Goal: Task Accomplishment & Management: Complete application form

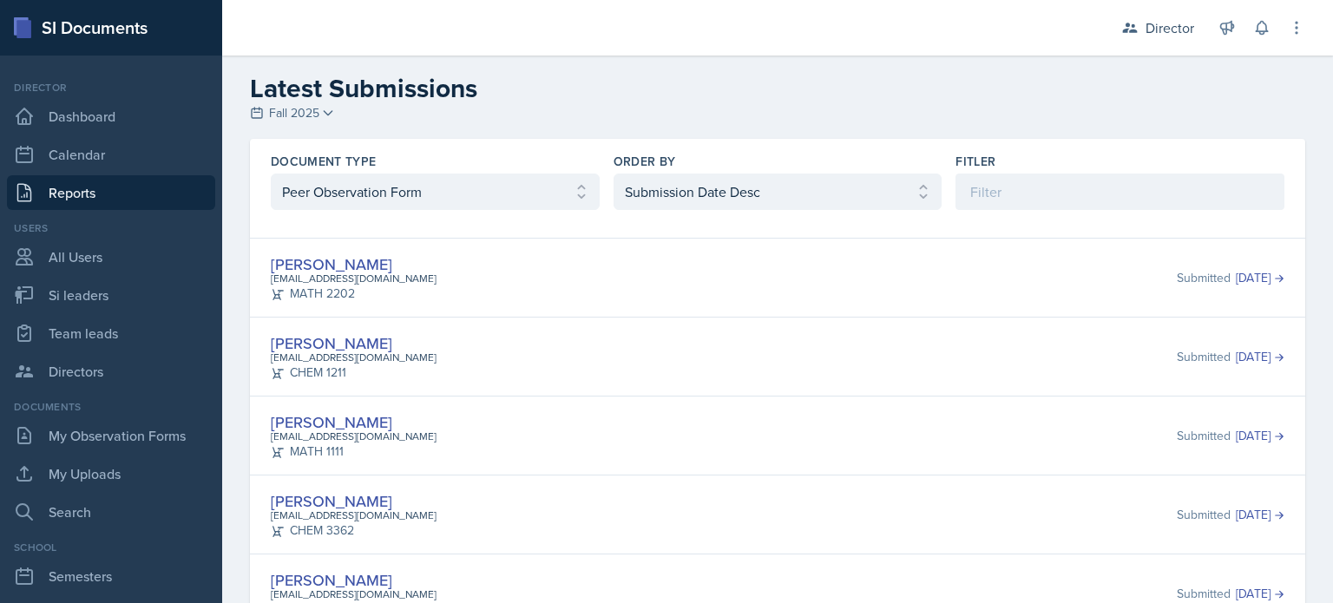
select select "2"
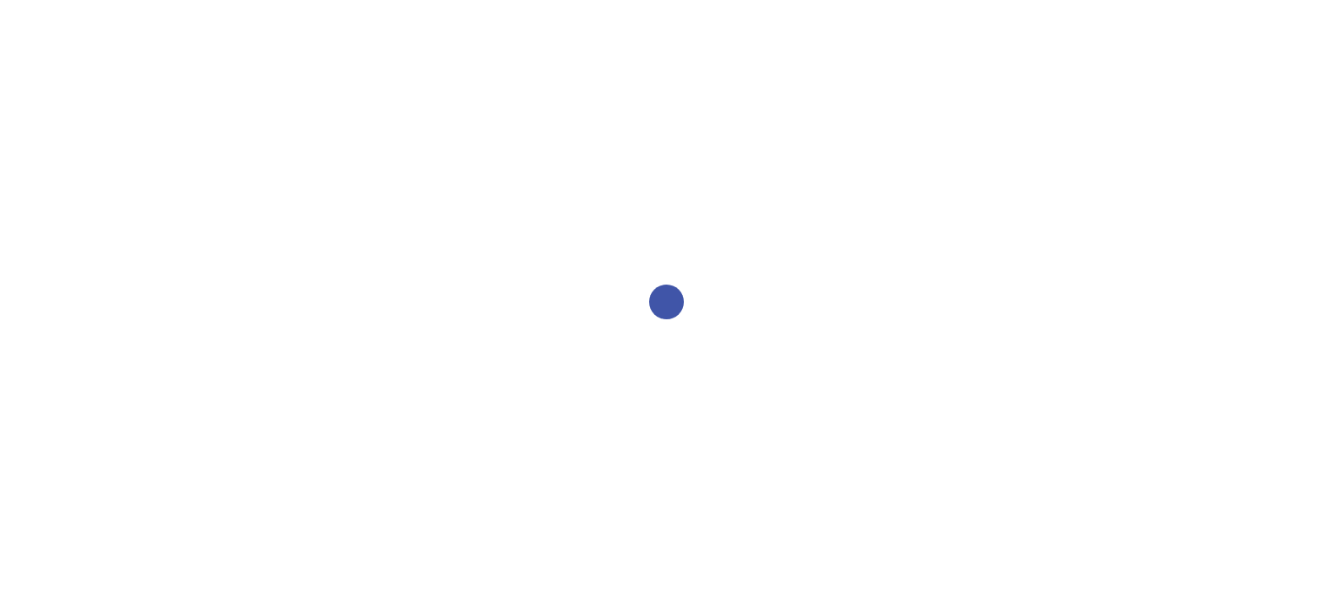
select select "1"
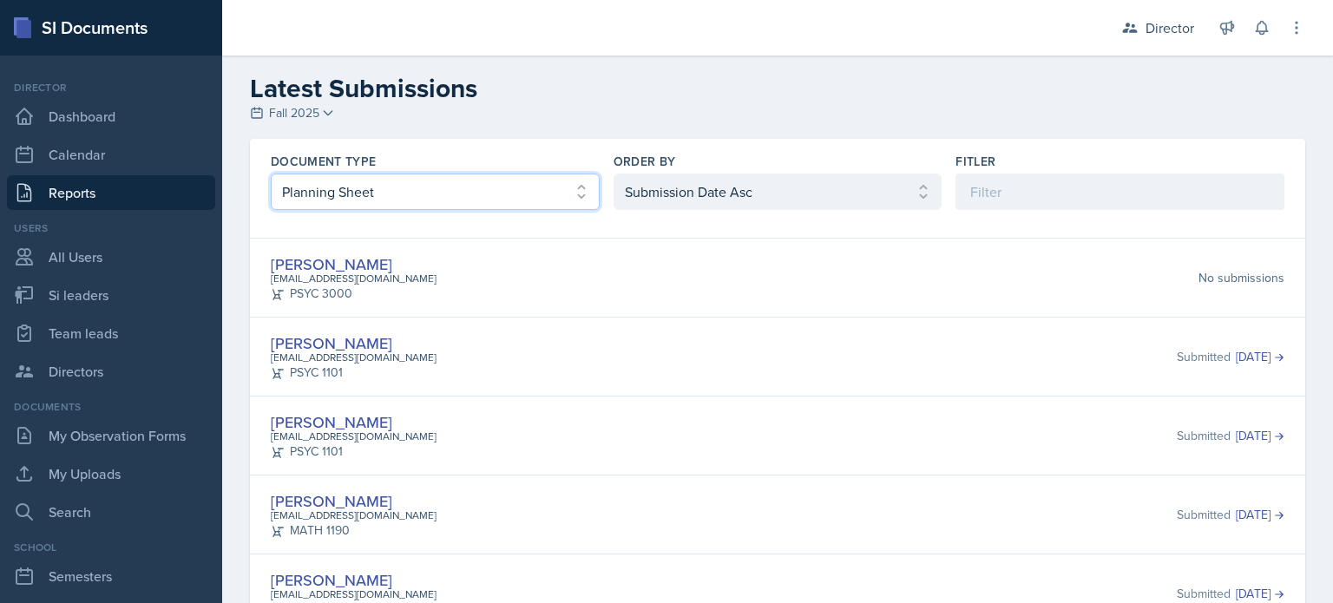
click at [365, 191] on select "Select document type Planning Sheet Peer Observation Form Team lead Observation…" at bounding box center [435, 192] width 329 height 36
select select "2"
click at [271, 174] on select "Select document type Planning Sheet Peer Observation Form Team lead Observation…" at bounding box center [435, 192] width 329 height 36
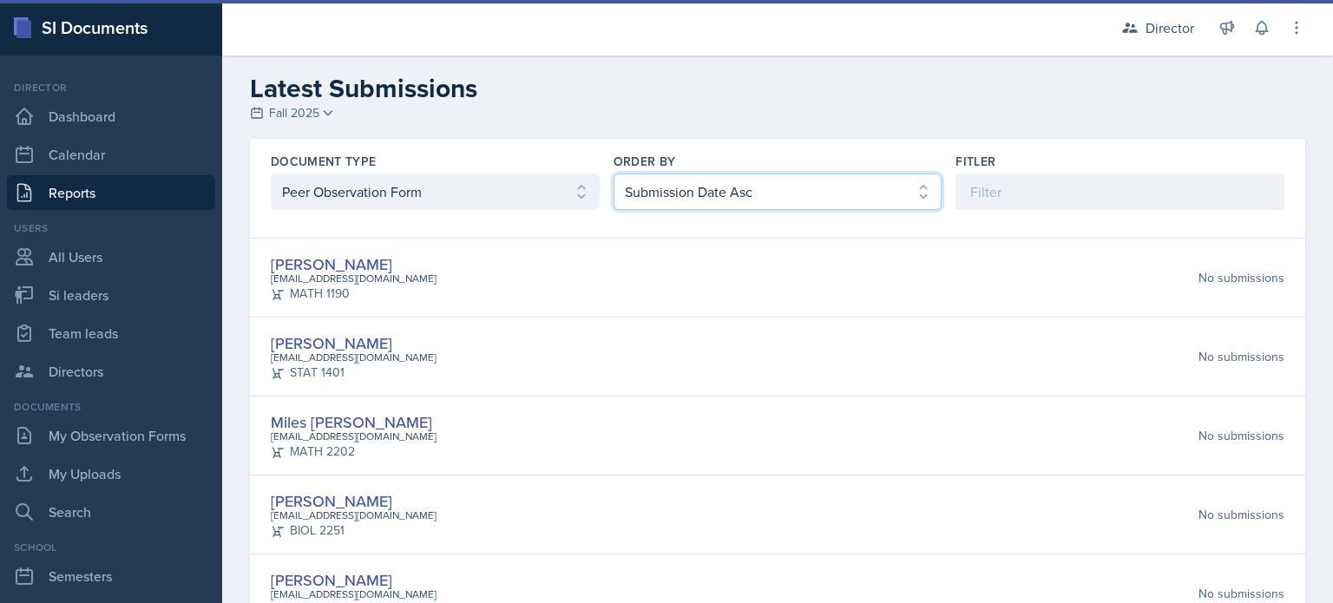
click at [740, 178] on select "Select order by Submission Date Asc Submission Date Desc User Last Name" at bounding box center [778, 192] width 329 height 36
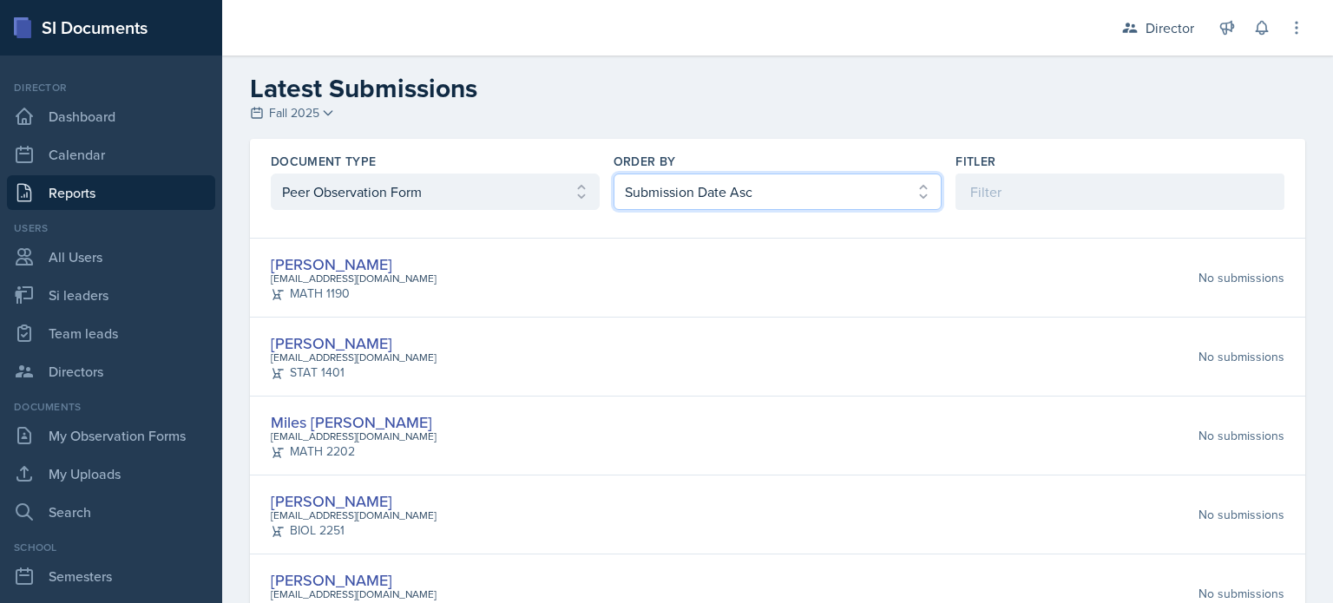
click at [614, 174] on select "Select order by Submission Date Asc Submission Date Desc User Last Name" at bounding box center [778, 192] width 329 height 36
click at [692, 180] on select "Select order by Submission Date Asc Submission Date Desc User Last Name" at bounding box center [778, 192] width 329 height 36
select select "2"
click at [614, 174] on select "Select order by Submission Date Asc Submission Date Desc User Last Name" at bounding box center [778, 192] width 329 height 36
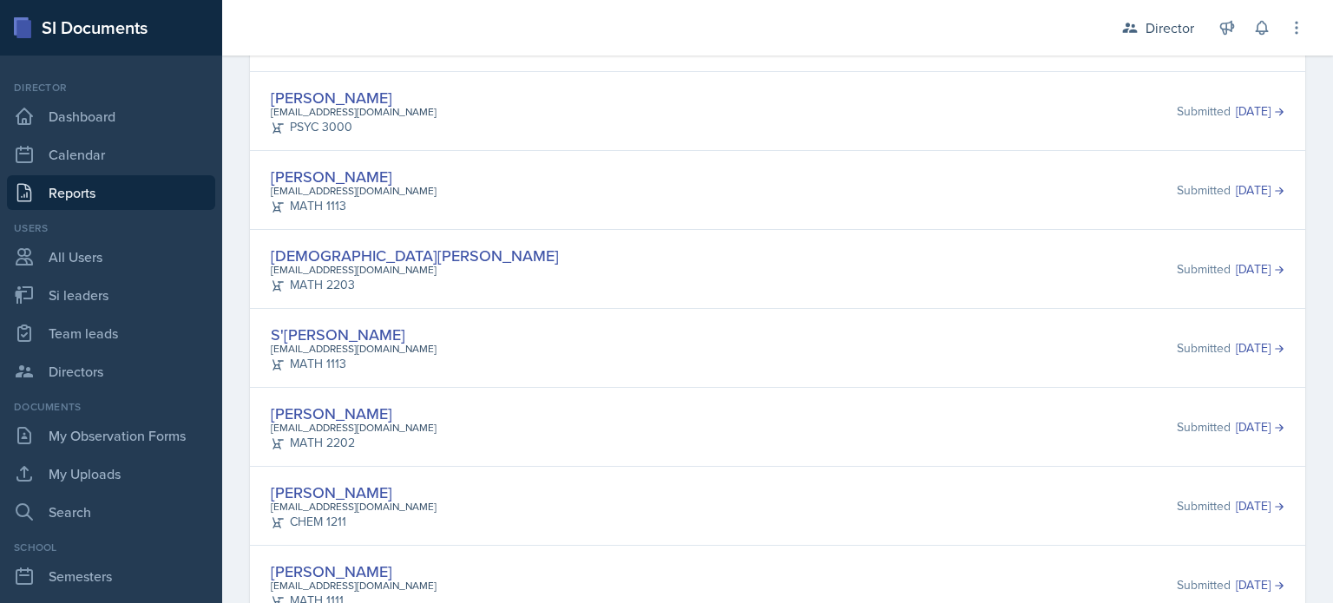
scroll to position [639, 0]
drag, startPoint x: 351, startPoint y: 179, endPoint x: 700, endPoint y: 186, distance: 349.1
click at [700, 186] on div "Sara Waymen swaymen@students.kennesaw.edu MATH 1113 Submitted Oct 7th, 2025" at bounding box center [778, 192] width 1014 height 50
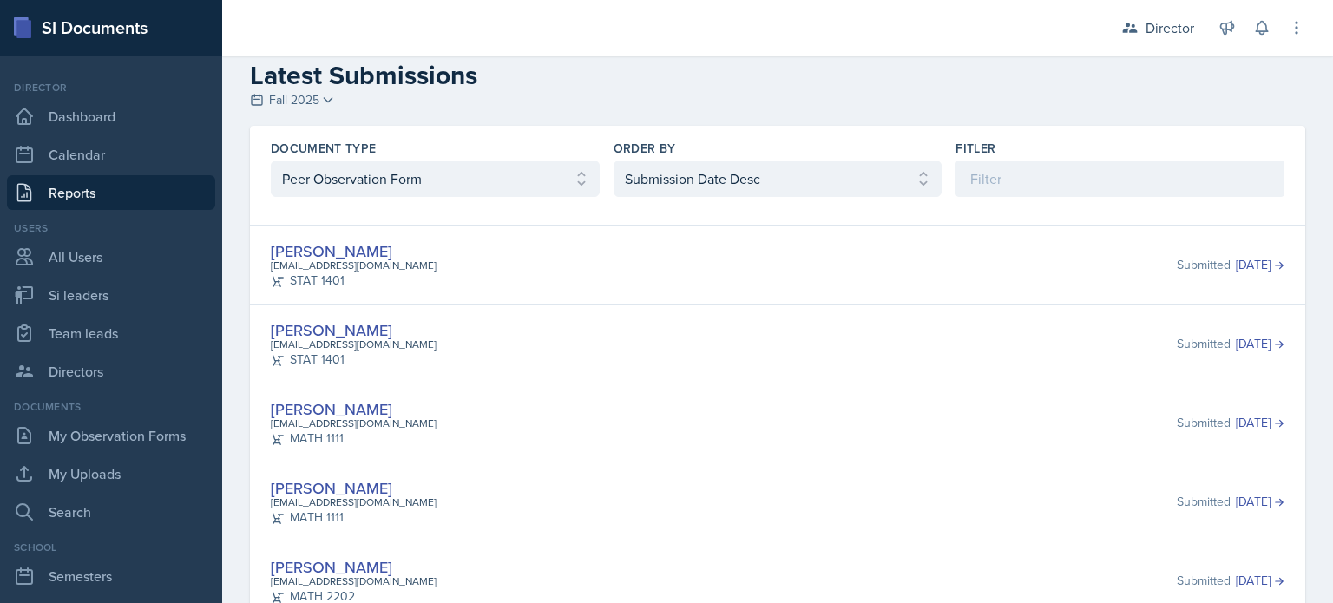
scroll to position [3, 0]
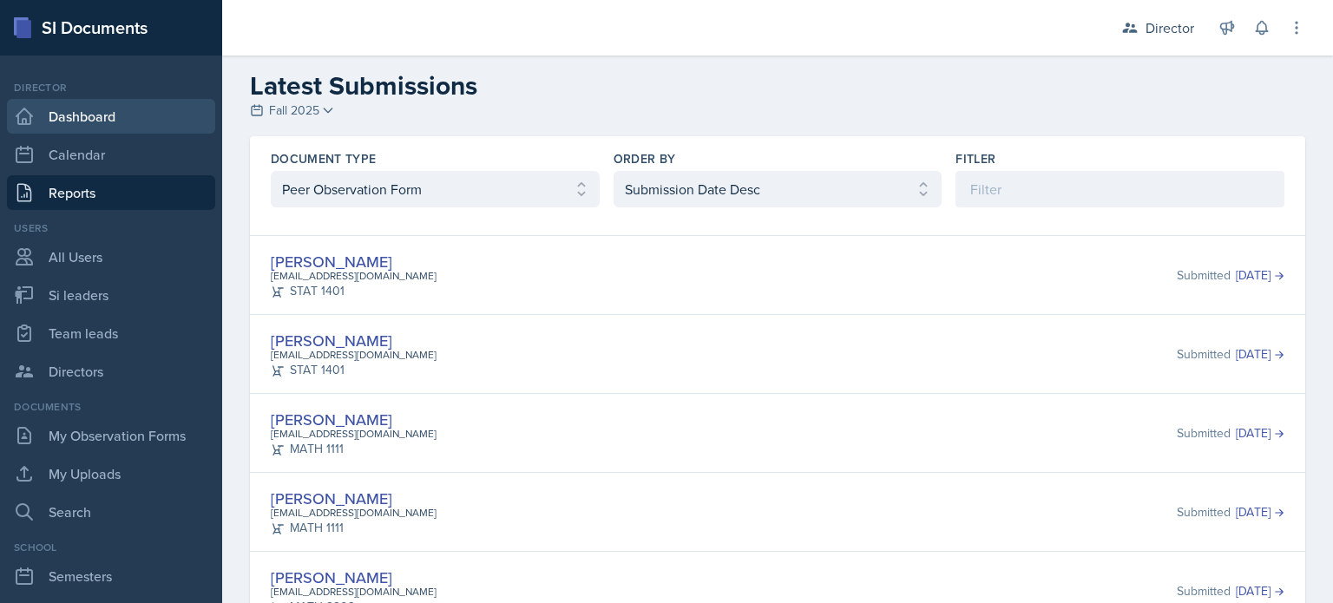
click at [125, 131] on link "Dashboard" at bounding box center [111, 116] width 208 height 35
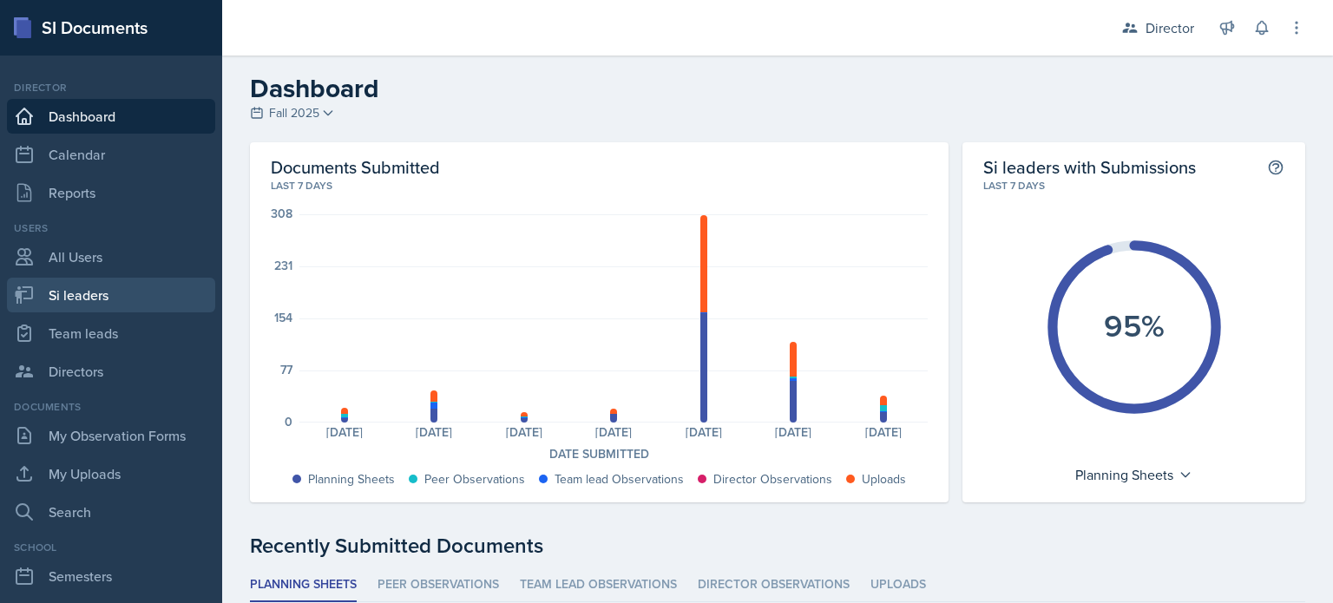
click at [135, 302] on link "Si leaders" at bounding box center [111, 295] width 208 height 35
select select "2bed604d-1099-4043-b1bc-2365e8740244"
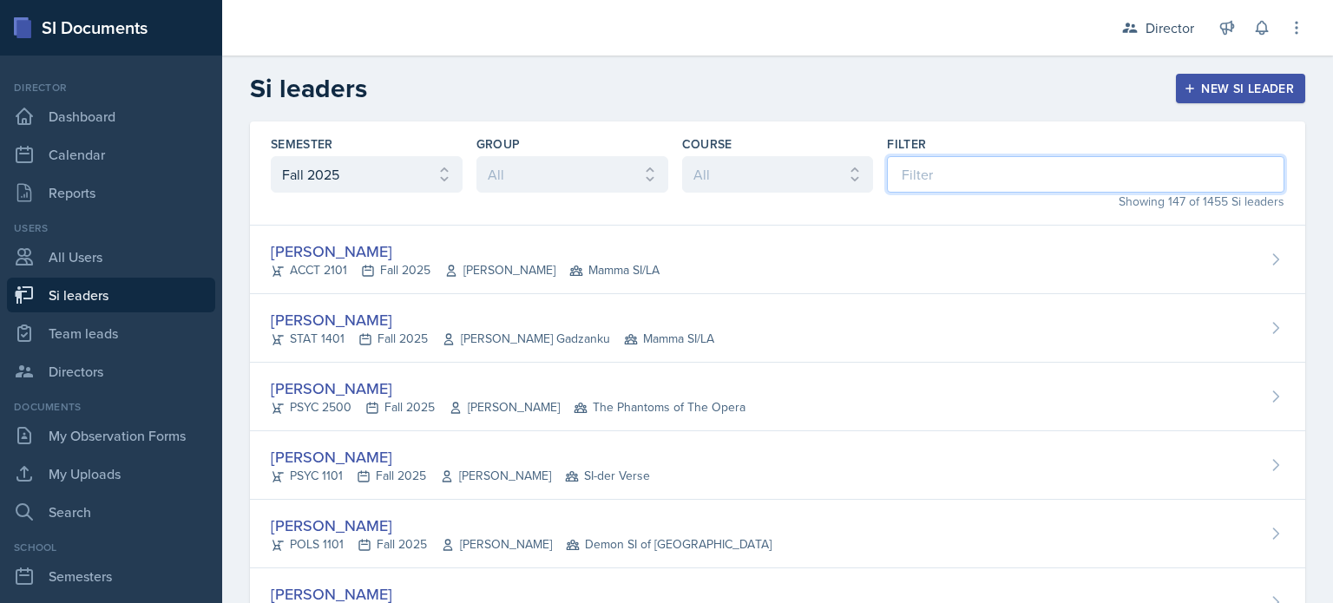
click at [1021, 176] on input at bounding box center [1086, 174] width 398 height 36
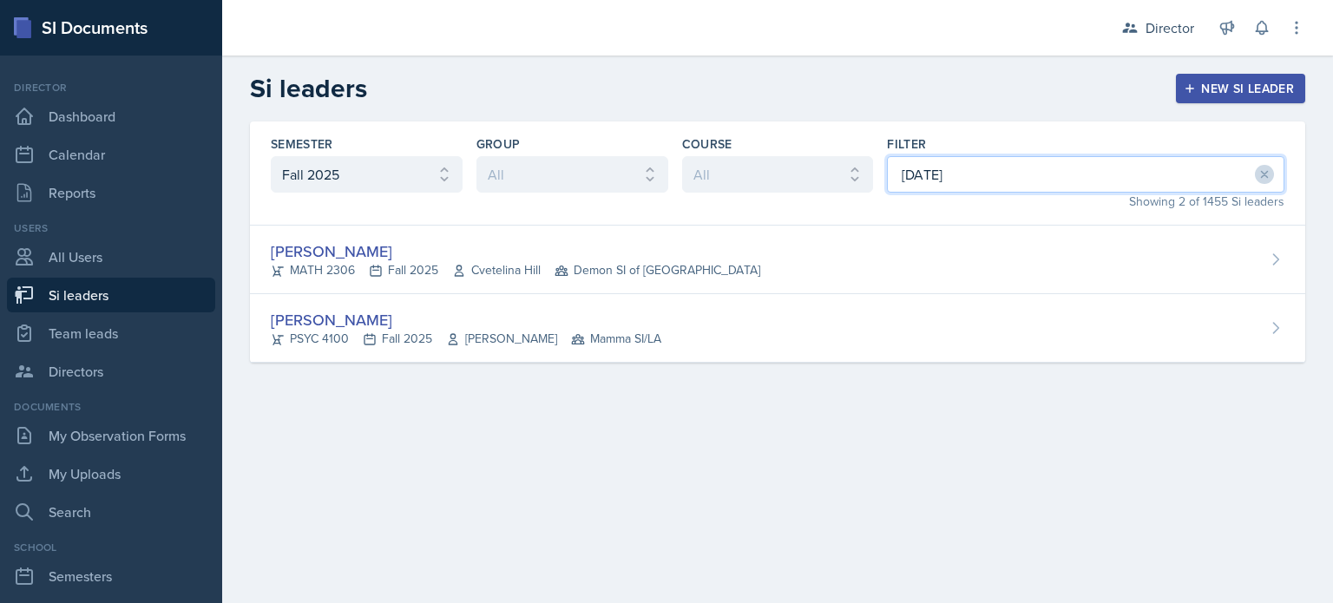
type input "jul"
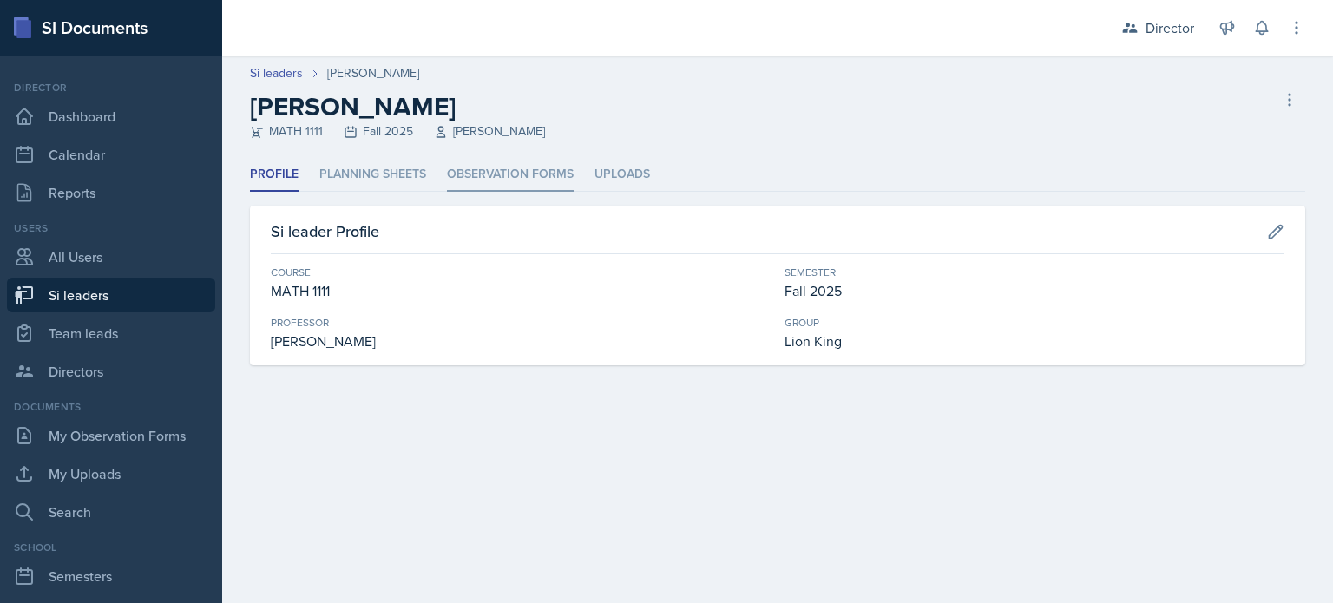
click at [480, 179] on li "Observation Forms" at bounding box center [510, 175] width 127 height 34
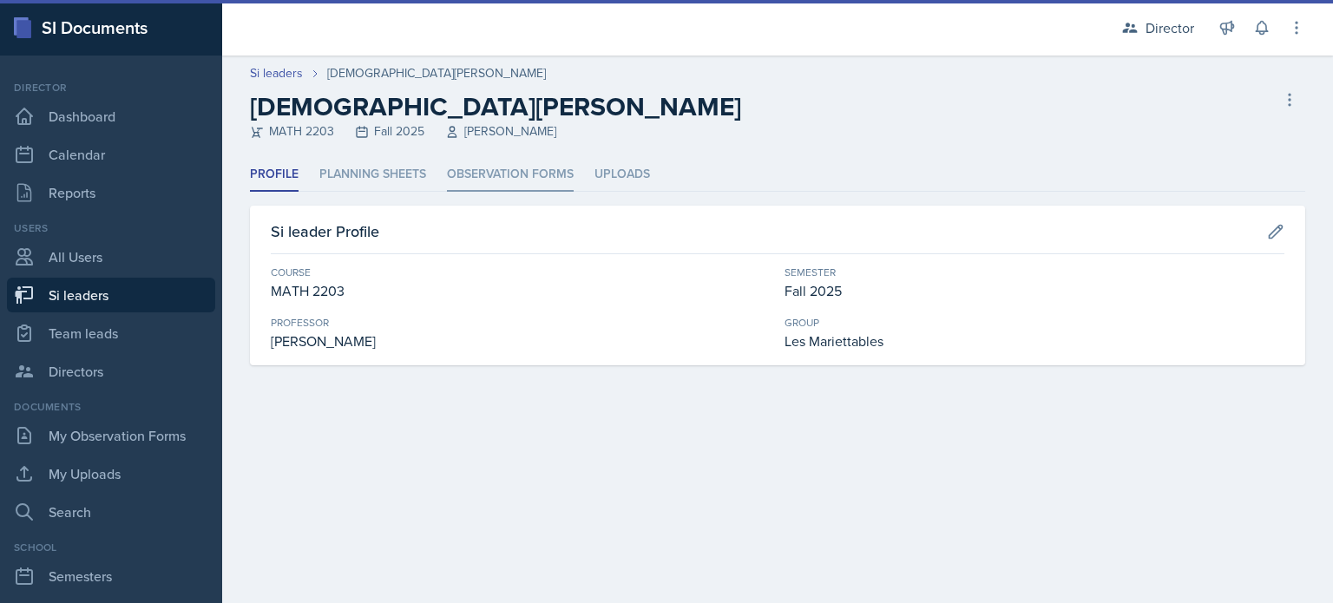
click at [547, 167] on li "Observation Forms" at bounding box center [510, 175] width 127 height 34
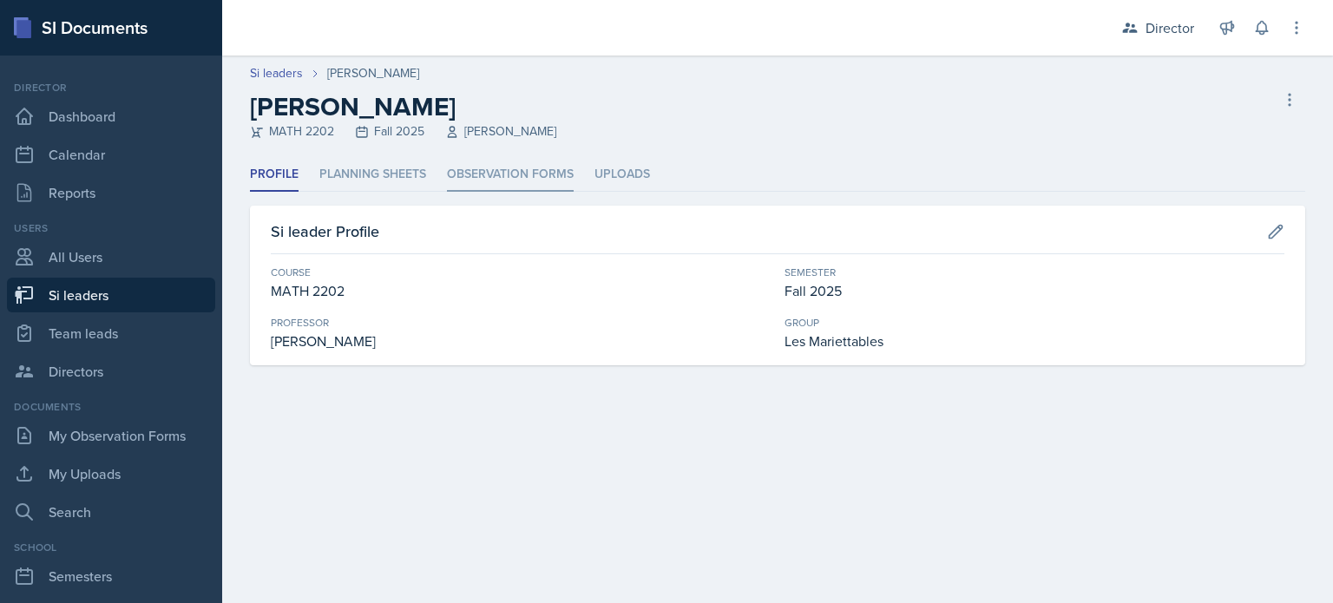
click at [510, 169] on li "Observation Forms" at bounding box center [510, 175] width 127 height 34
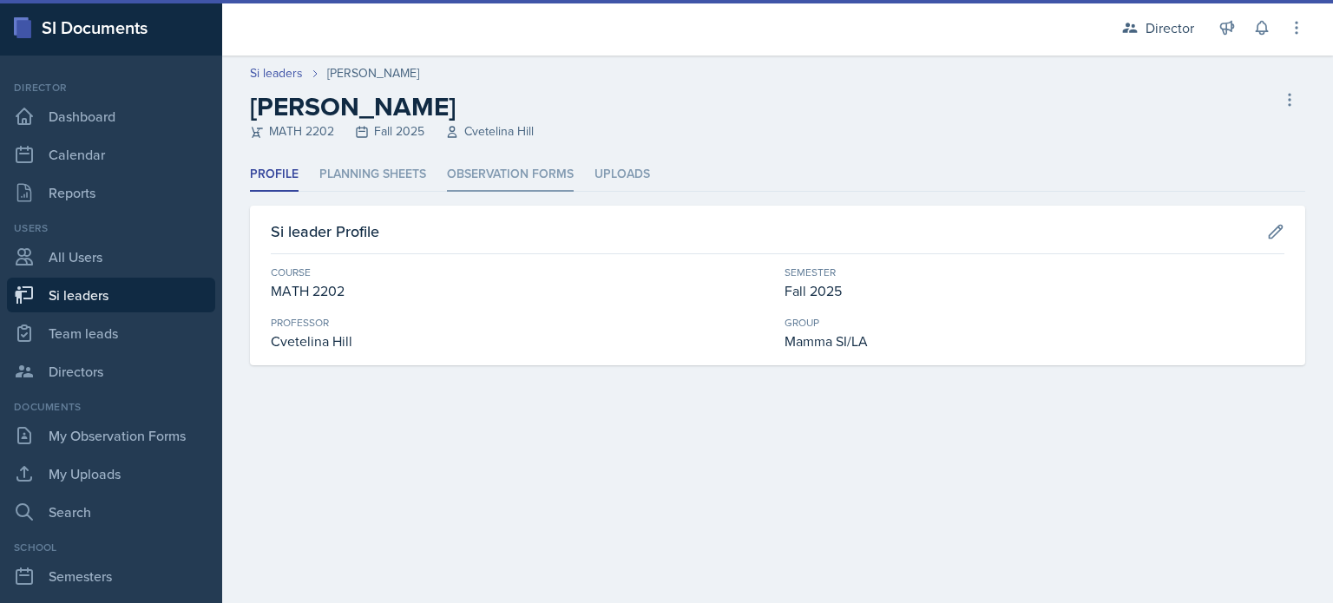
click at [542, 173] on li "Observation Forms" at bounding box center [510, 175] width 127 height 34
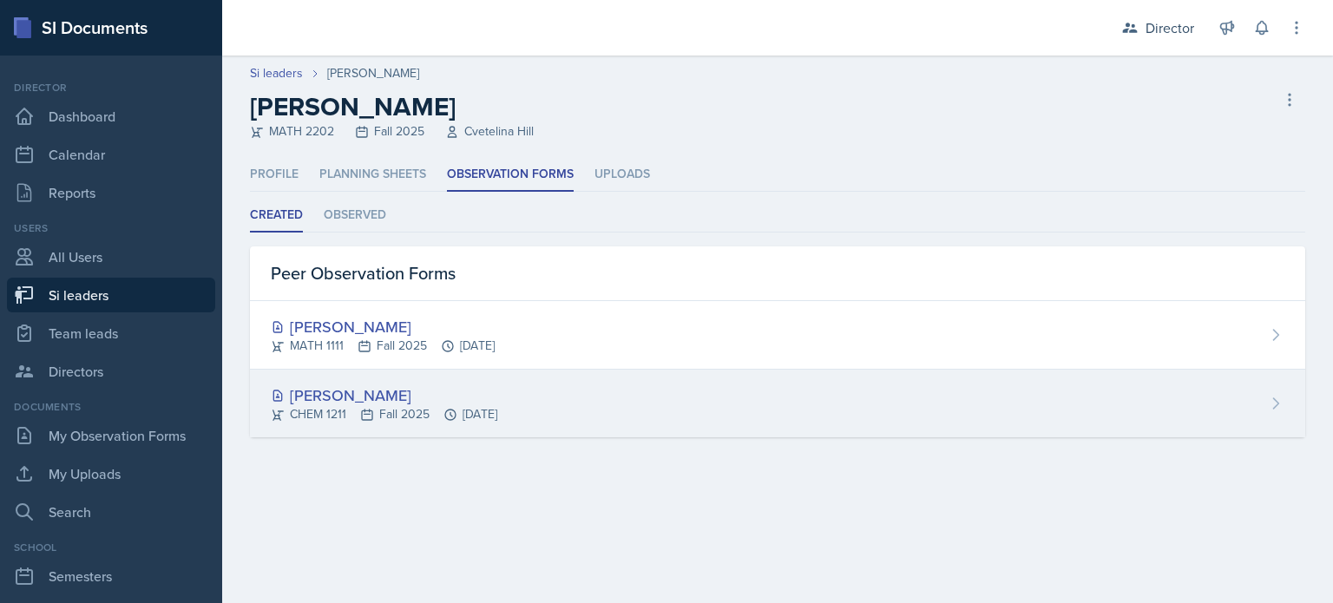
click at [525, 430] on div "Mia Burford CHEM 1211 Fall 2025 Sep 16th, 2025" at bounding box center [778, 404] width 1056 height 68
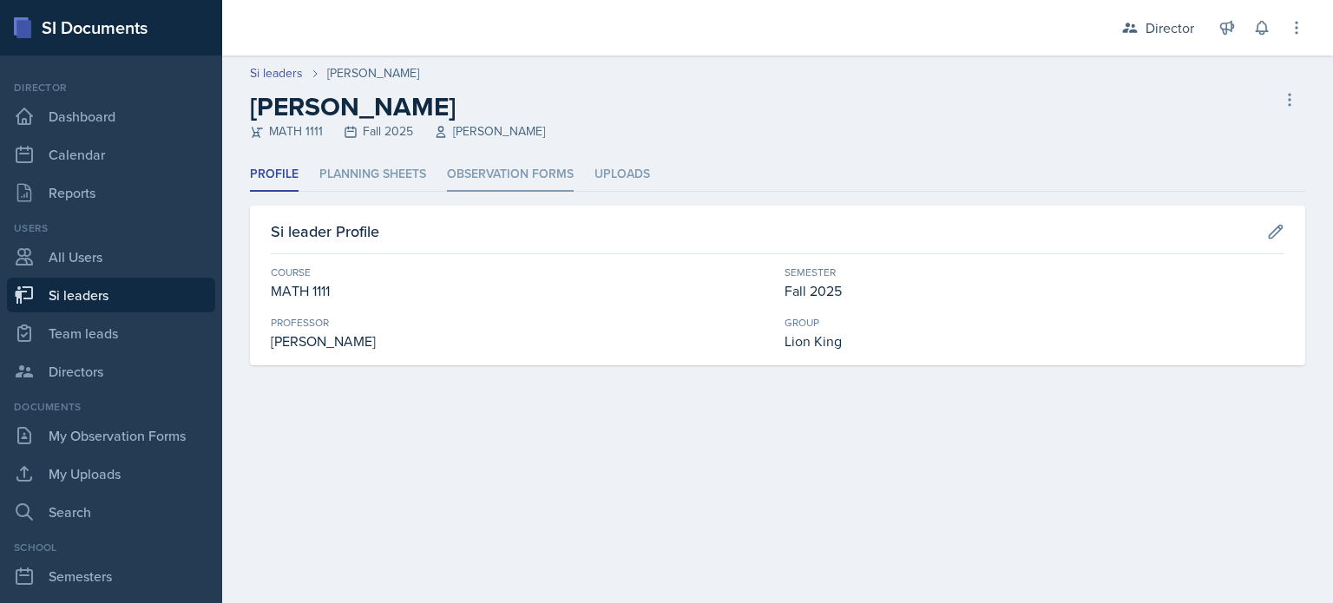
click at [466, 174] on li "Observation Forms" at bounding box center [510, 175] width 127 height 34
click at [523, 199] on div "Profile Planning Sheets Observation Forms Uploads Profile Planning Sheets Obser…" at bounding box center [778, 261] width 1056 height 207
click at [530, 186] on li "Observation Forms" at bounding box center [510, 175] width 127 height 34
click at [461, 186] on li "Observation Forms" at bounding box center [510, 175] width 127 height 34
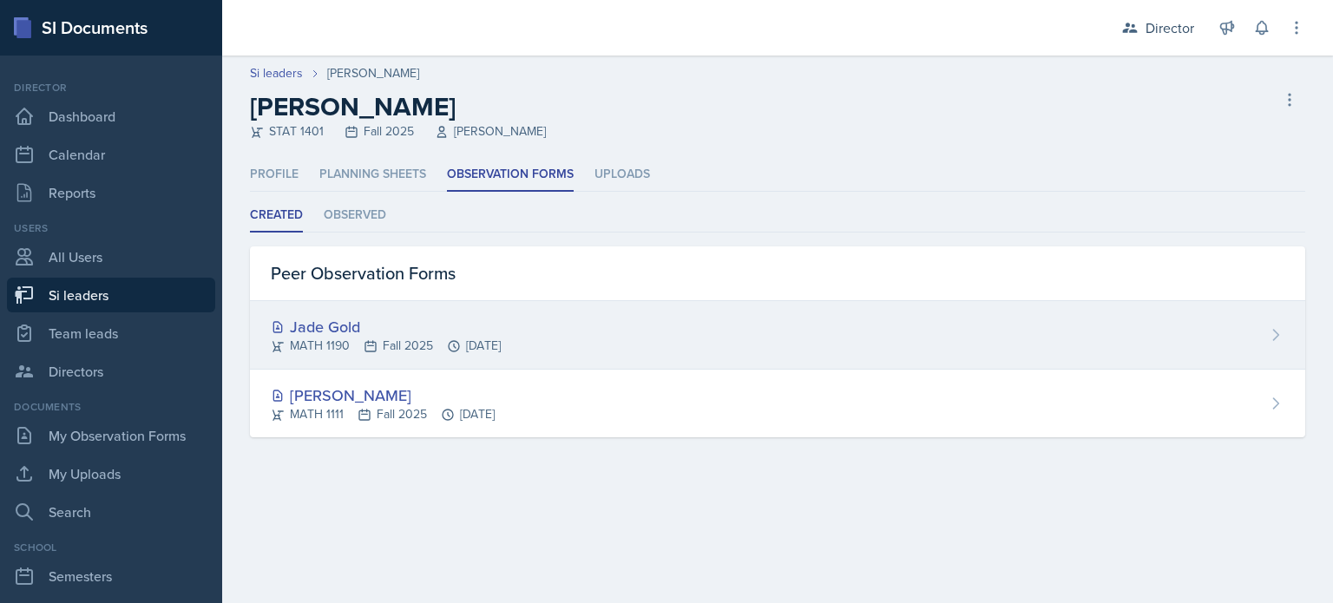
click at [501, 337] on div "MATH 1190 Fall 2025 [DATE]" at bounding box center [386, 346] width 230 height 18
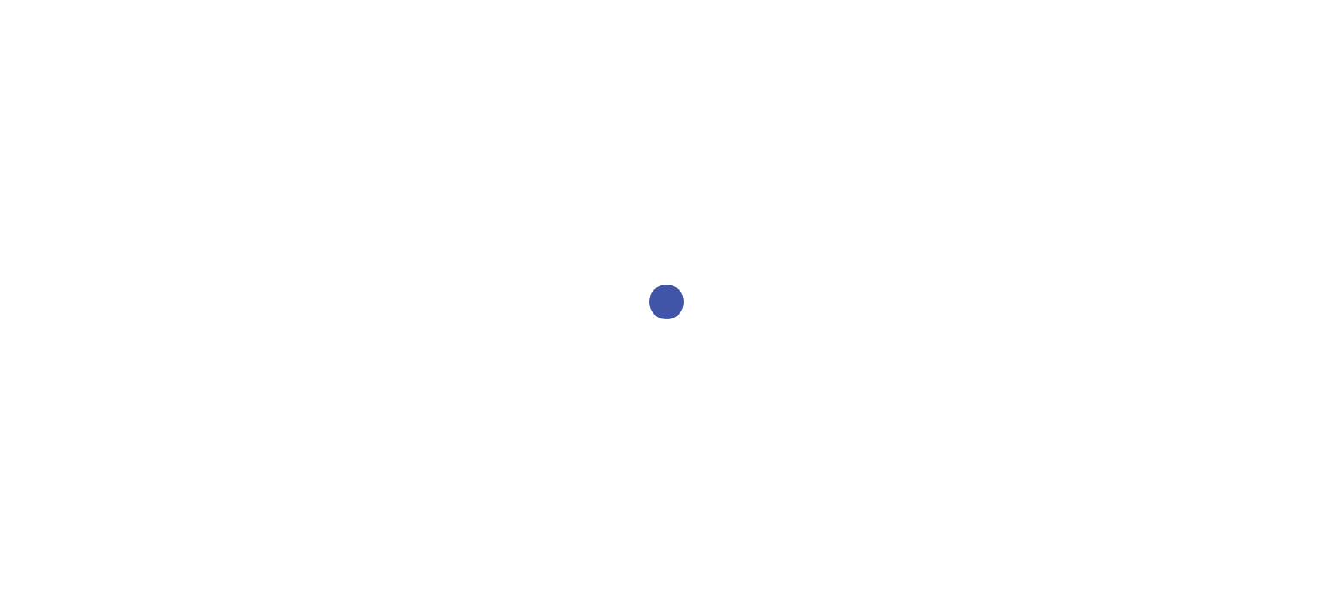
select select "2bed604d-1099-4043-b1bc-2365e8740244"
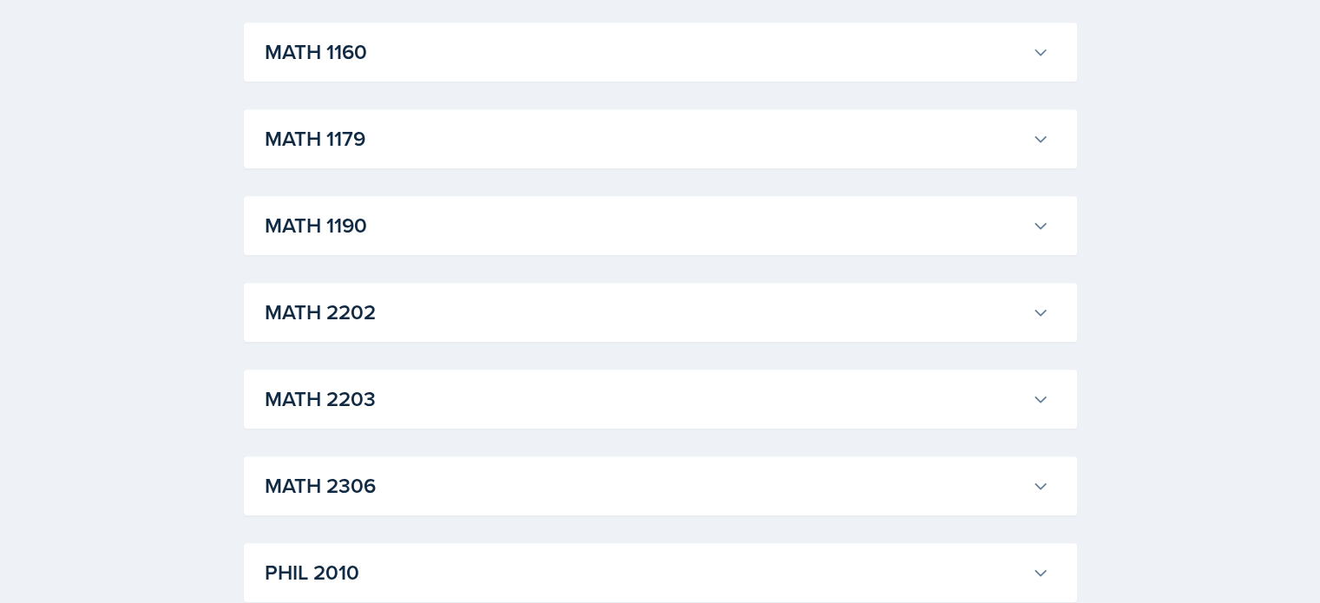
scroll to position [1930, 0]
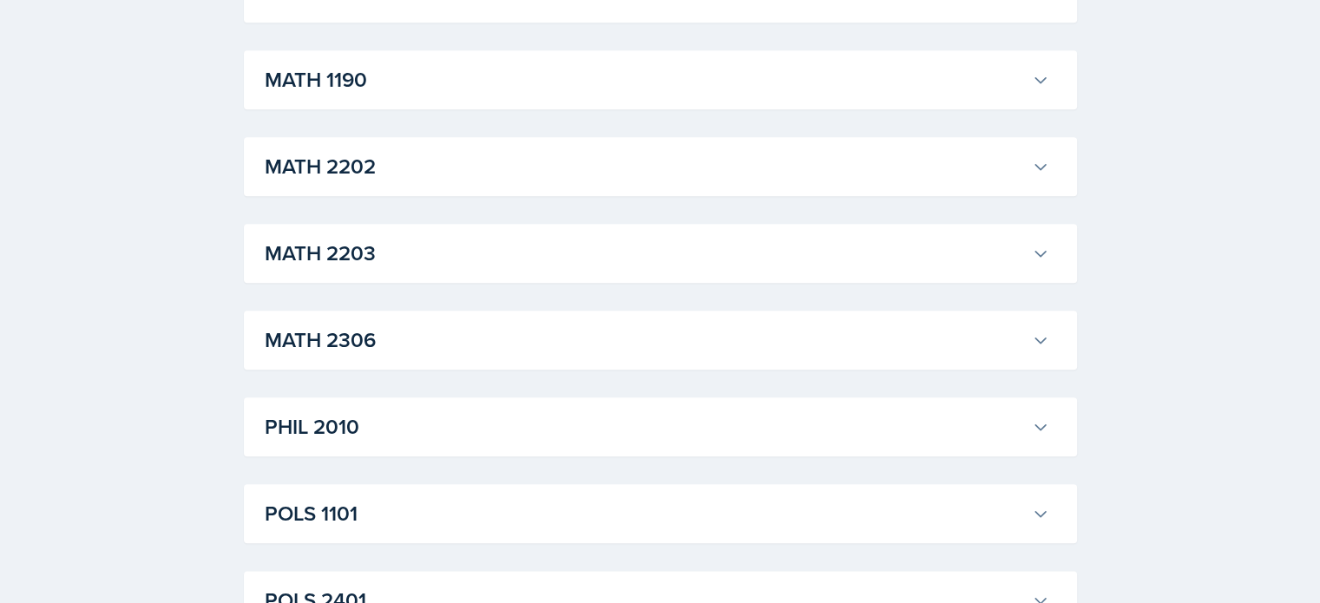
click at [406, 69] on h3 "MATH 1190" at bounding box center [645, 79] width 760 height 31
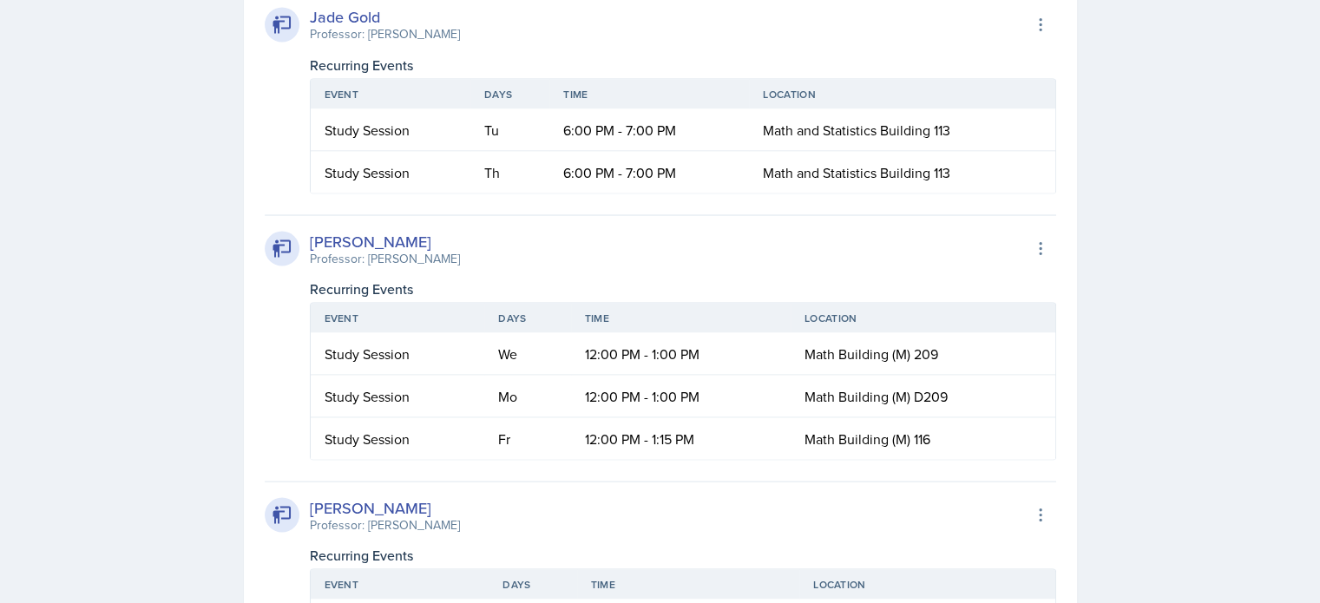
scroll to position [3254, 0]
drag, startPoint x: 951, startPoint y: 237, endPoint x: 745, endPoint y: 246, distance: 205.9
click at [745, 151] on tr "Study Session Tu 6:00 PM - 7:00 PM Math and Statistics Building 113" at bounding box center [683, 130] width 745 height 43
copy tr "Math and Statistics Building 113"
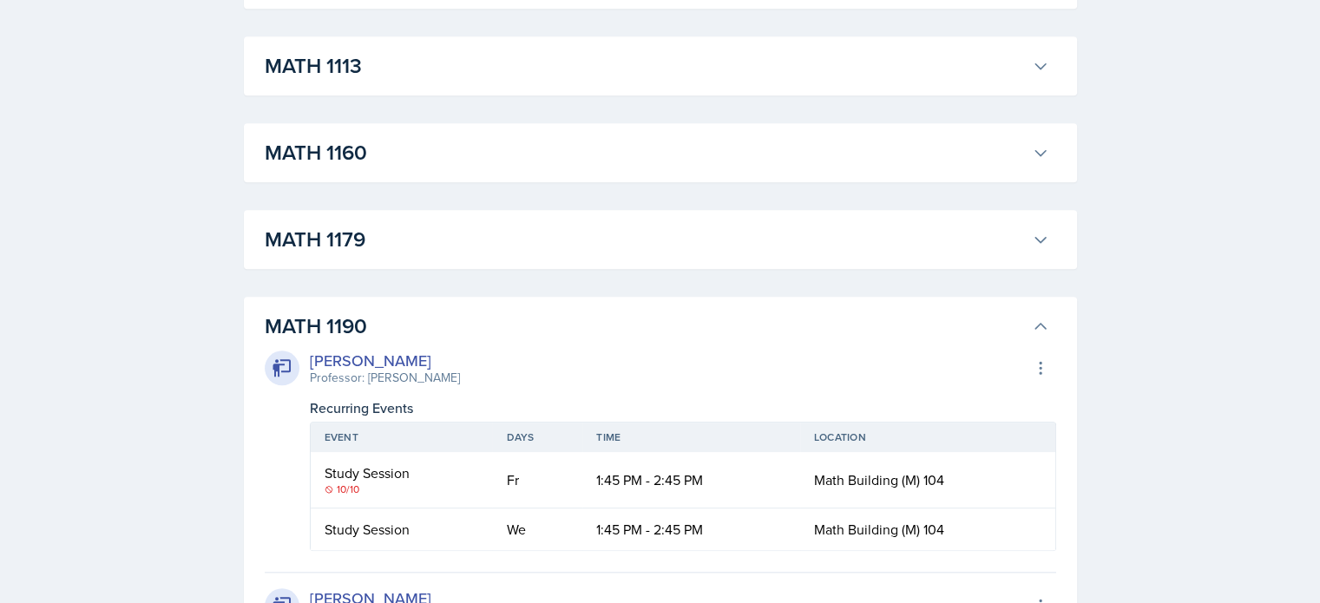
scroll to position [1530, 0]
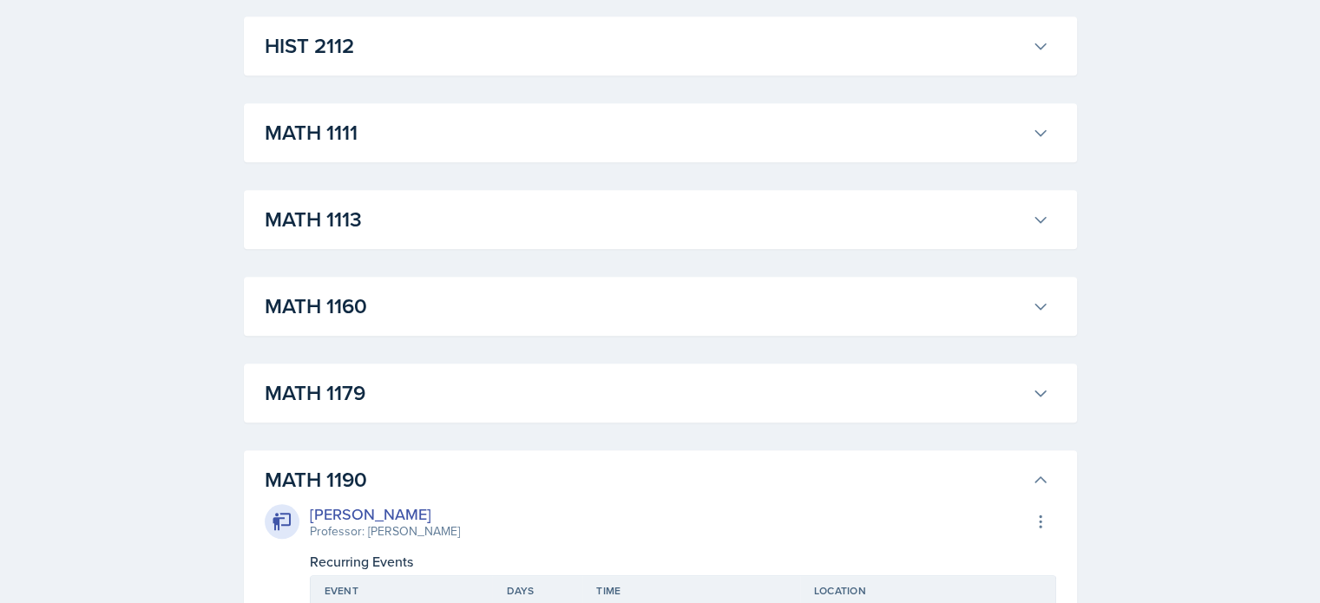
click at [688, 479] on h3 "MATH 1190" at bounding box center [645, 479] width 760 height 31
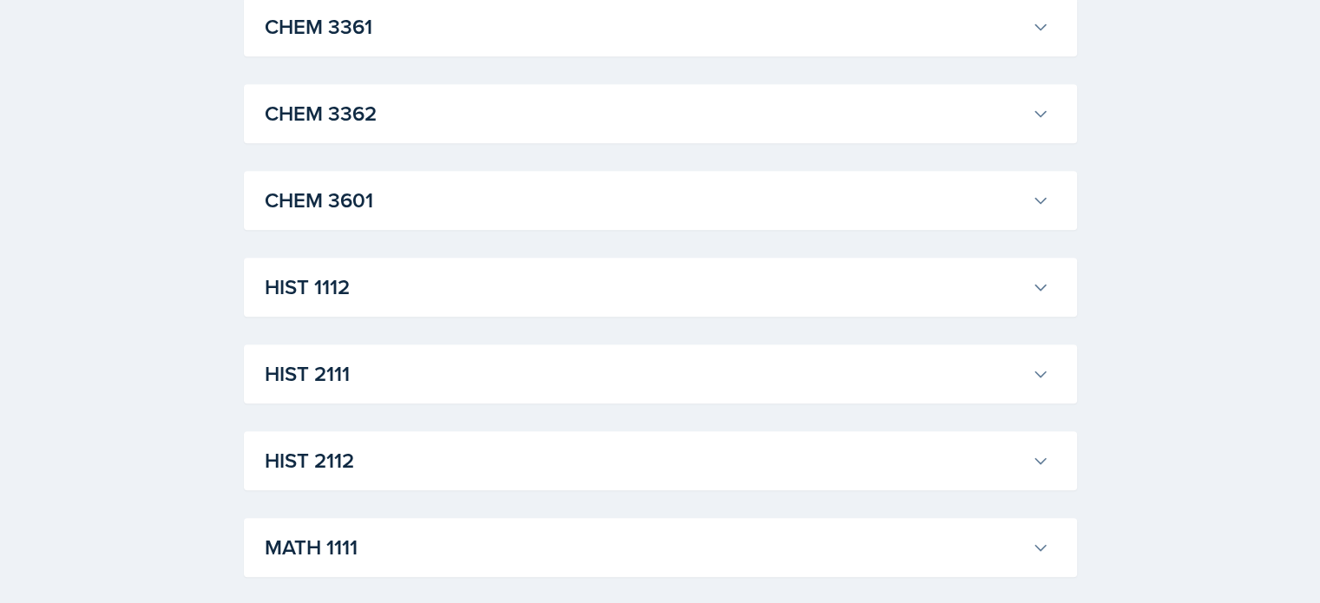
scroll to position [996, 0]
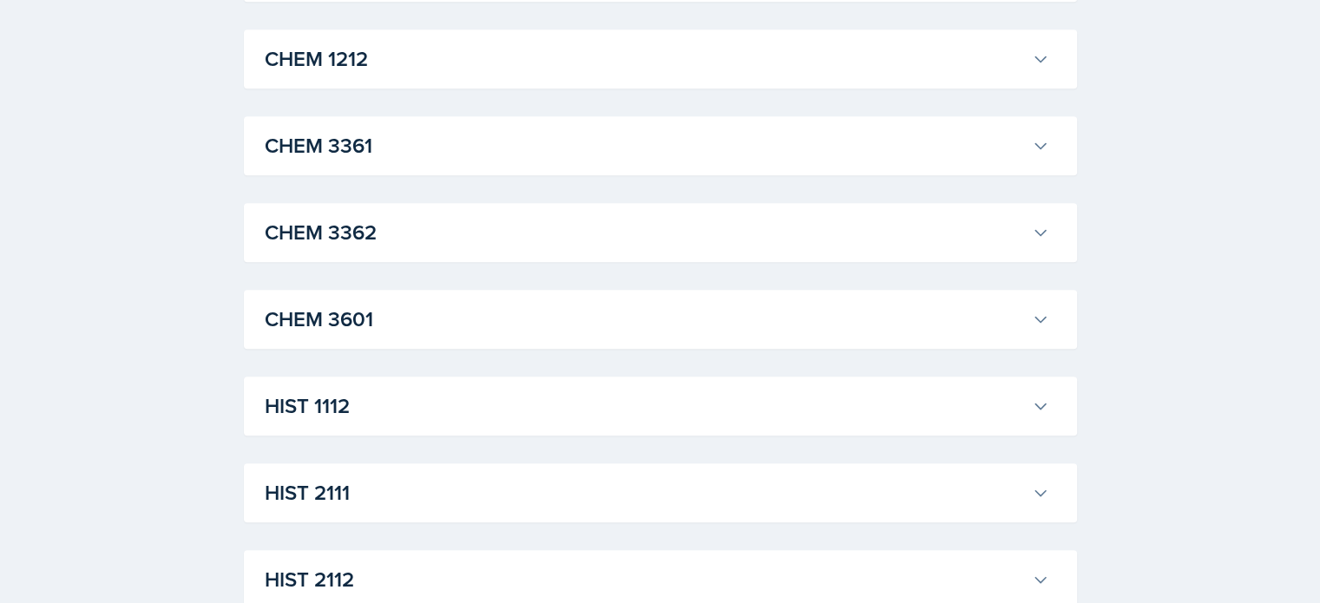
click at [583, 565] on h3 "HIST 2112" at bounding box center [645, 579] width 760 height 31
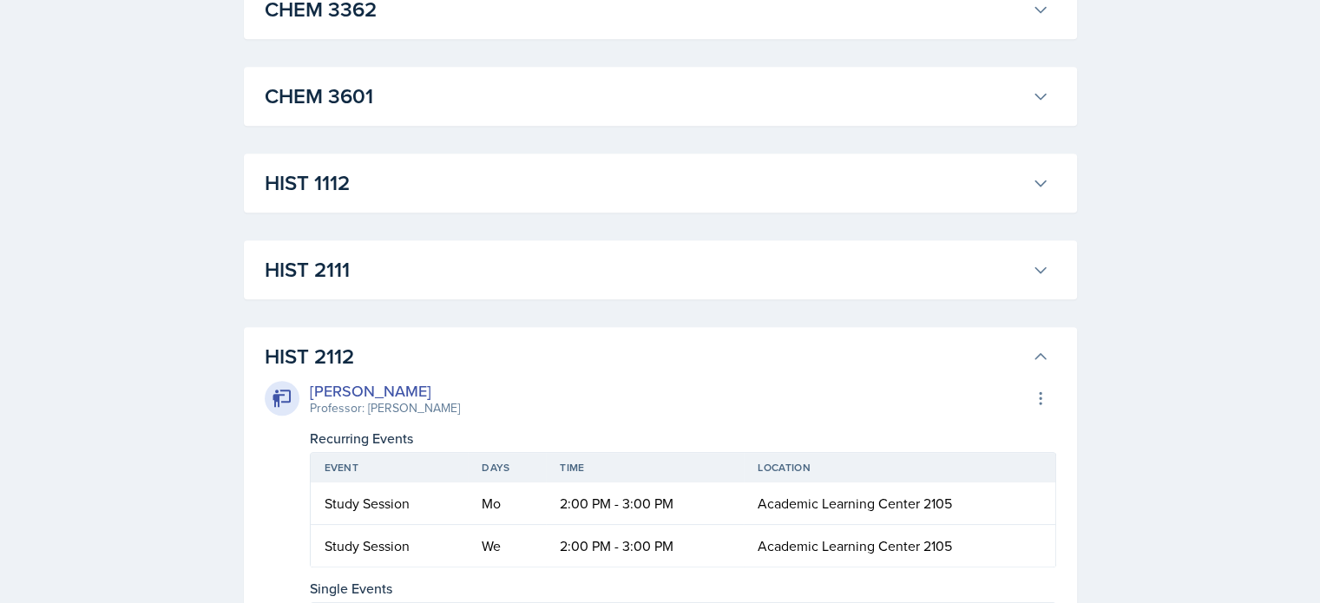
scroll to position [1217, 0]
click at [611, 353] on h3 "HIST 2112" at bounding box center [645, 358] width 760 height 31
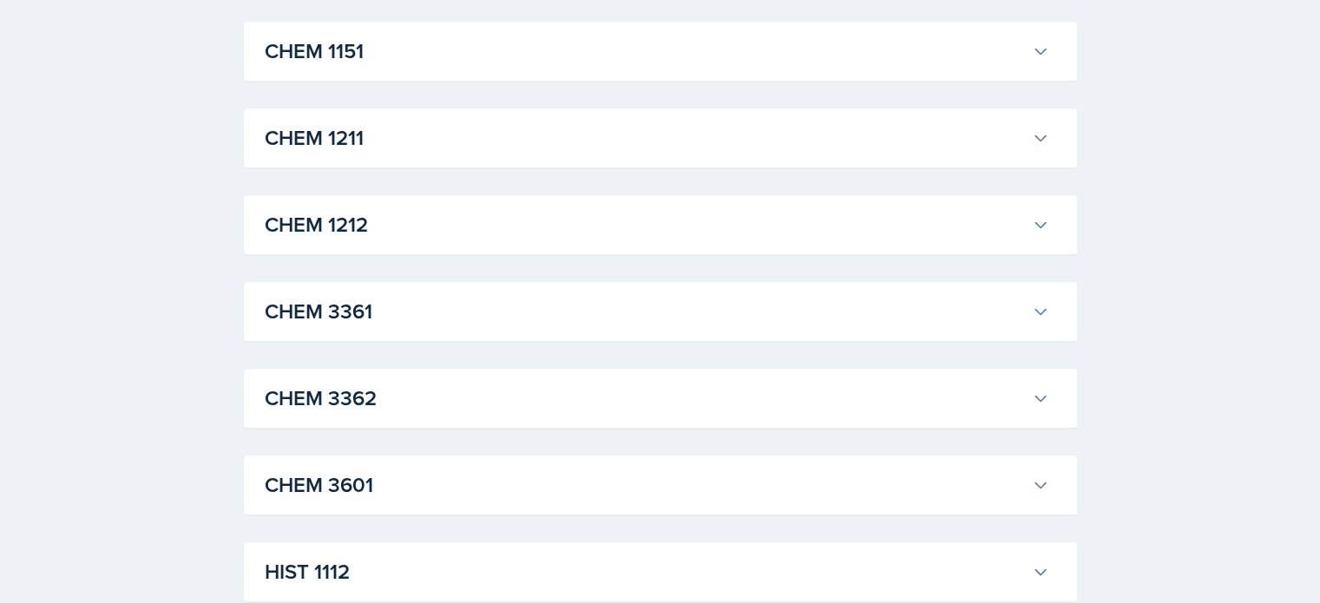
scroll to position [816, 0]
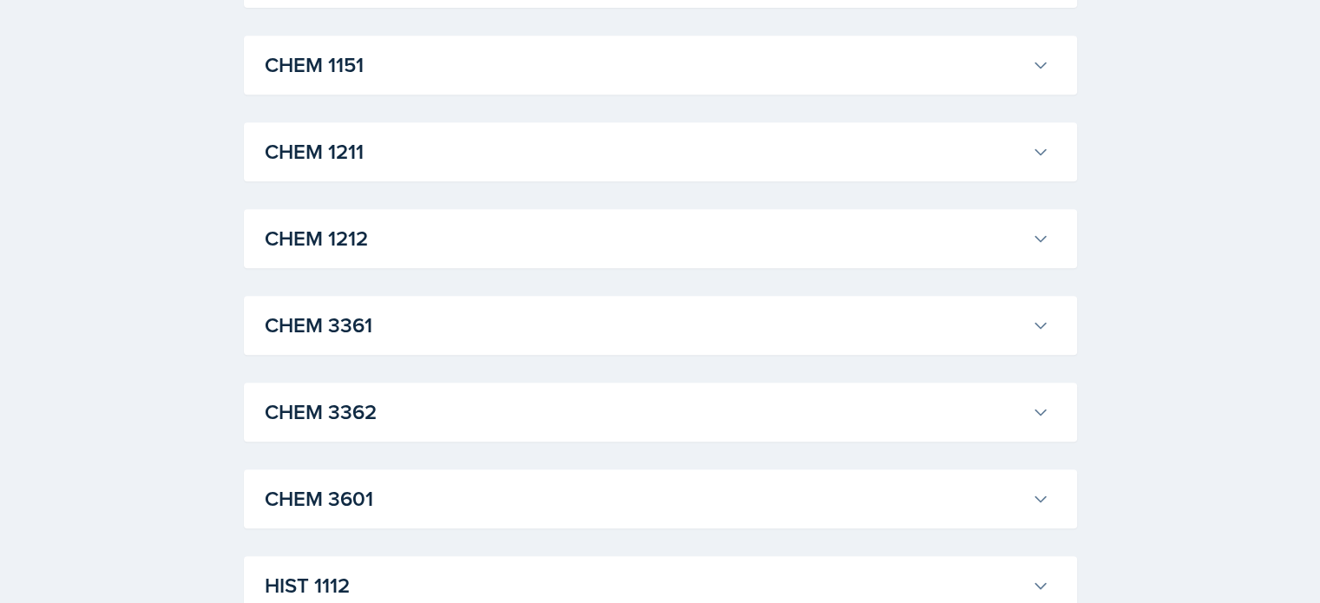
click at [607, 173] on div "CHEM 1211 James Coker Professor: Lu Kang Export to Google Calendar Recurring Ev…" at bounding box center [660, 151] width 833 height 59
click at [583, 148] on h3 "CHEM 1211" at bounding box center [645, 151] width 760 height 31
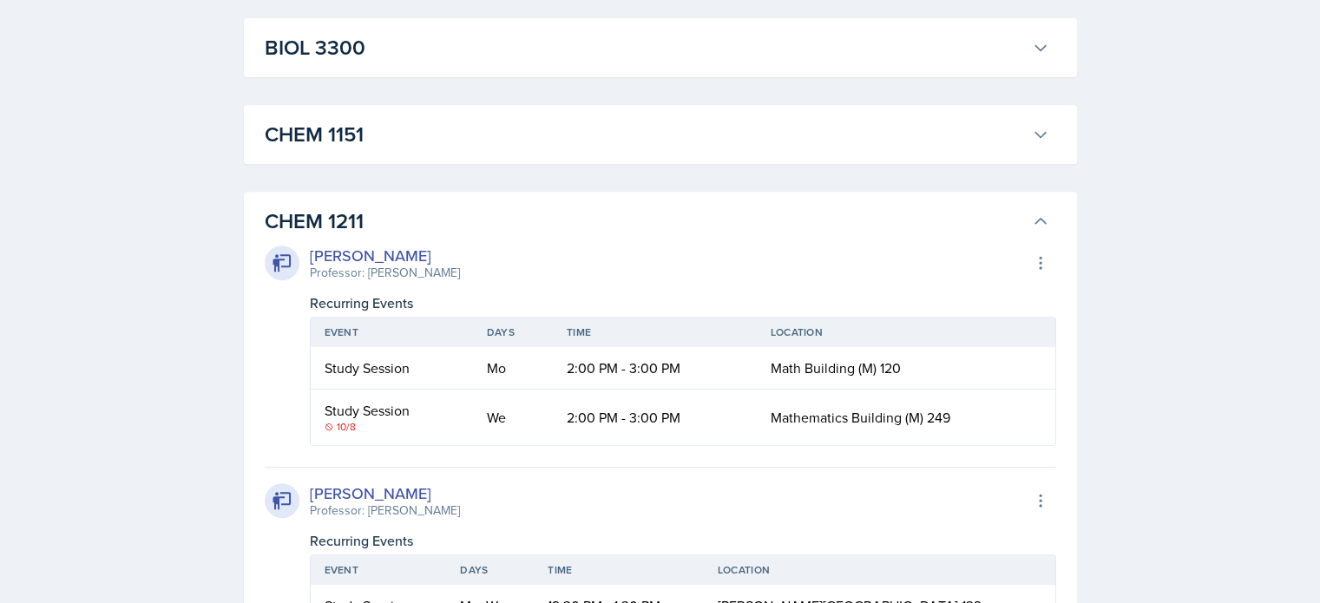
scroll to position [747, 0]
click at [484, 223] on h3 "CHEM 1211" at bounding box center [645, 221] width 760 height 31
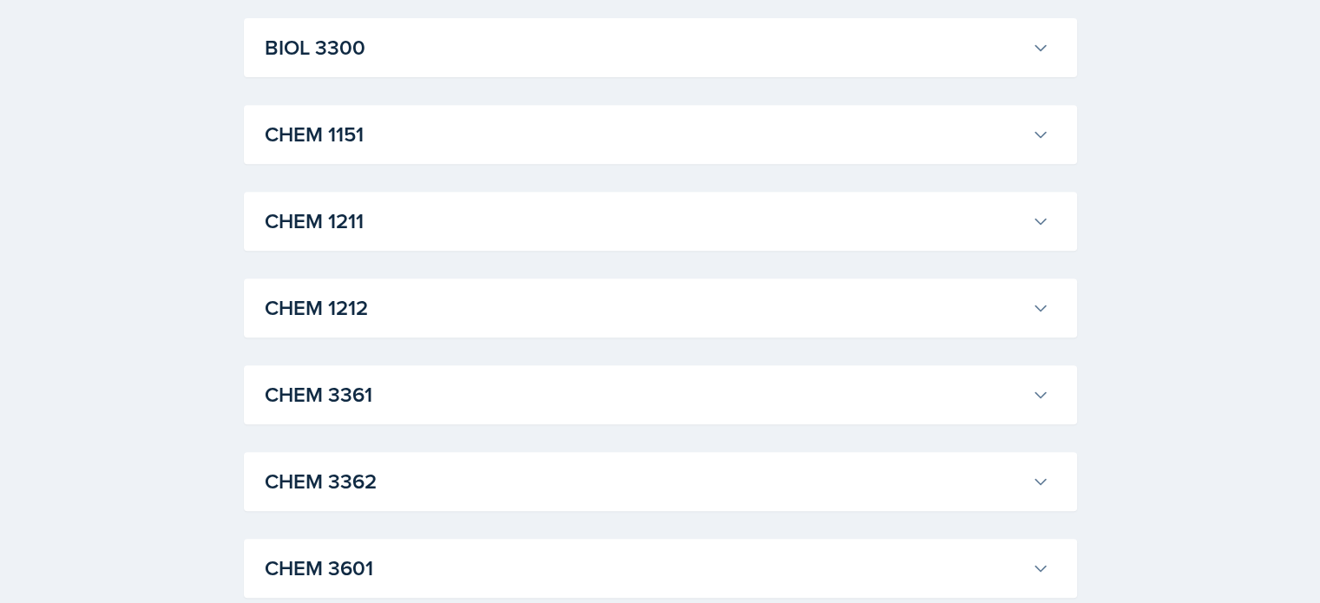
click at [430, 301] on h3 "CHEM 1212" at bounding box center [645, 308] width 760 height 31
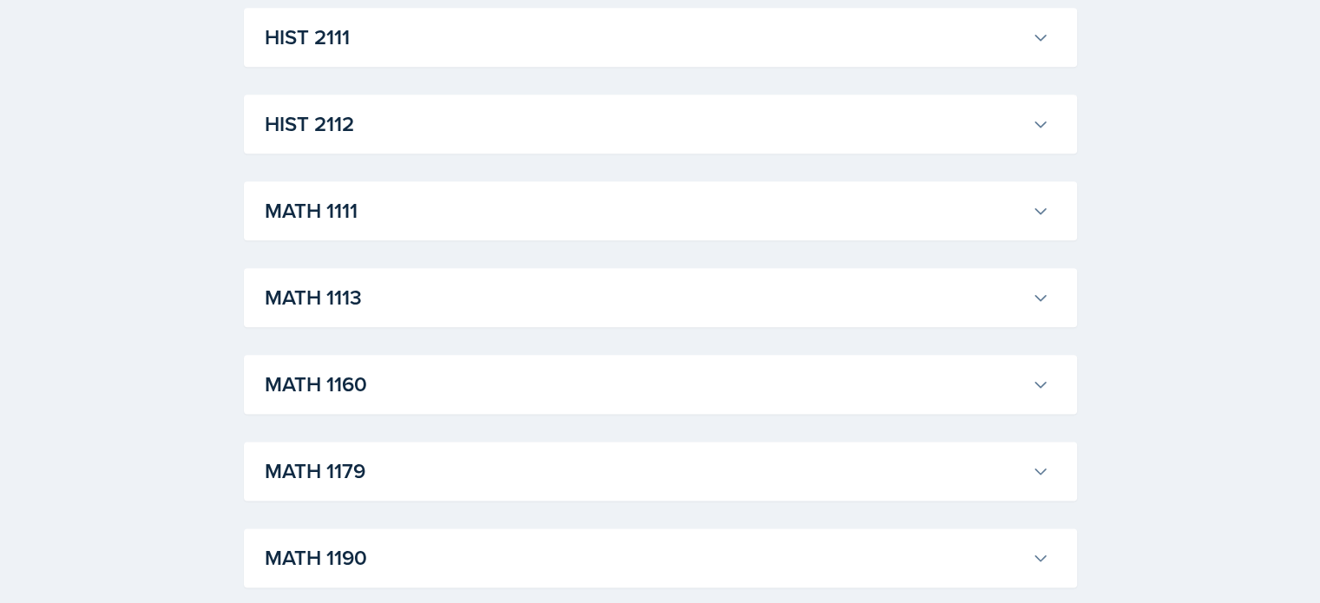
scroll to position [2117, 0]
click at [708, 214] on h3 "MATH 1111" at bounding box center [645, 209] width 760 height 31
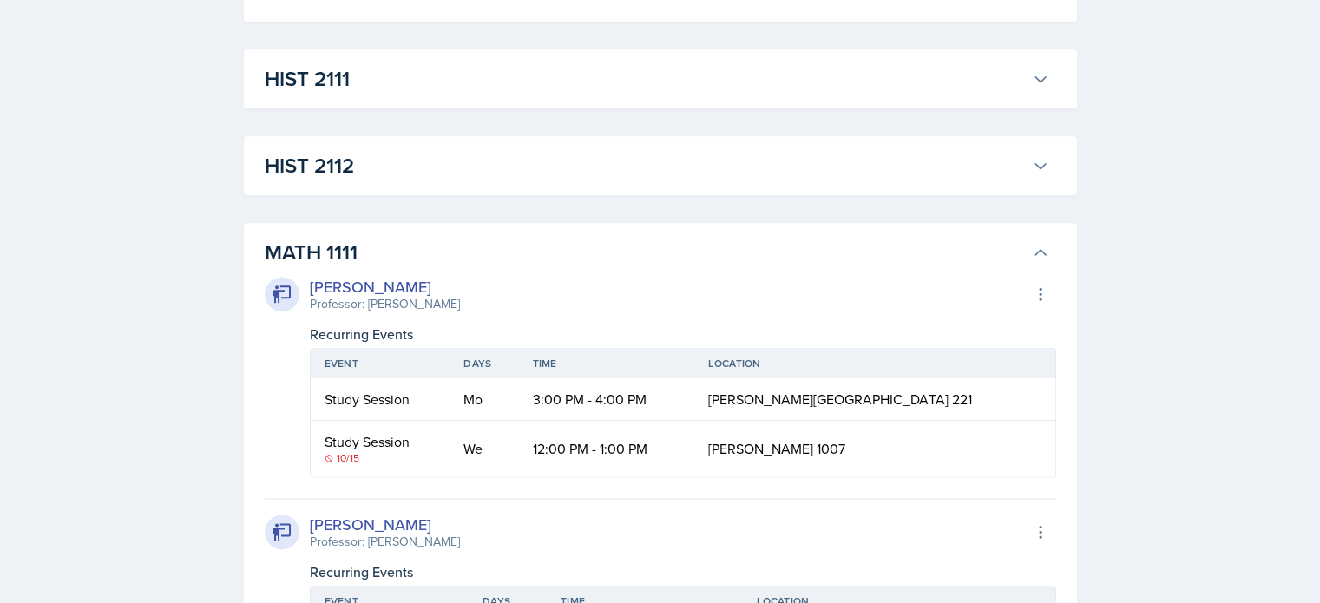
scroll to position [2072, 0]
click at [415, 245] on h3 "MATH 1111" at bounding box center [645, 253] width 760 height 31
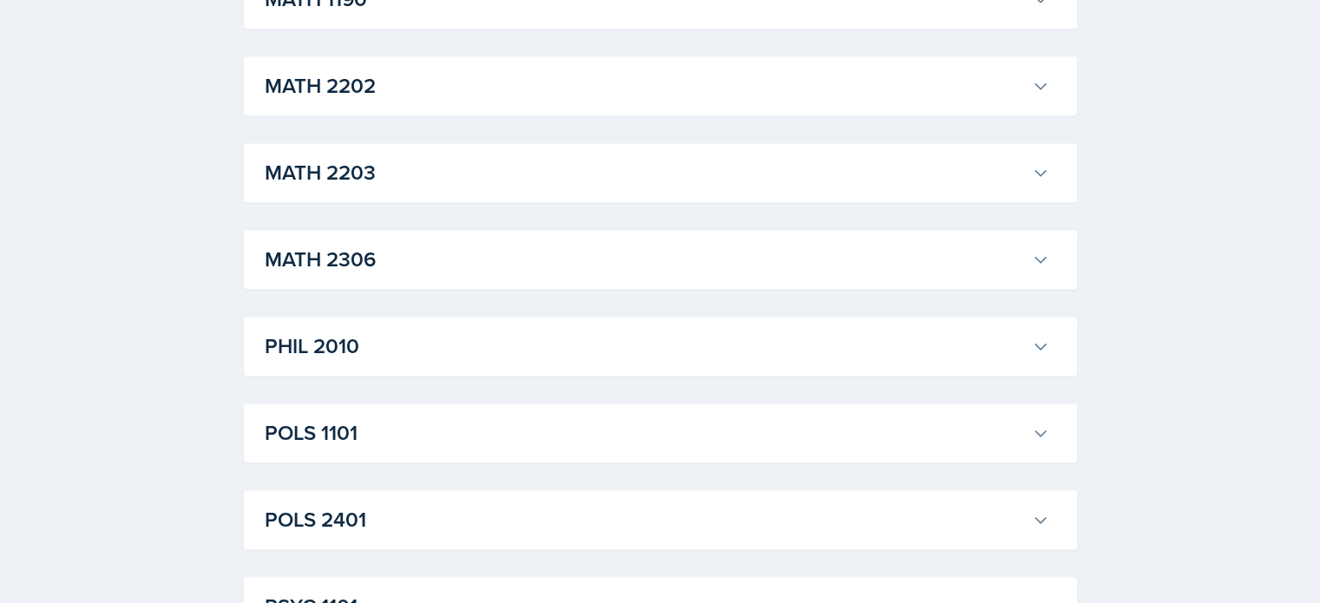
scroll to position [2681, 0]
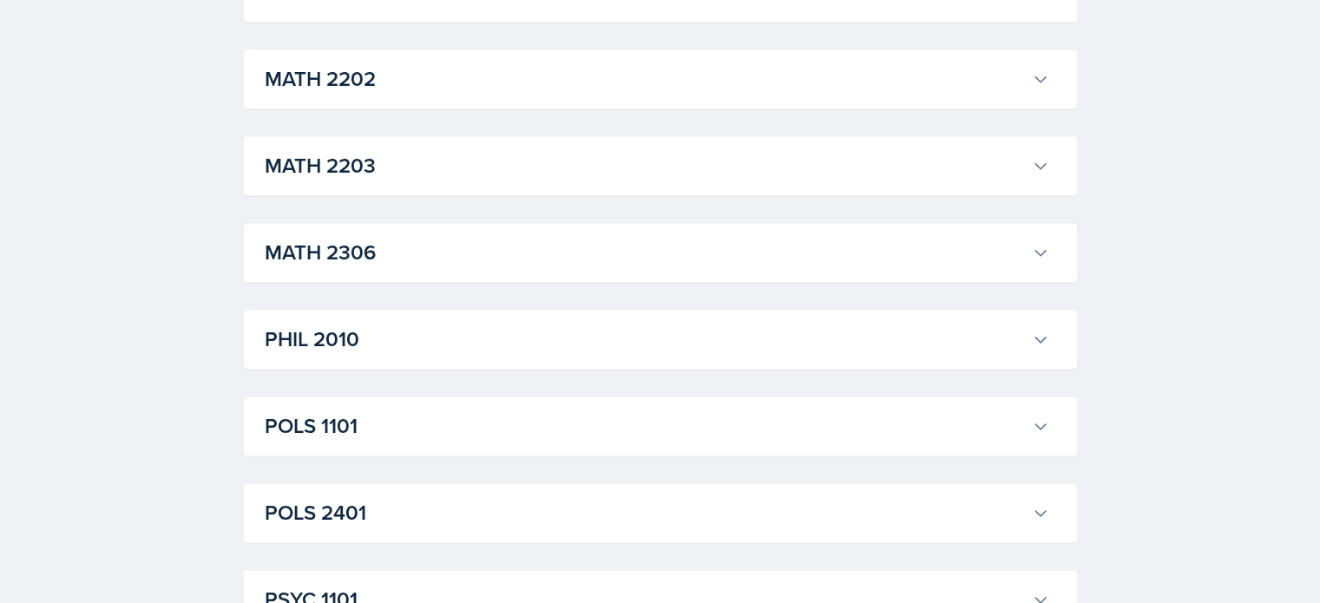
click at [387, 446] on div "POLS 1101 Malk Almimar Professor: John Moran Export to Google Calendar Recurrin…" at bounding box center [660, 426] width 833 height 59
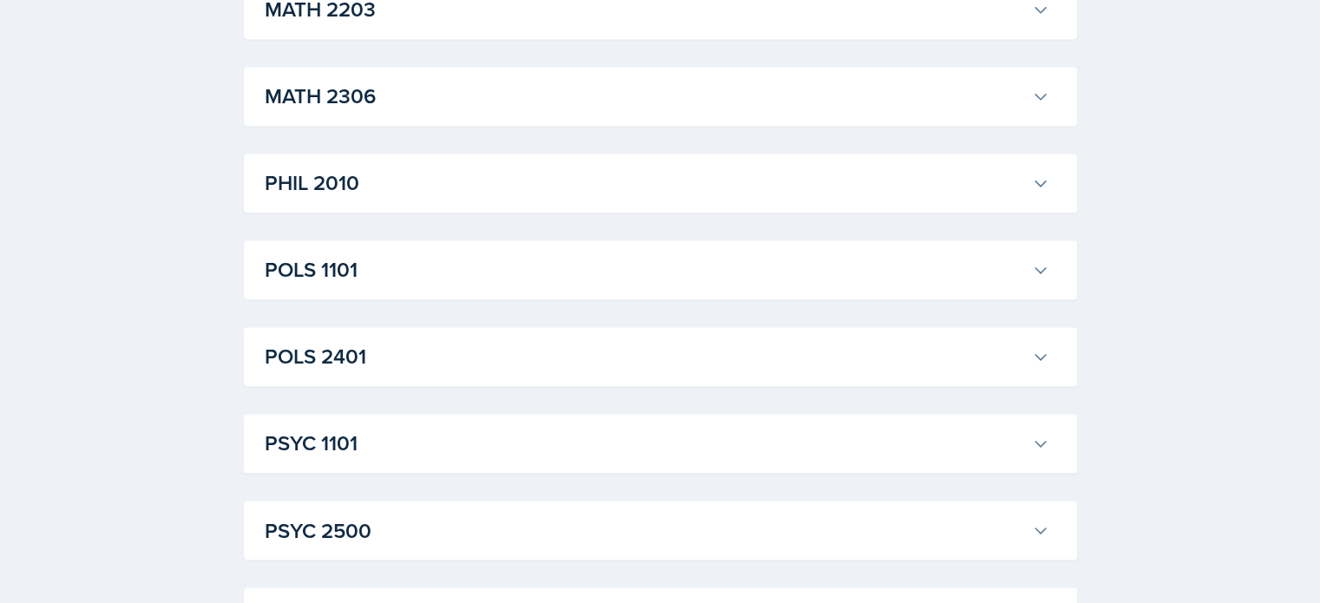
click at [441, 272] on h3 "POLS 1101" at bounding box center [645, 269] width 760 height 31
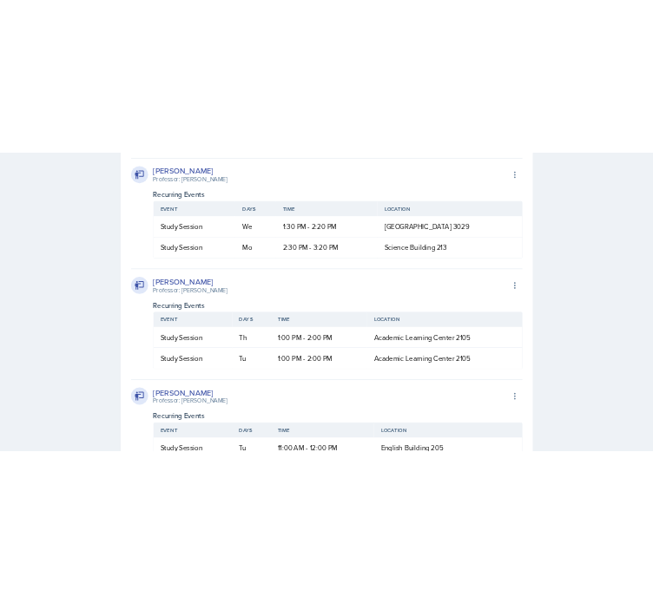
scroll to position [4223, 0]
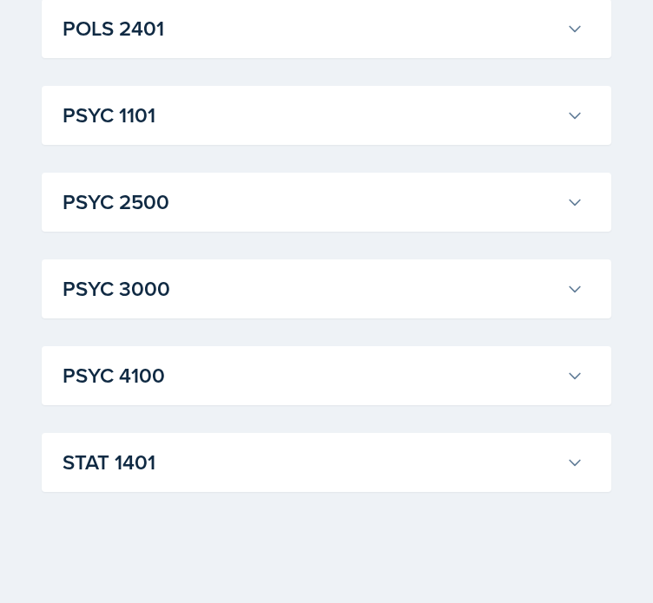
scroll to position [5586, 0]
click at [271, 453] on h3 "STAT 1401" at bounding box center [311, 462] width 497 height 31
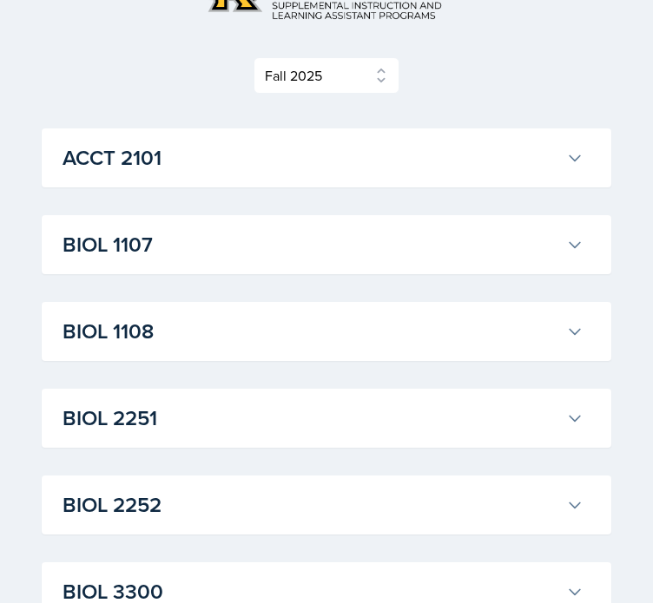
scroll to position [160, 0]
click at [312, 215] on div "BIOL 1107 Anniston Boyanton Professor: Army Lester Export to Google Calendar Re…" at bounding box center [326, 244] width 569 height 59
click at [281, 260] on button "BIOL 1107" at bounding box center [323, 245] width 528 height 38
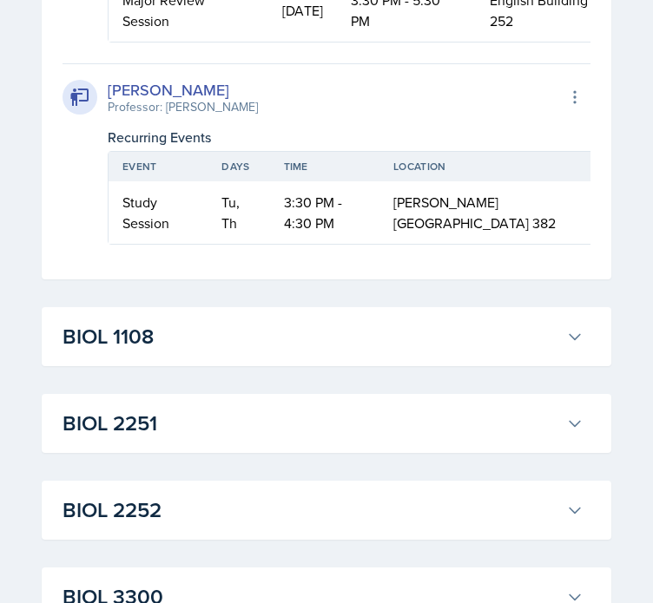
scroll to position [1968, 0]
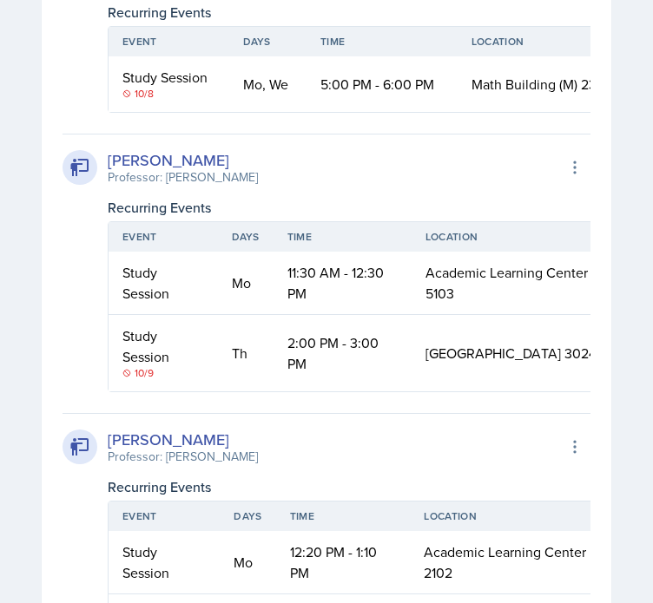
scroll to position [2893, 0]
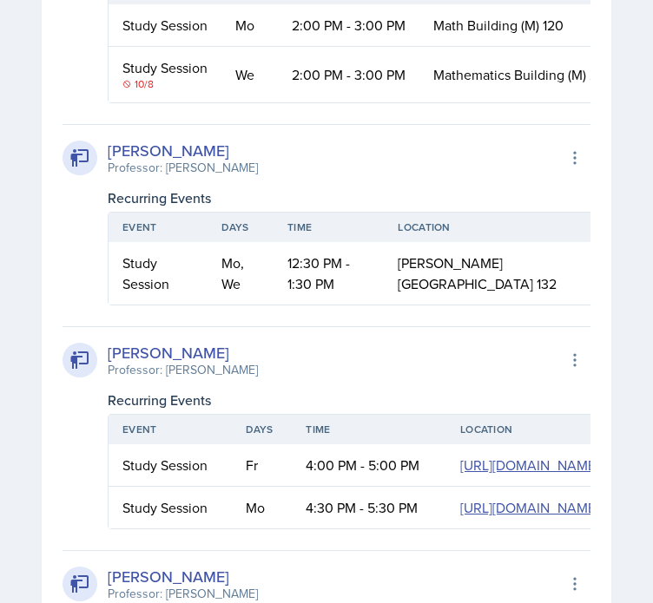
scroll to position [2781, 0]
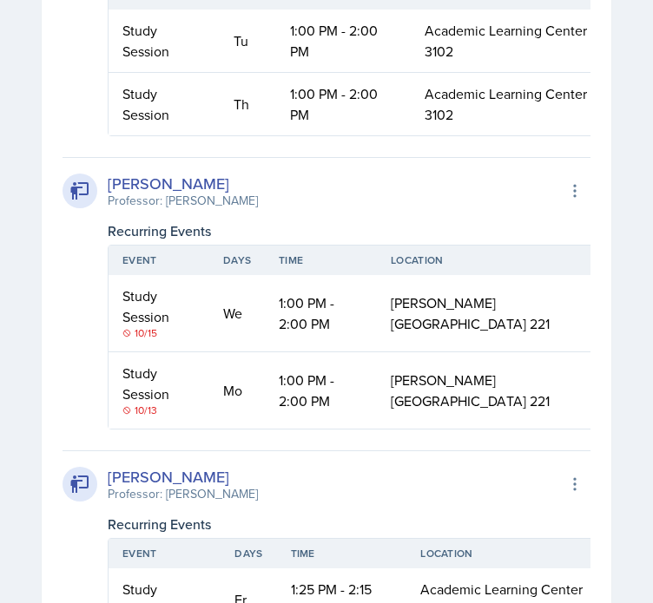
scroll to position [2511, 0]
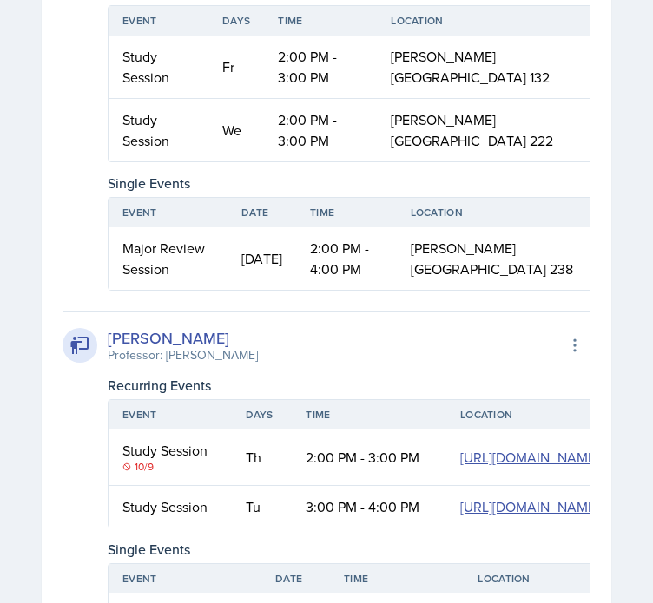
scroll to position [0, 0]
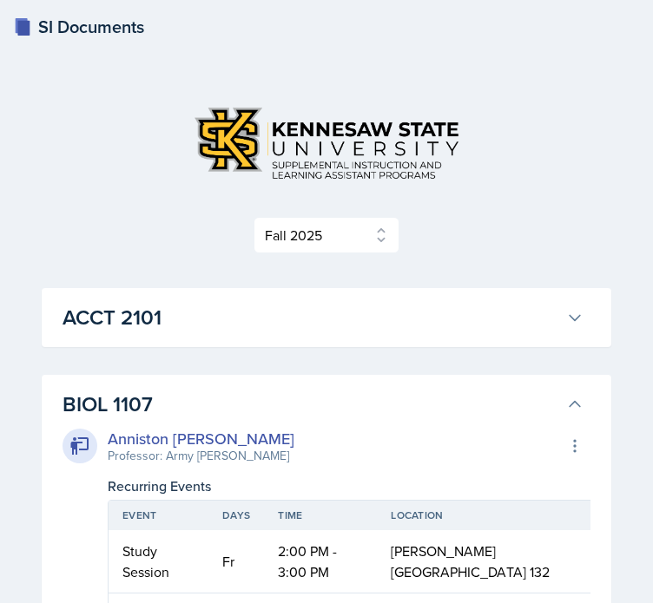
click at [181, 397] on h3 "BIOL 1107" at bounding box center [311, 404] width 497 height 31
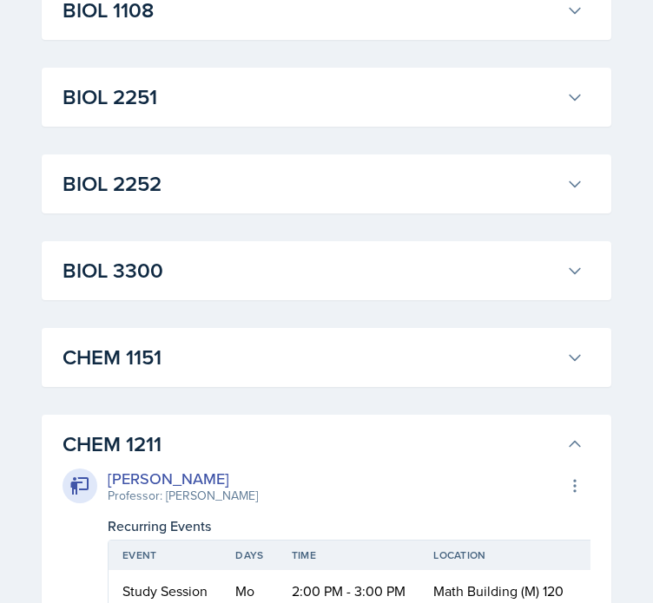
click at [142, 454] on h3 "CHEM 1211" at bounding box center [311, 444] width 497 height 31
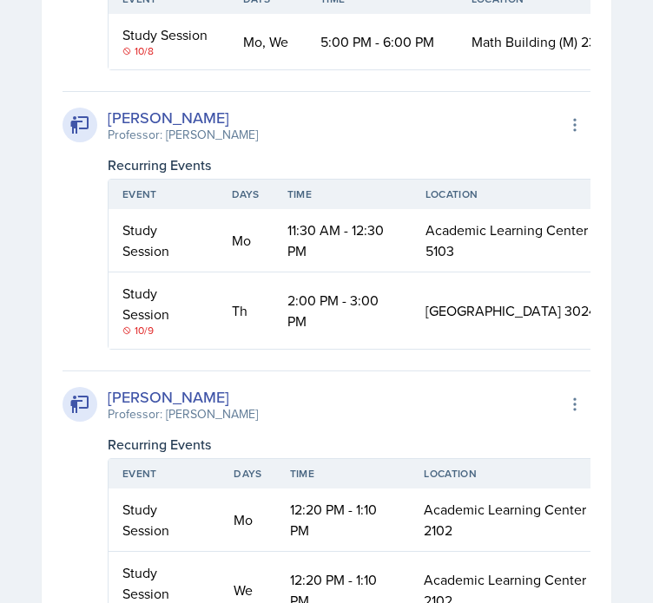
scroll to position [781, 0]
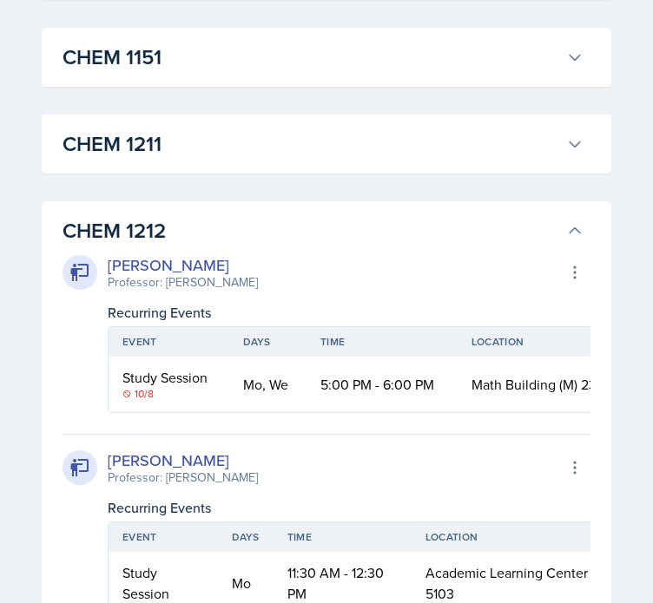
click at [171, 240] on h3 "CHEM 1212" at bounding box center [311, 230] width 497 height 31
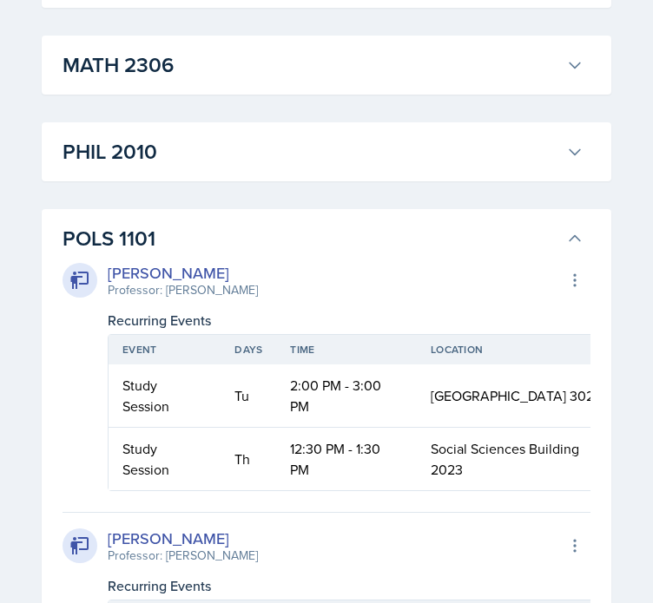
click at [171, 240] on h3 "POLS 1101" at bounding box center [311, 238] width 497 height 31
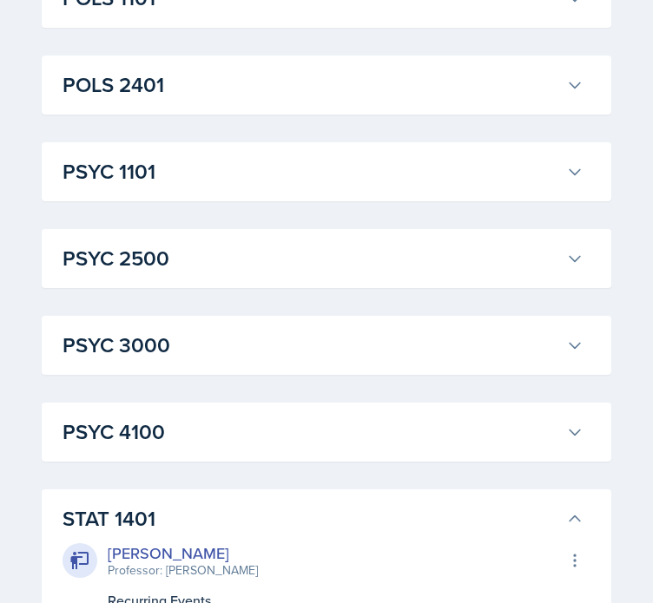
scroll to position [2402, 0]
click at [170, 181] on h3 "PSYC 1101" at bounding box center [311, 172] width 497 height 31
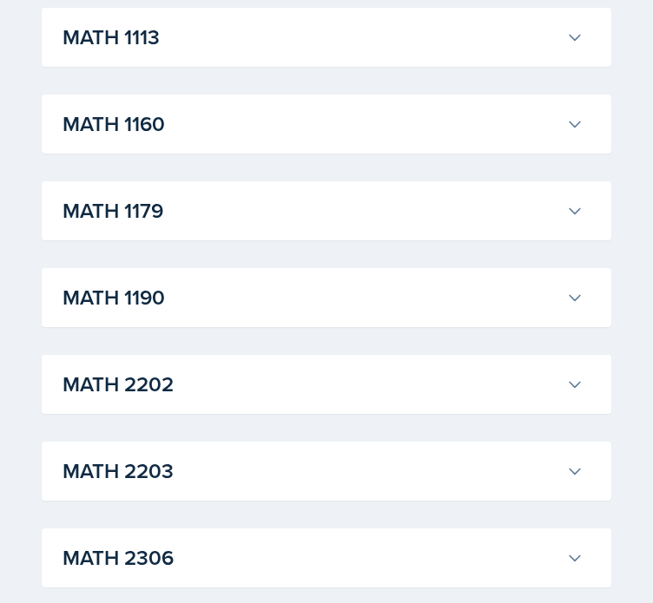
scroll to position [1634, 0]
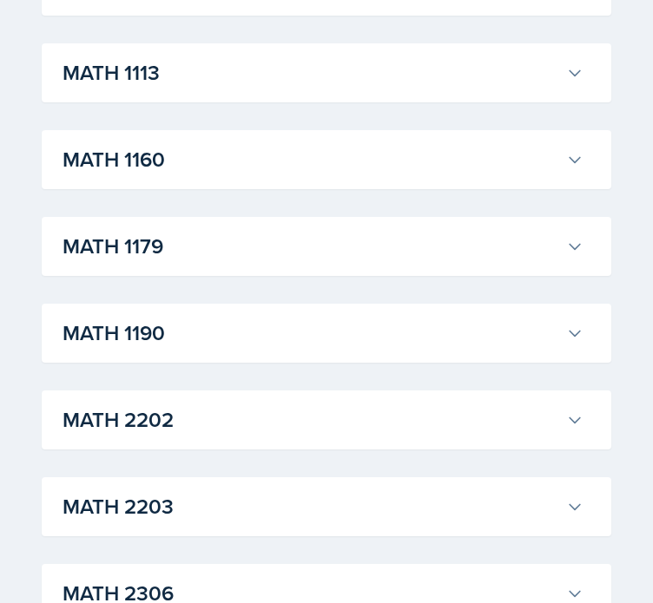
click at [288, 68] on h3 "MATH 1113" at bounding box center [311, 72] width 497 height 31
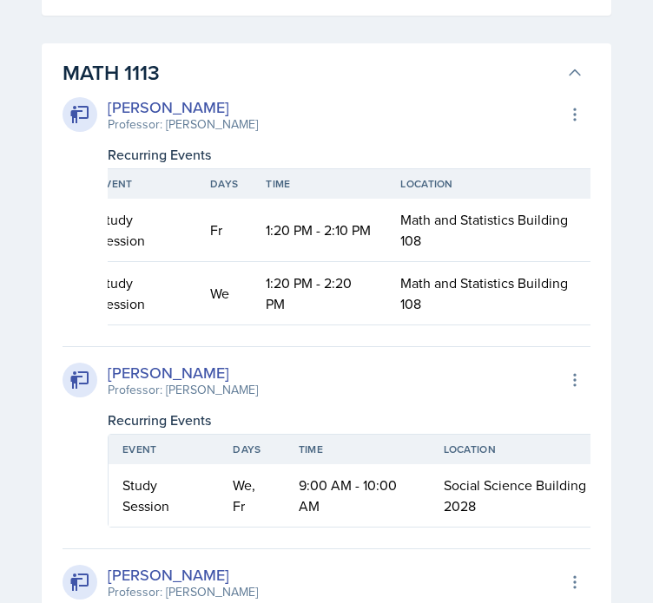
scroll to position [0, 24]
click at [181, 395] on div "Professor: Lori Joseph" at bounding box center [183, 390] width 150 height 18
click at [188, 394] on div "Professor: Lori Joseph" at bounding box center [183, 390] width 150 height 18
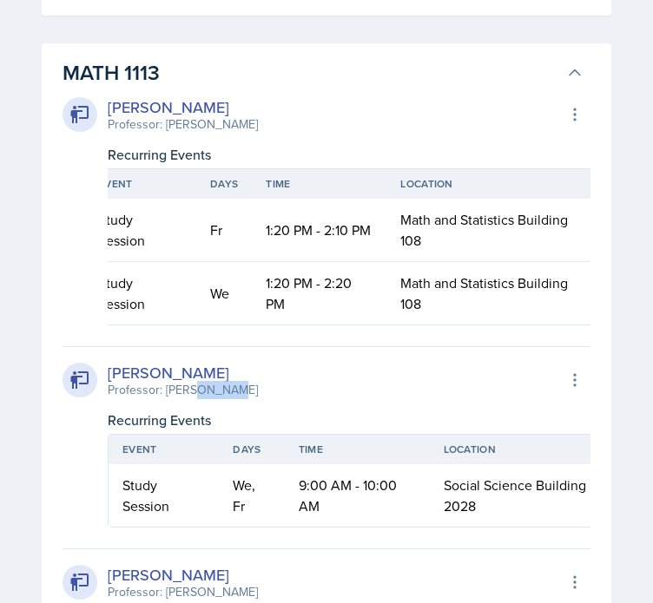
click at [188, 394] on div "Professor: Lori Joseph" at bounding box center [183, 390] width 150 height 18
click at [168, 378] on div "[PERSON_NAME]" at bounding box center [183, 372] width 150 height 23
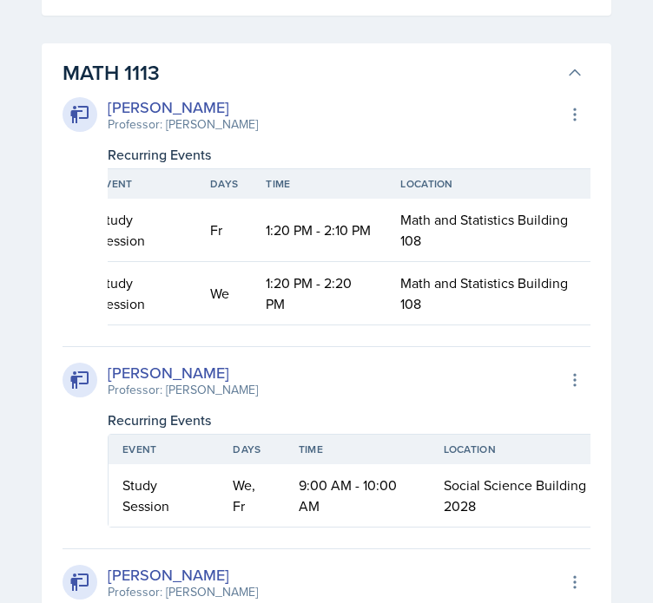
click at [185, 425] on div "Recurring Events" at bounding box center [349, 420] width 483 height 21
click at [215, 399] on div "Professor: Lori Joseph" at bounding box center [183, 390] width 150 height 18
click at [352, 78] on h3 "MATH 1113" at bounding box center [311, 72] width 497 height 31
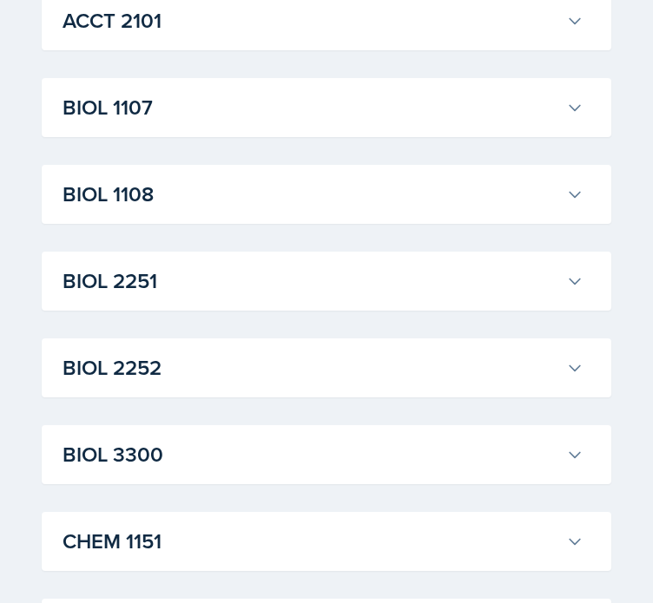
scroll to position [295, 0]
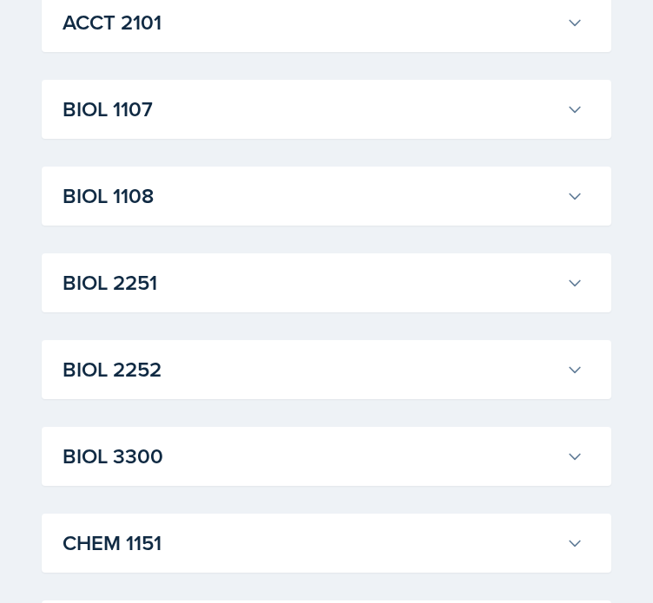
click at [317, 471] on h3 "BIOL 3300" at bounding box center [311, 456] width 497 height 31
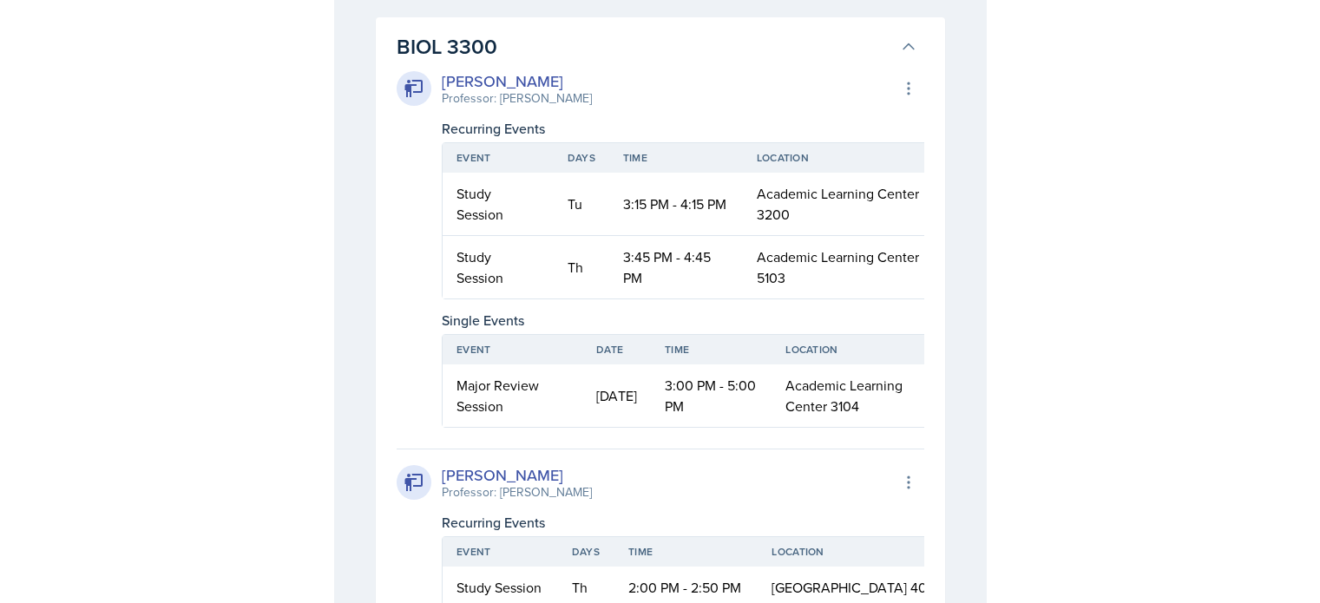
scroll to position [705, 0]
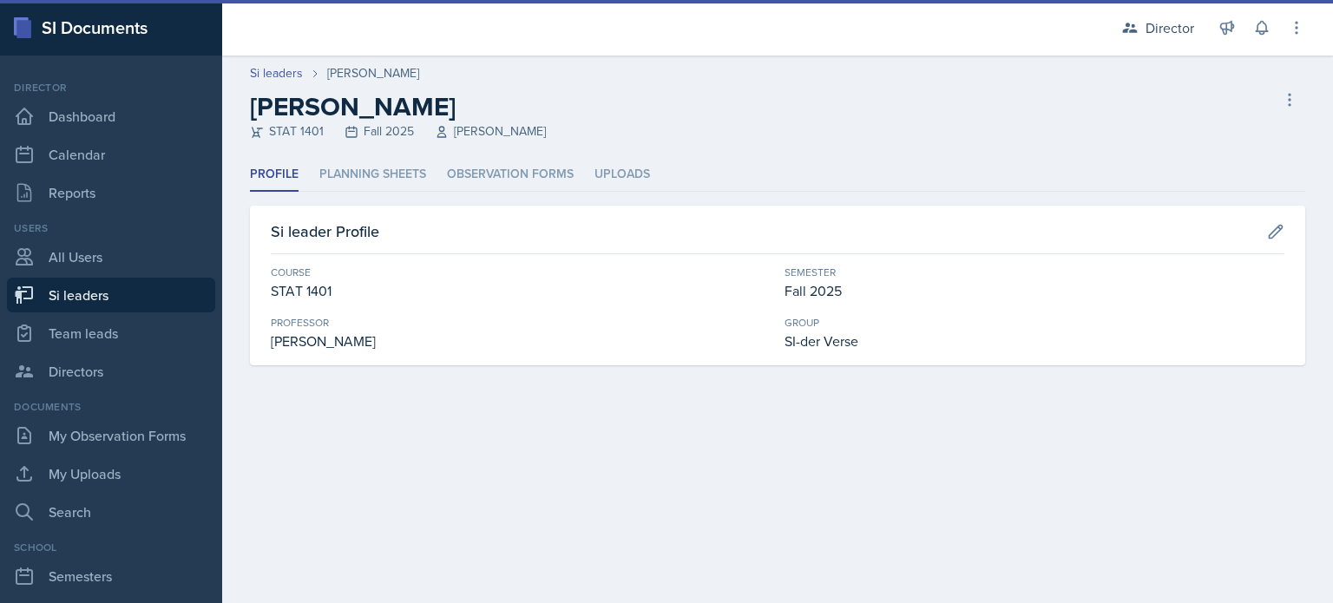
click at [528, 142] on header "Si leaders [PERSON_NAME] [PERSON_NAME] STAT 1401 Fall 2025 [PERSON_NAME] leader" at bounding box center [777, 107] width 1111 height 102
click at [496, 169] on li "Observation Forms" at bounding box center [510, 175] width 127 height 34
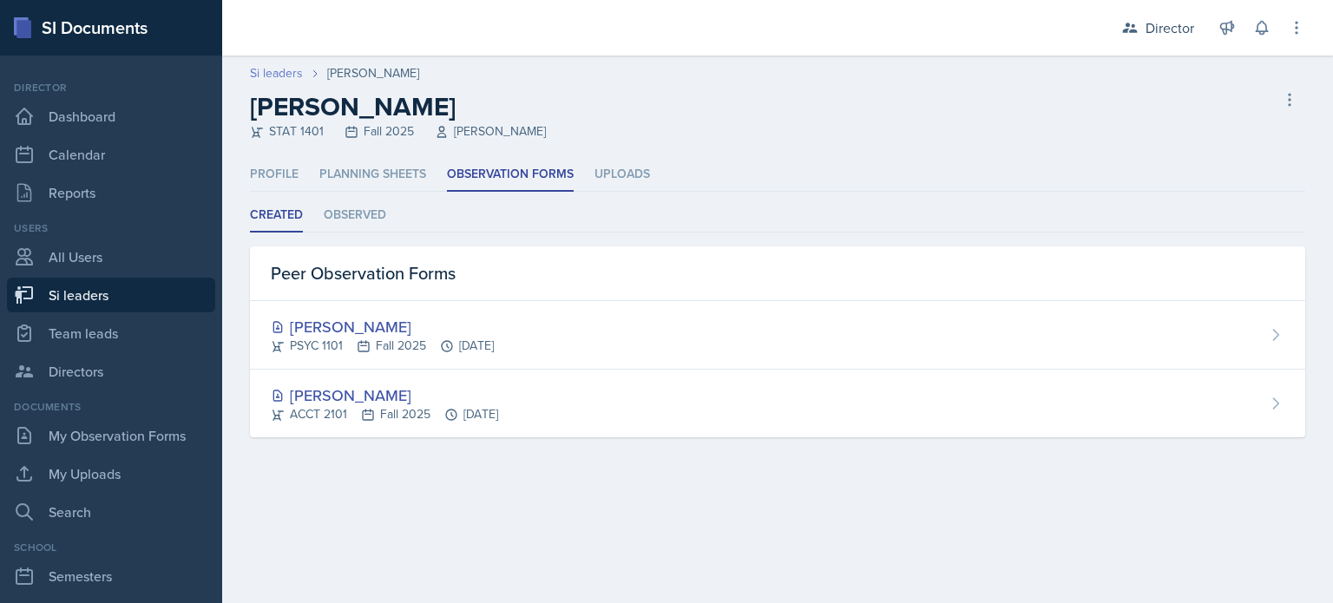
click at [274, 69] on link "Si leaders" at bounding box center [276, 73] width 53 height 18
select select "2bed604d-1099-4043-b1bc-2365e8740244"
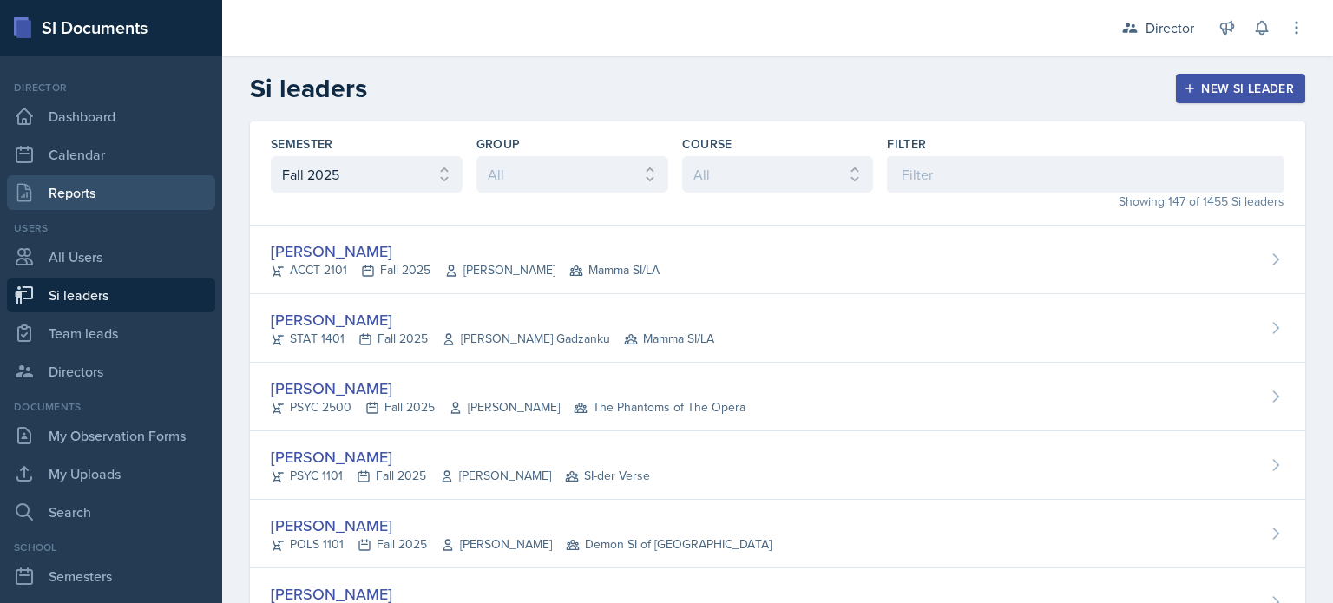
click at [118, 193] on link "Reports" at bounding box center [111, 192] width 208 height 35
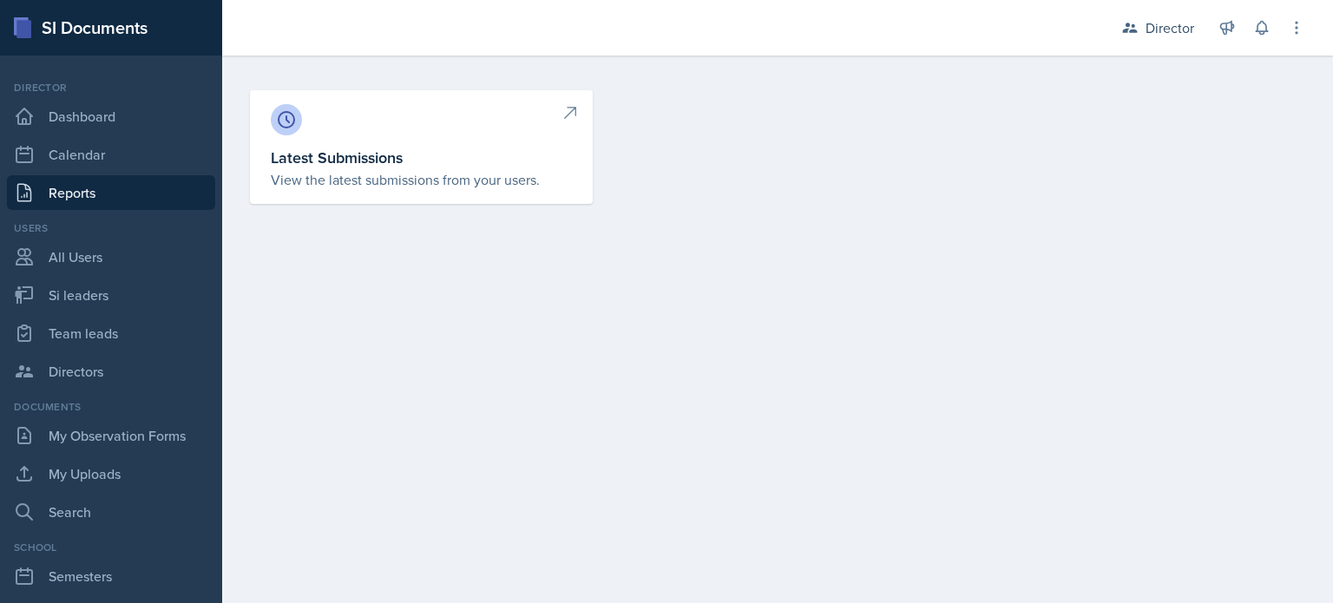
click at [385, 173] on p "View the latest submissions from your users." at bounding box center [421, 179] width 301 height 21
select select "1"
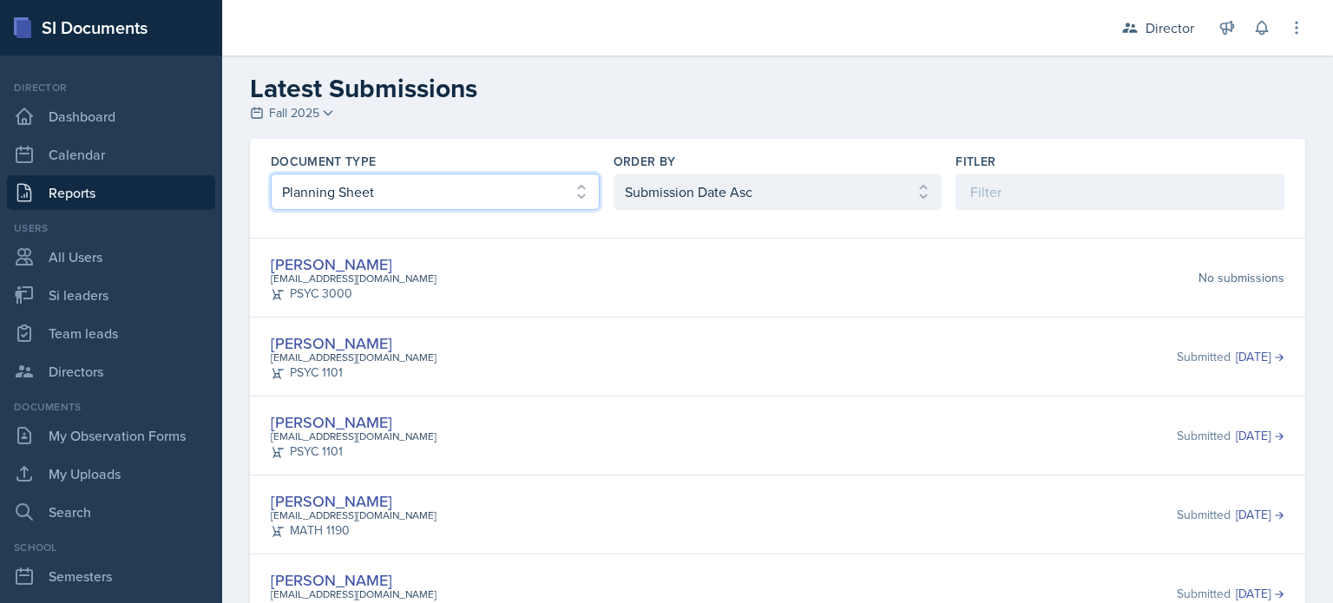
click at [583, 197] on select "Select document type Planning Sheet Peer Observation Form Team lead Observation…" at bounding box center [435, 192] width 329 height 36
select select "3"
click at [271, 174] on select "Select document type Planning Sheet Peer Observation Form Team lead Observation…" at bounding box center [435, 192] width 329 height 36
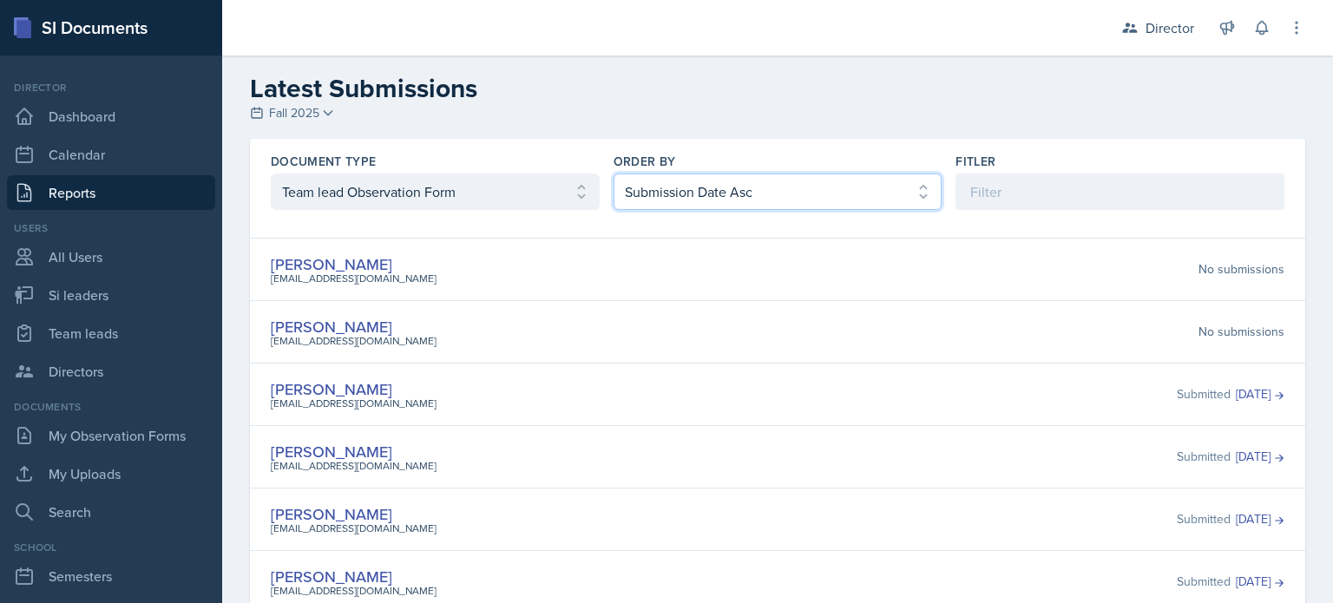
click at [684, 194] on select "Select order by Submission Date Asc Submission Date Desc User Last Name" at bounding box center [778, 192] width 329 height 36
select select "2"
click at [614, 174] on select "Select order by Submission Date Asc Submission Date Desc User Last Name" at bounding box center [778, 192] width 329 height 36
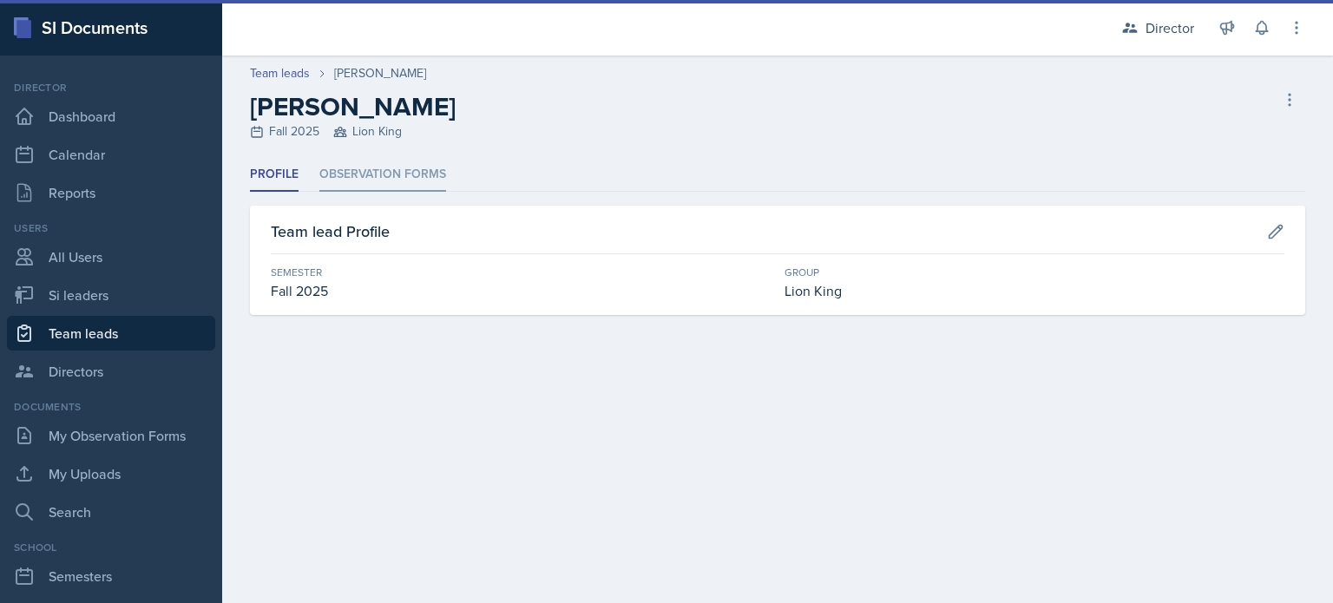
click at [418, 180] on li "Observation Forms" at bounding box center [382, 175] width 127 height 34
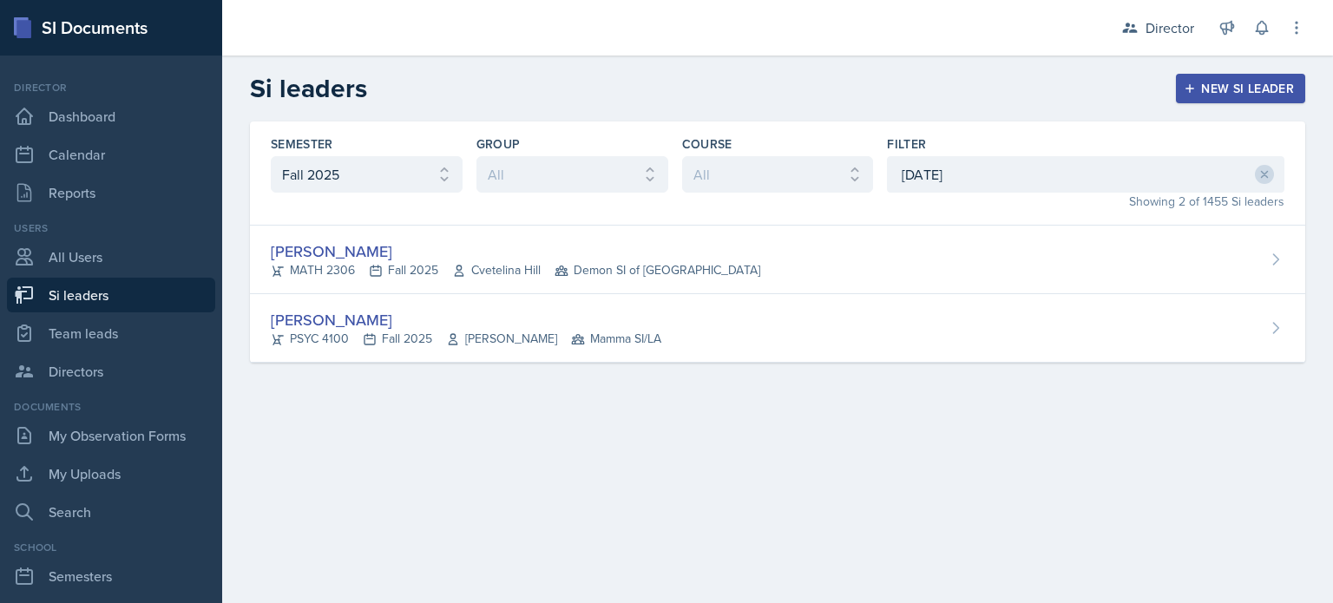
select select "2bed604d-1099-4043-b1bc-2365e8740244"
click at [129, 118] on link "Dashboard" at bounding box center [111, 116] width 208 height 35
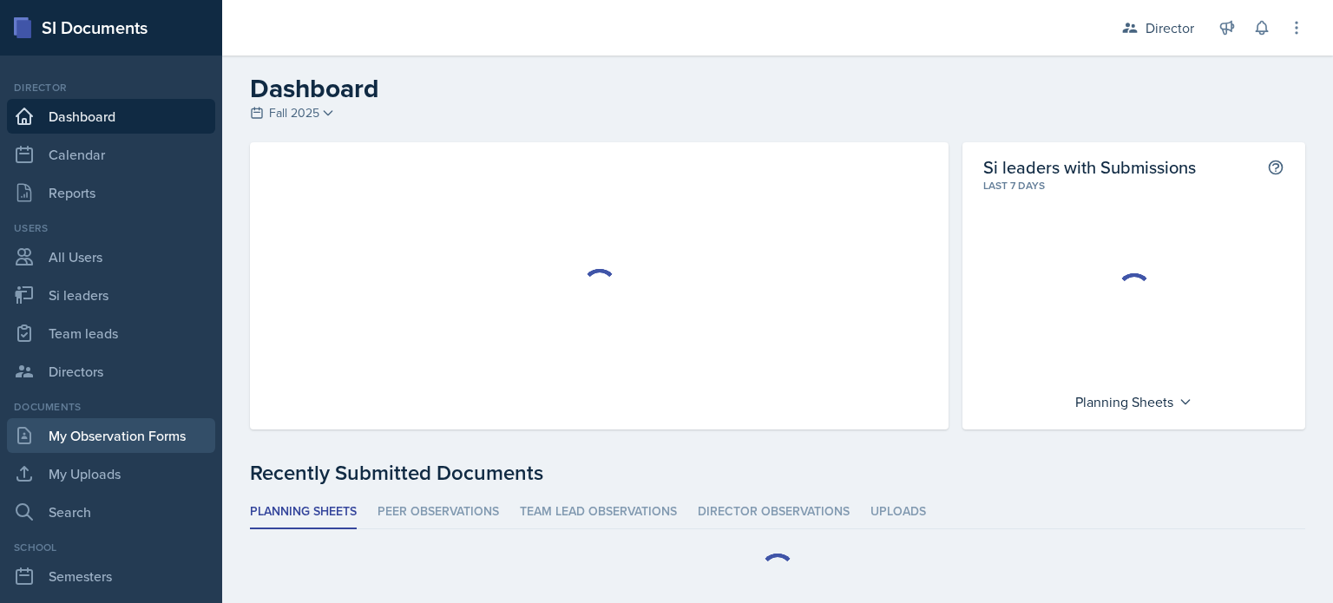
click at [115, 433] on link "My Observation Forms" at bounding box center [111, 435] width 208 height 35
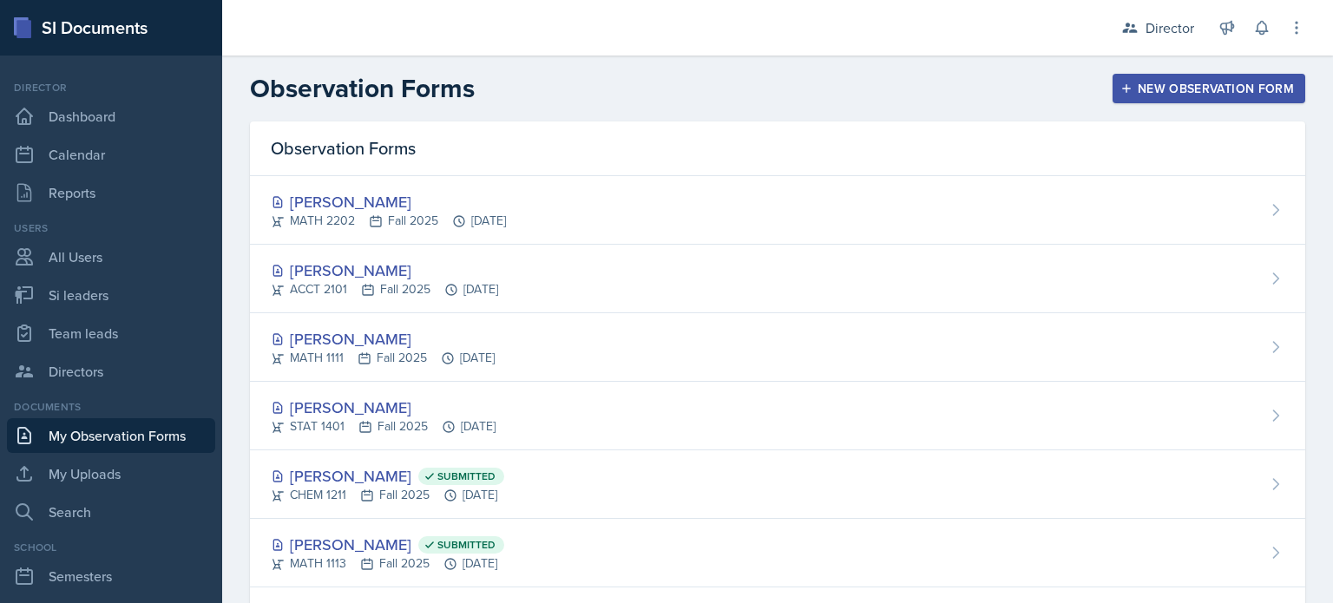
click at [1183, 90] on div "New Observation Form" at bounding box center [1209, 89] width 170 height 14
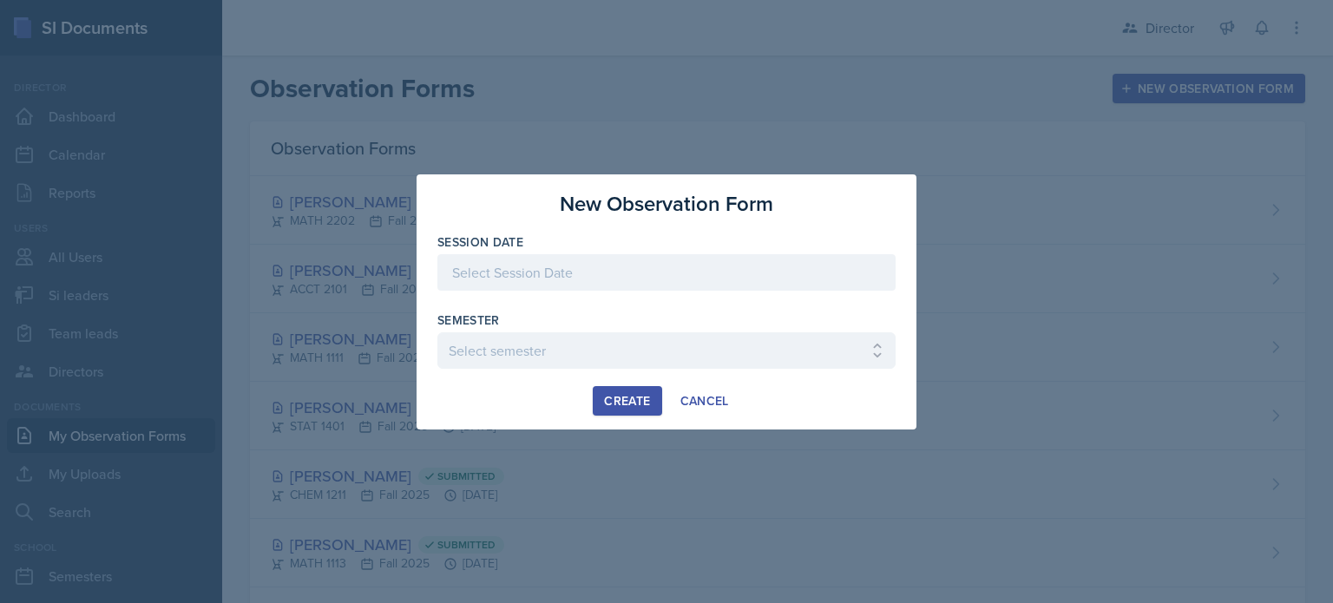
click at [622, 266] on div at bounding box center [667, 272] width 458 height 36
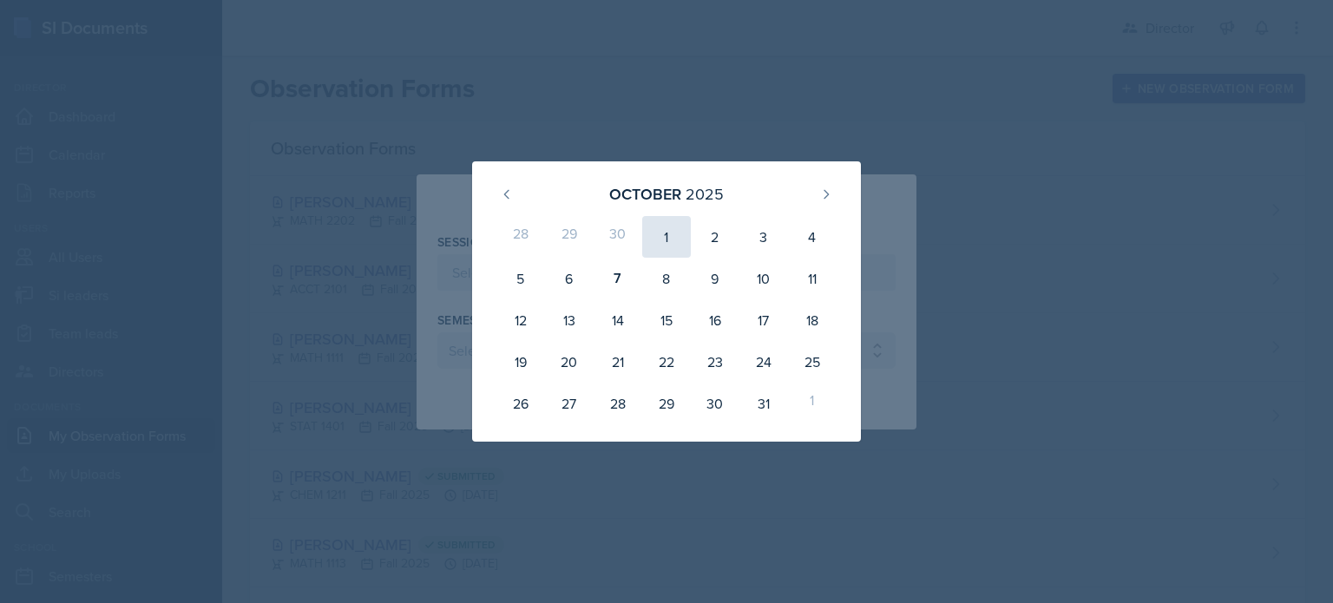
click at [653, 234] on div "1" at bounding box center [666, 237] width 49 height 42
type input "[DATE]"
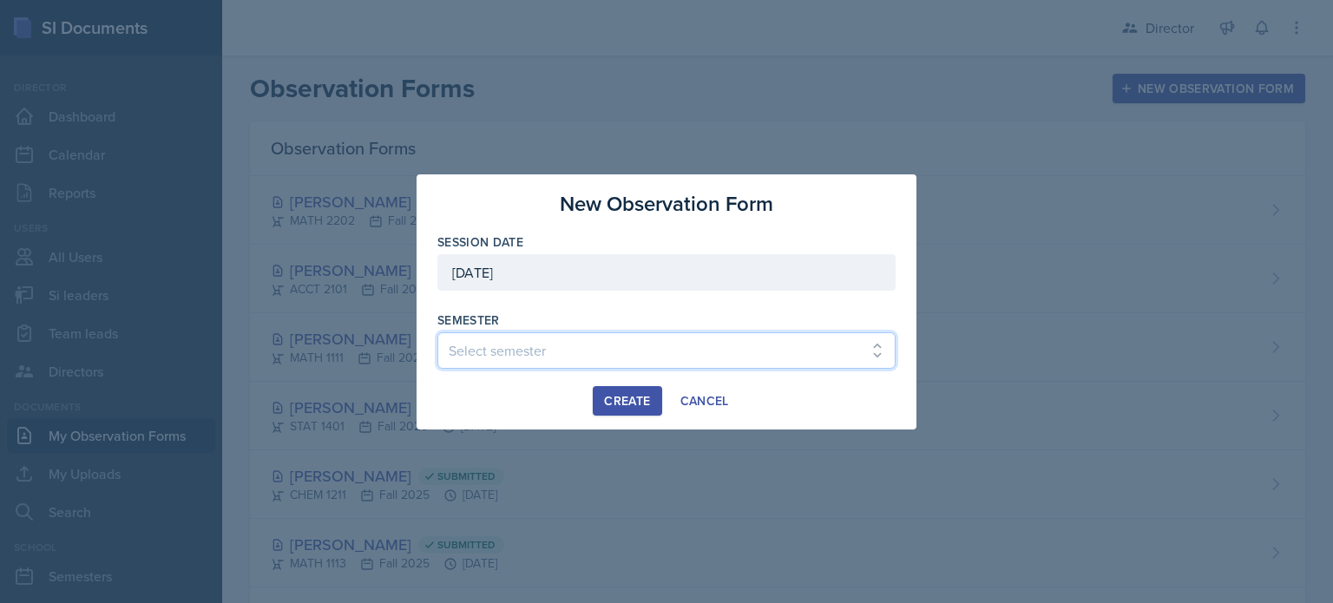
click at [550, 352] on select "Select semester Fall 2025 Summer 2025 Spring 2025 Fall 2024 Summer 2024 Spring …" at bounding box center [667, 350] width 458 height 36
select select "2bed604d-1099-4043-b1bc-2365e8740244"
click at [438, 332] on select "Select semester Fall 2025 Summer 2025 Spring 2025 Fall 2024 Summer 2024 Spring …" at bounding box center [667, 350] width 458 height 36
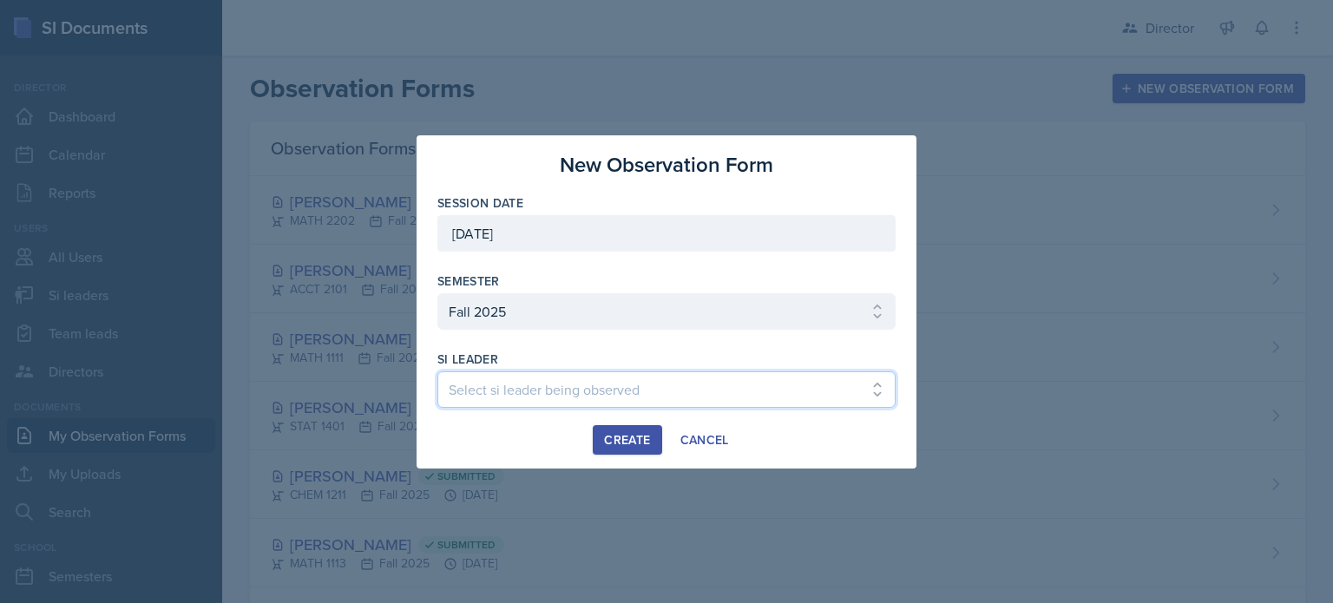
click at [565, 385] on select "Select si leader being observed Rayann Afani Sam Alderton Malk Almimar James Co…" at bounding box center [667, 390] width 458 height 36
select select "dbfde11f-4bb7-4825-8406-dc5430808544"
click at [438, 372] on select "Select si leader being observed Rayann Afani Sam Alderton Malk Almimar James Co…" at bounding box center [667, 390] width 458 height 36
click at [657, 431] on button "Create" at bounding box center [627, 440] width 69 height 30
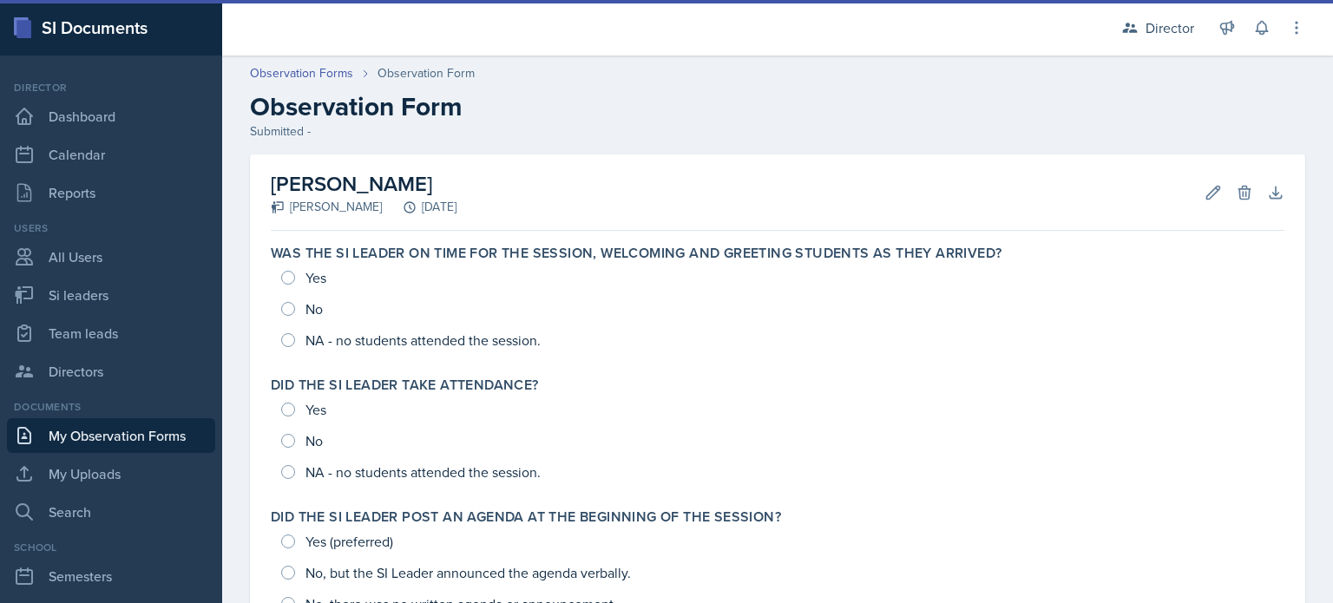
scroll to position [26, 0]
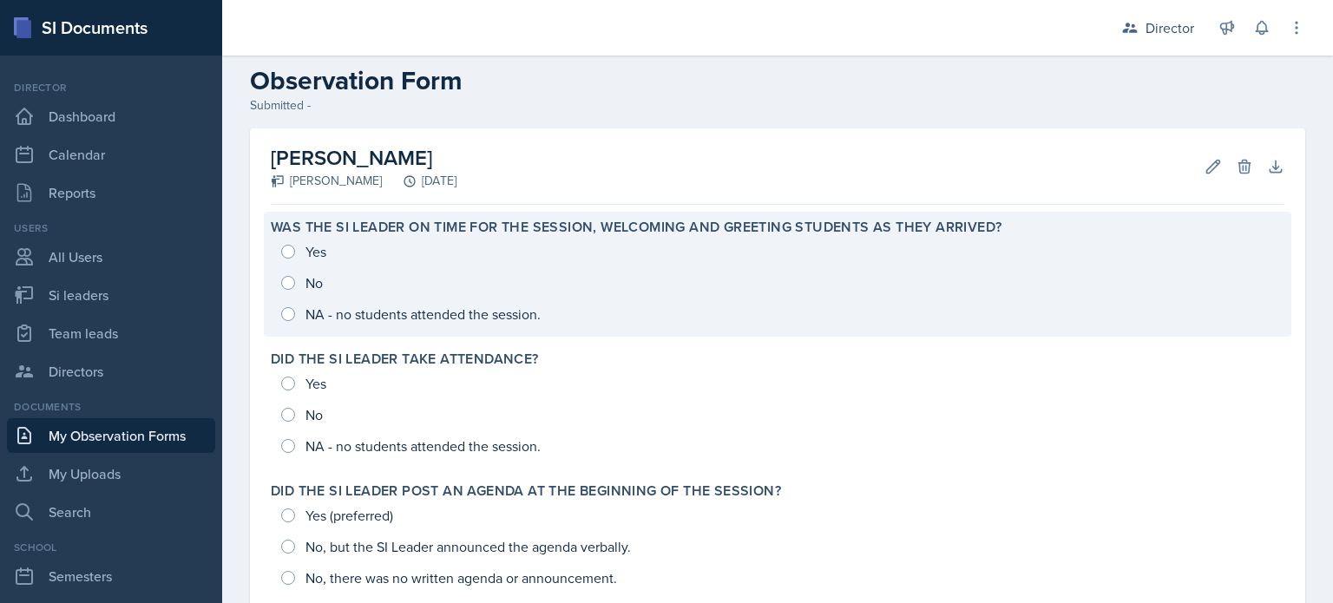
click at [677, 262] on div "Yes No NA - no students attended the session." at bounding box center [778, 283] width 1014 height 94
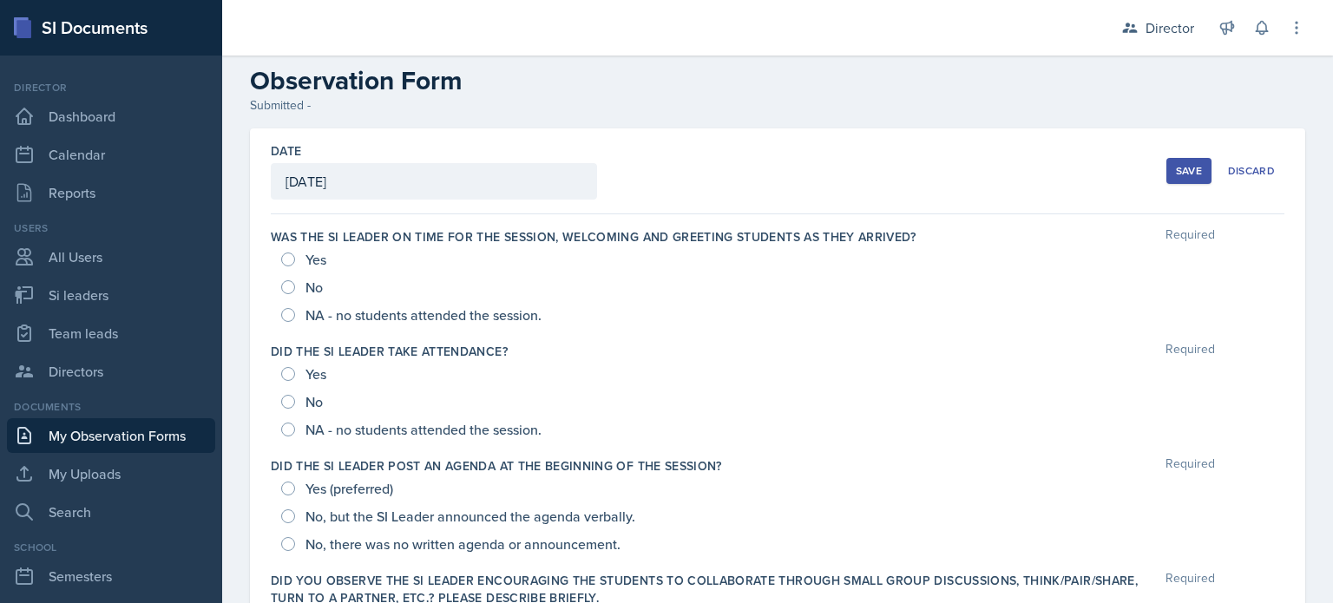
click at [295, 265] on div "Yes" at bounding box center [305, 260] width 49 height 28
click at [289, 382] on div "Yes" at bounding box center [305, 374] width 49 height 28
click at [291, 372] on input "Yes" at bounding box center [288, 374] width 14 height 14
radio input "true"
click at [292, 260] on input "Yes" at bounding box center [288, 260] width 14 height 14
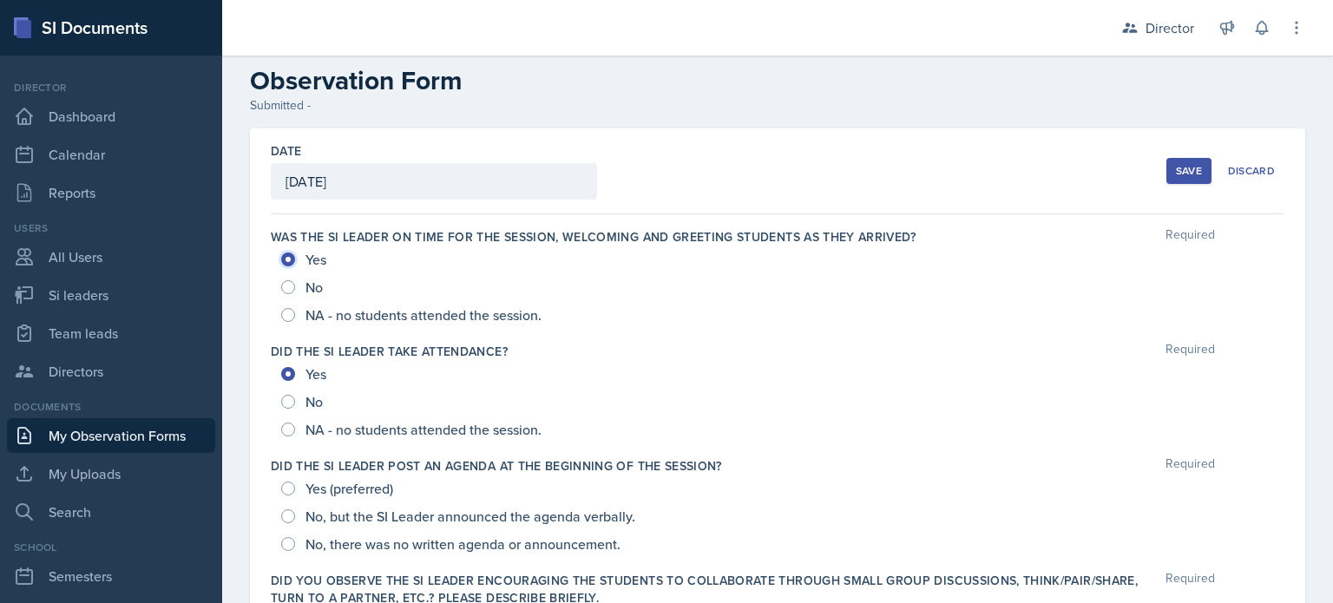
radio input "true"
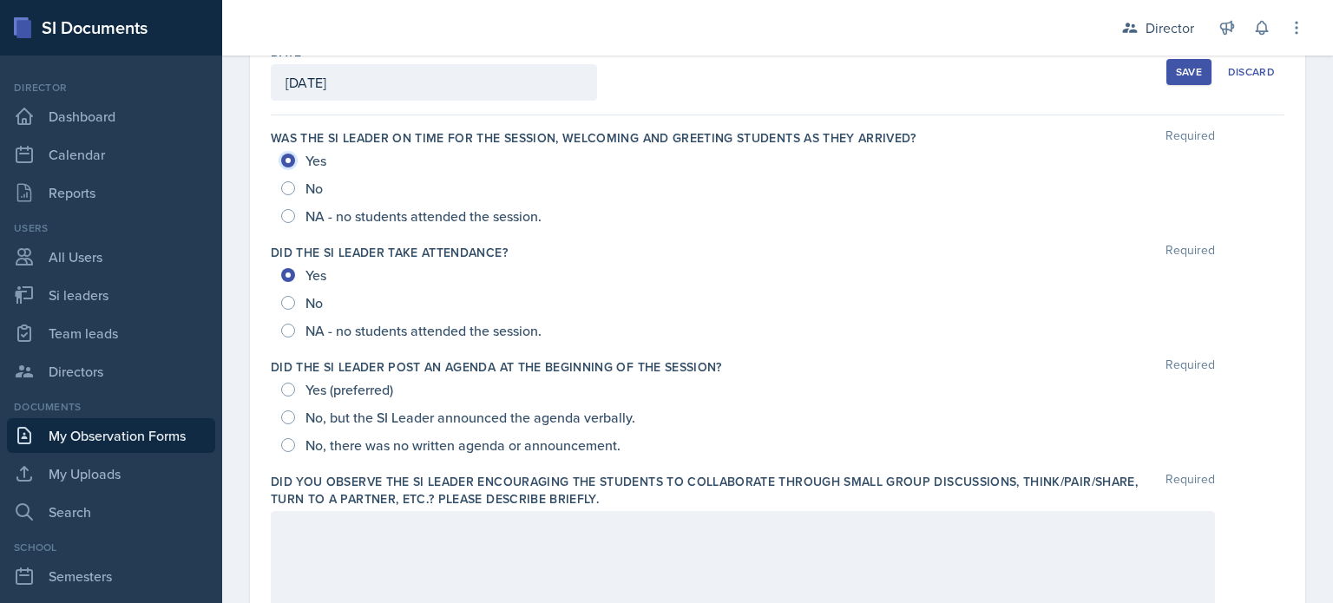
scroll to position [127, 0]
click at [282, 385] on input "Yes (preferred)" at bounding box center [288, 388] width 14 height 14
radio input "true"
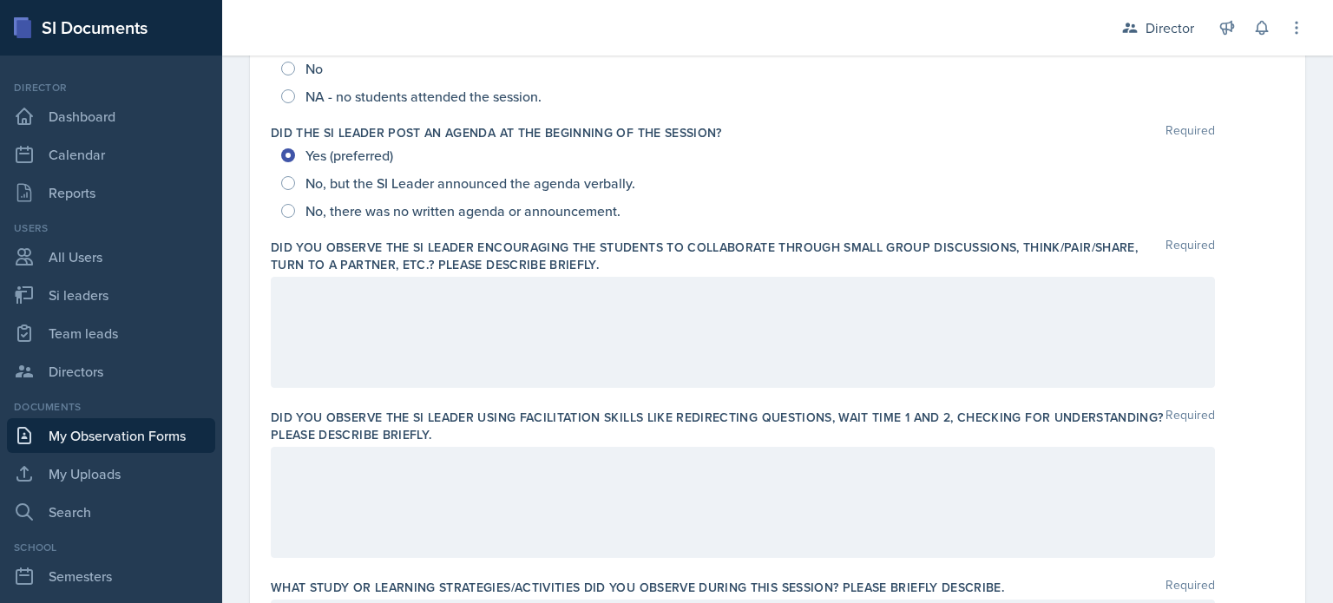
click at [392, 344] on div at bounding box center [743, 332] width 945 height 111
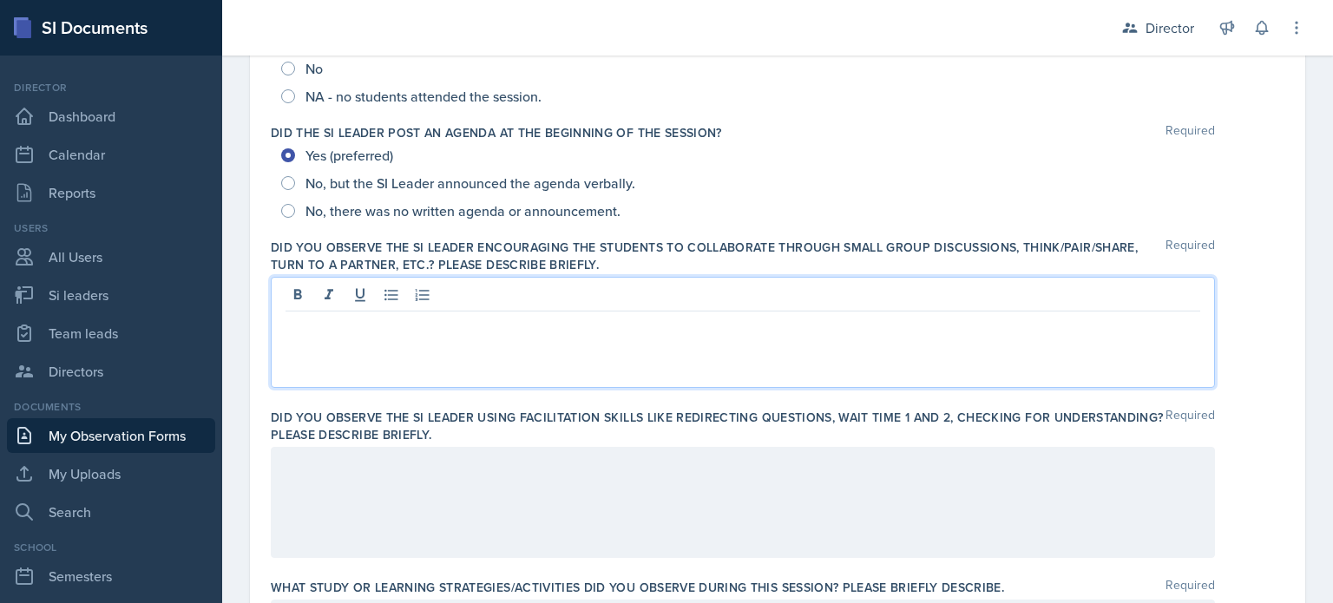
scroll to position [389, 0]
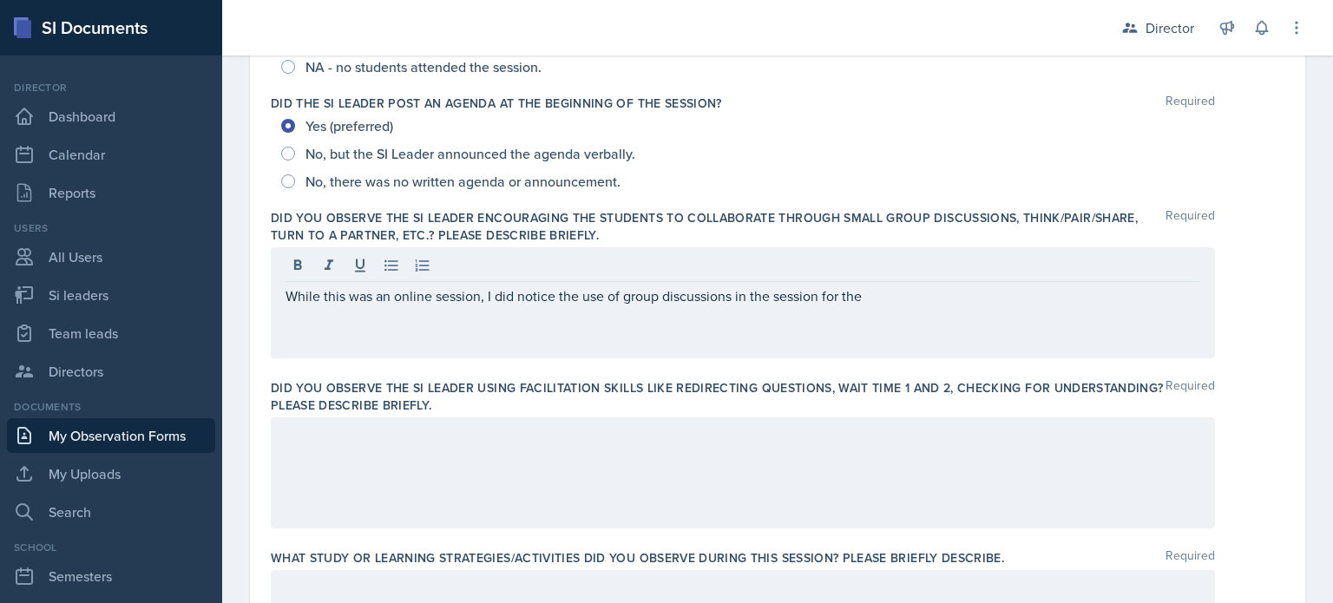
click at [177, 85] on div "Director" at bounding box center [111, 88] width 208 height 16
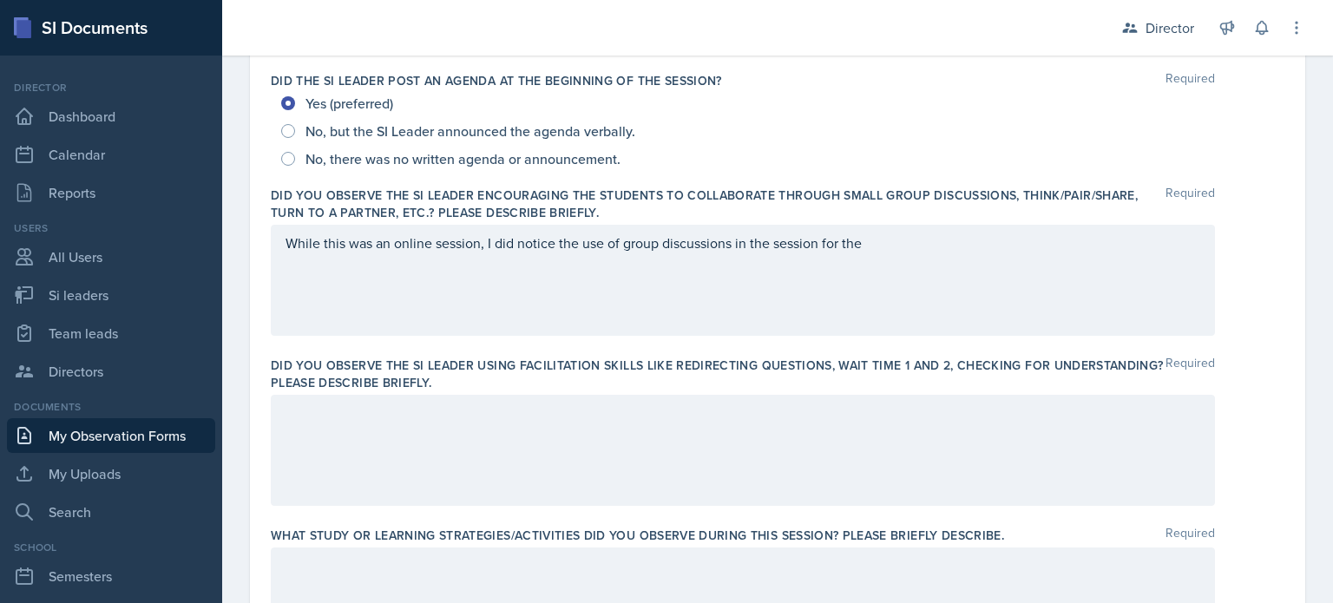
click at [993, 294] on div "While this was an online session, I did notice the use of group discussions in …" at bounding box center [743, 280] width 945 height 111
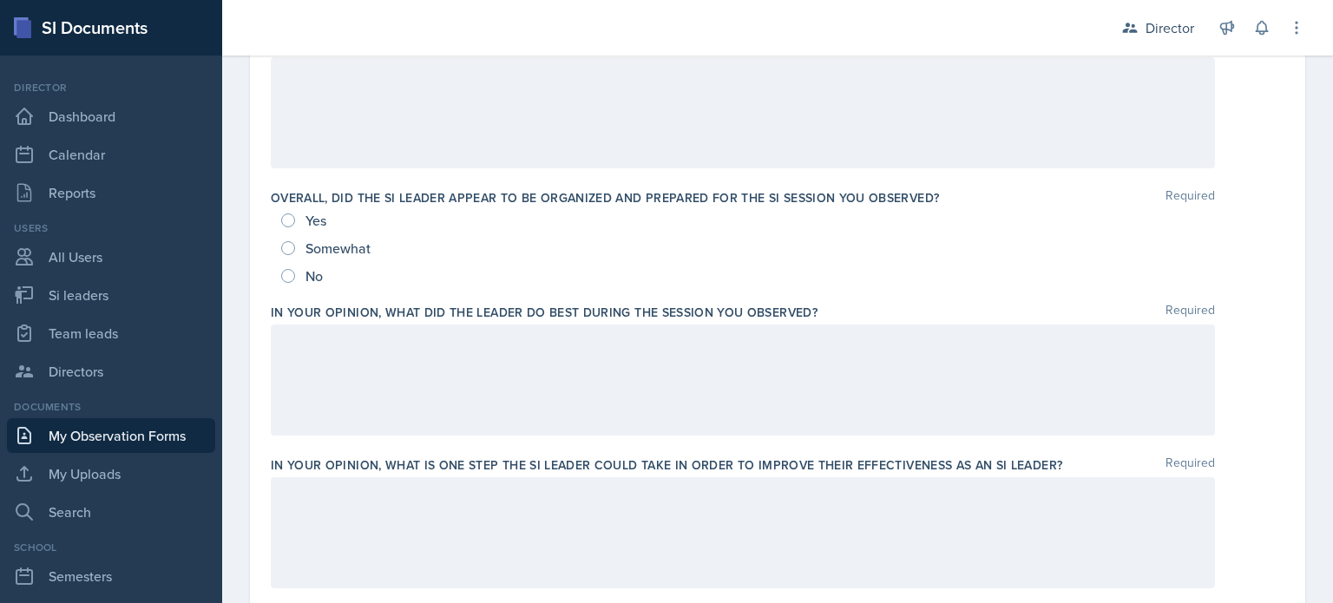
scroll to position [906, 0]
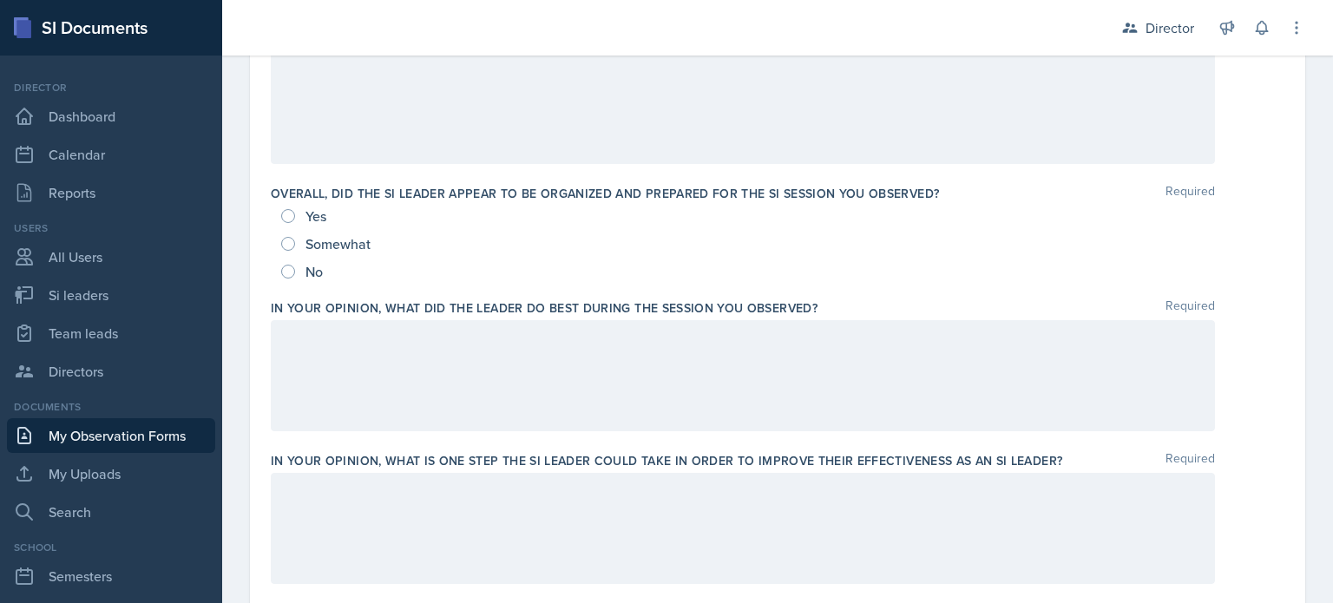
click at [421, 362] on div at bounding box center [743, 375] width 945 height 111
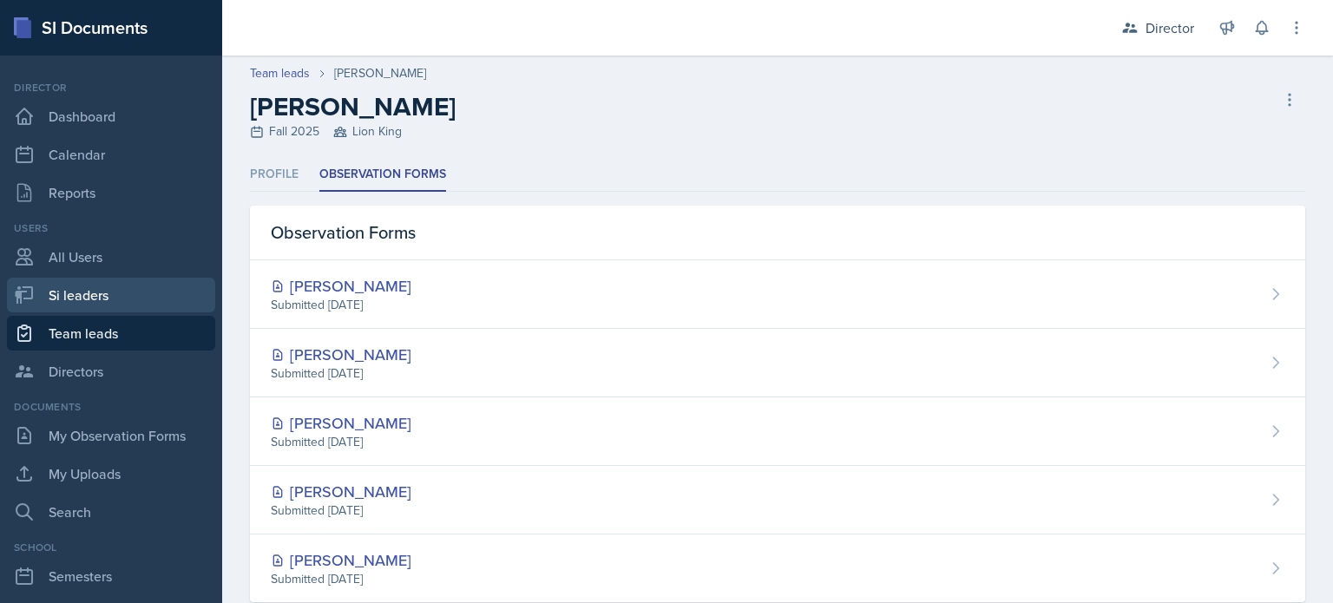
click at [120, 303] on link "Si leaders" at bounding box center [111, 295] width 208 height 35
select select "2bed604d-1099-4043-b1bc-2365e8740244"
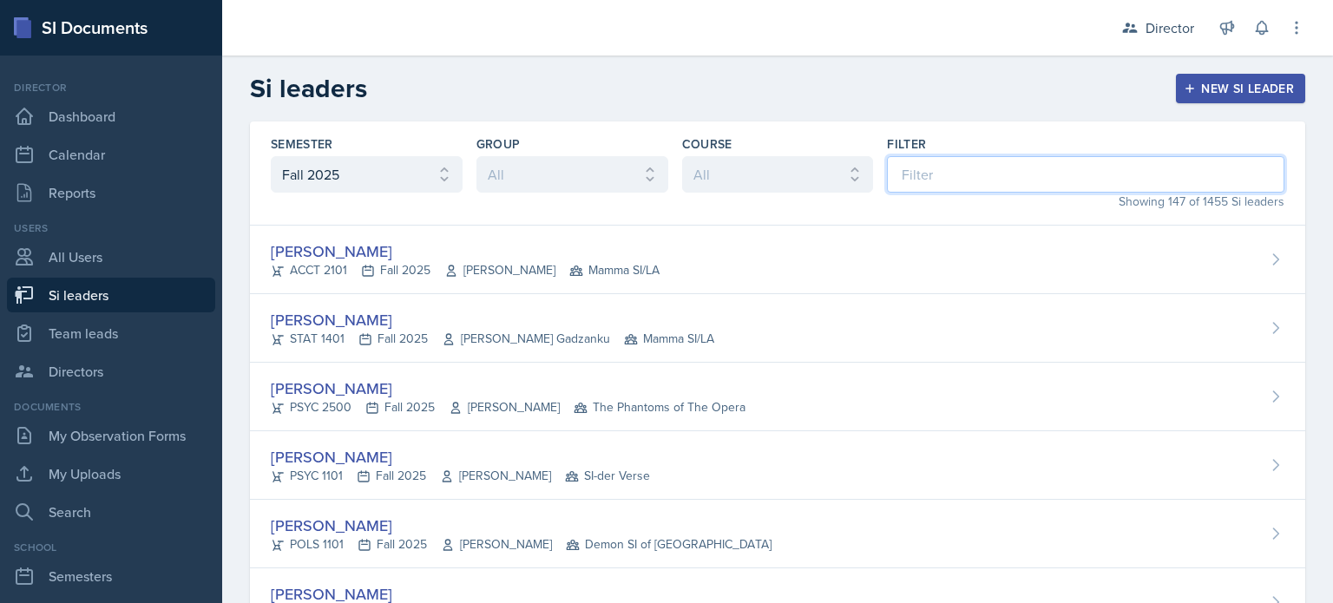
click at [887, 169] on input at bounding box center [1086, 174] width 398 height 36
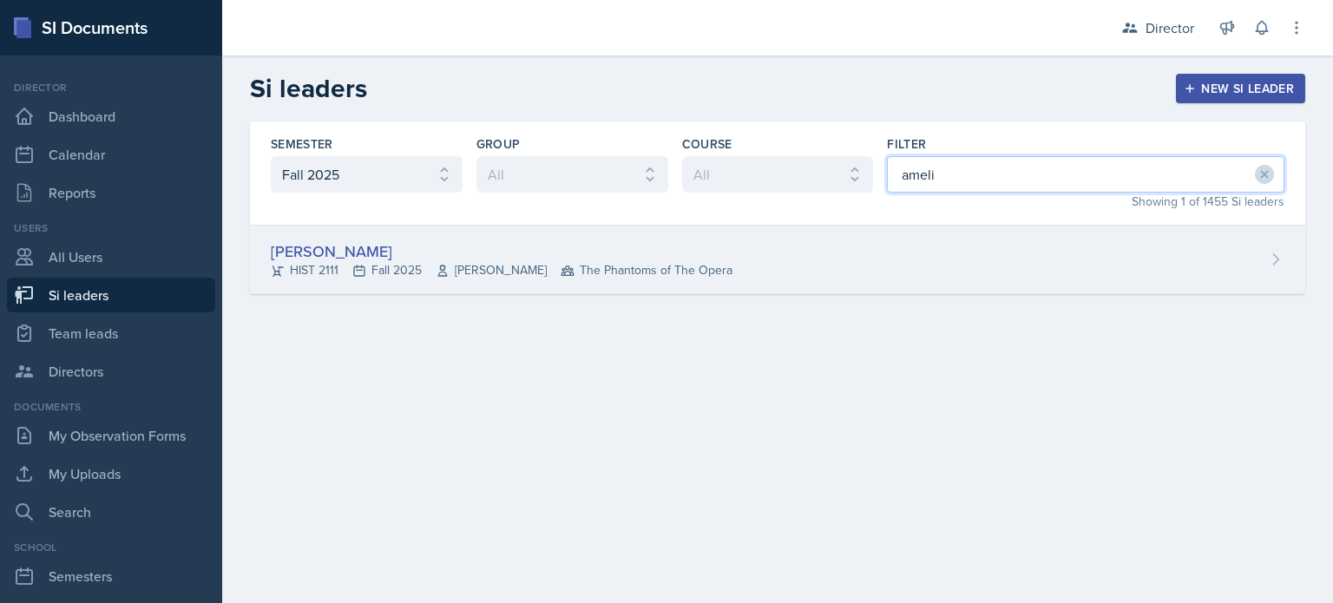
type input "ameli"
click at [823, 236] on div "[PERSON_NAME] HIST 2111 Fall 2025 [PERSON_NAME] The Phantoms of The Opera" at bounding box center [778, 260] width 1056 height 69
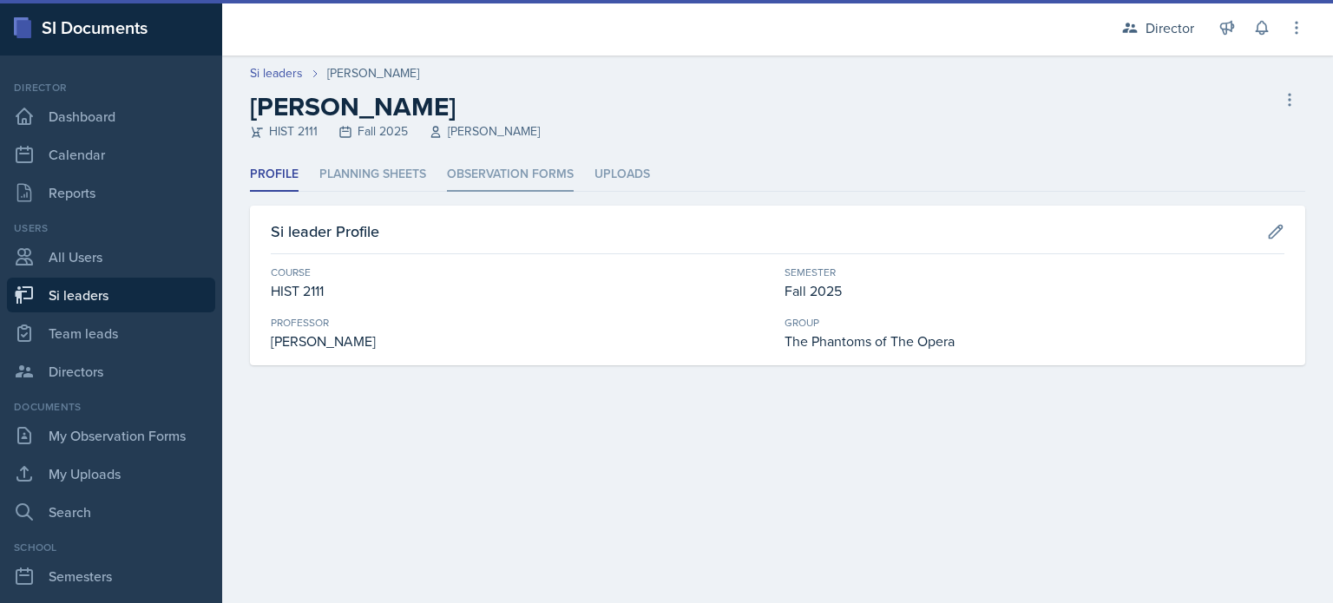
click at [542, 172] on li "Observation Forms" at bounding box center [510, 175] width 127 height 34
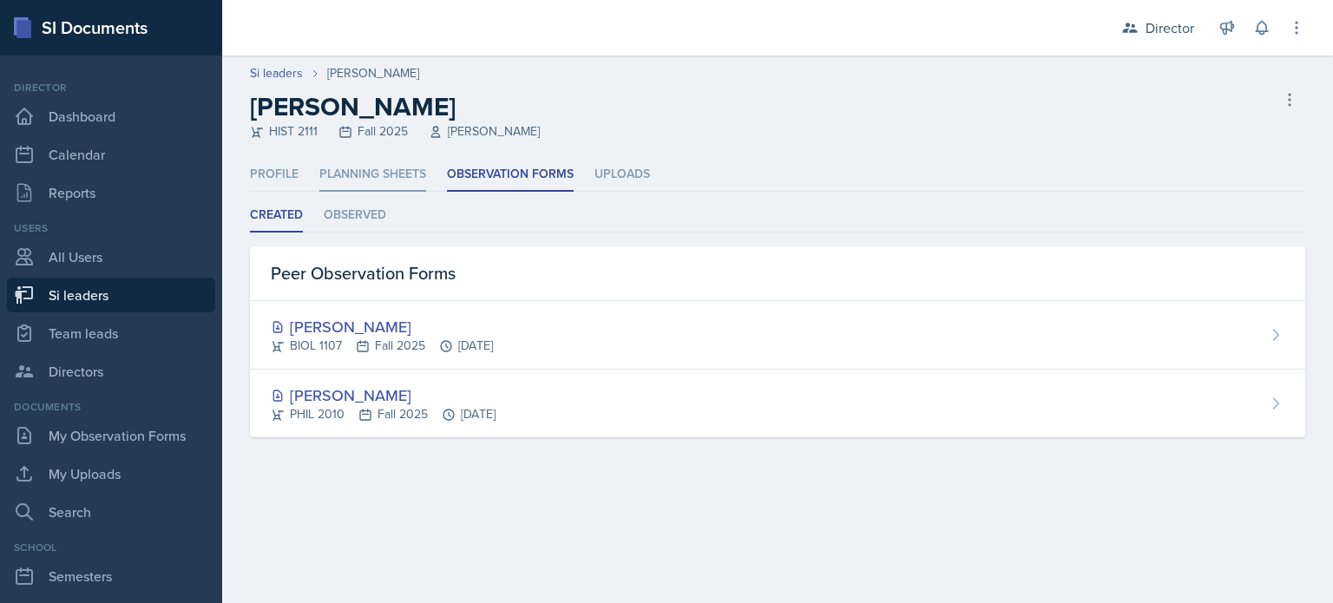
click at [376, 170] on li "Planning Sheets" at bounding box center [372, 175] width 107 height 34
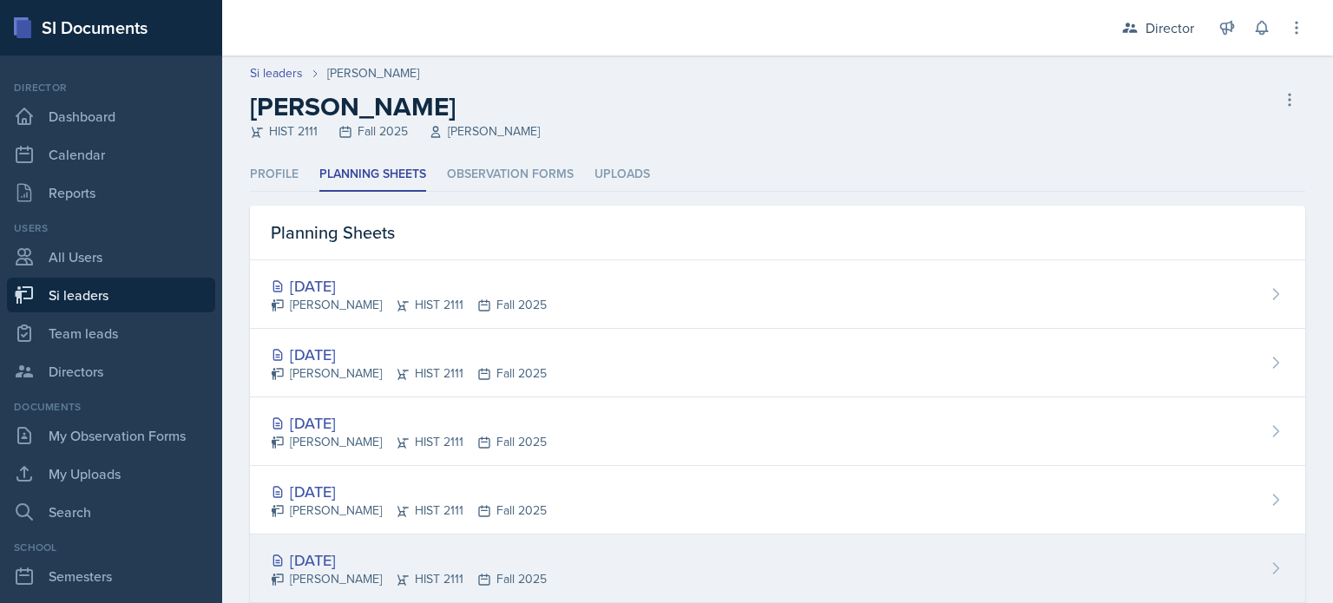
click at [395, 558] on div "[DATE]" at bounding box center [409, 560] width 276 height 23
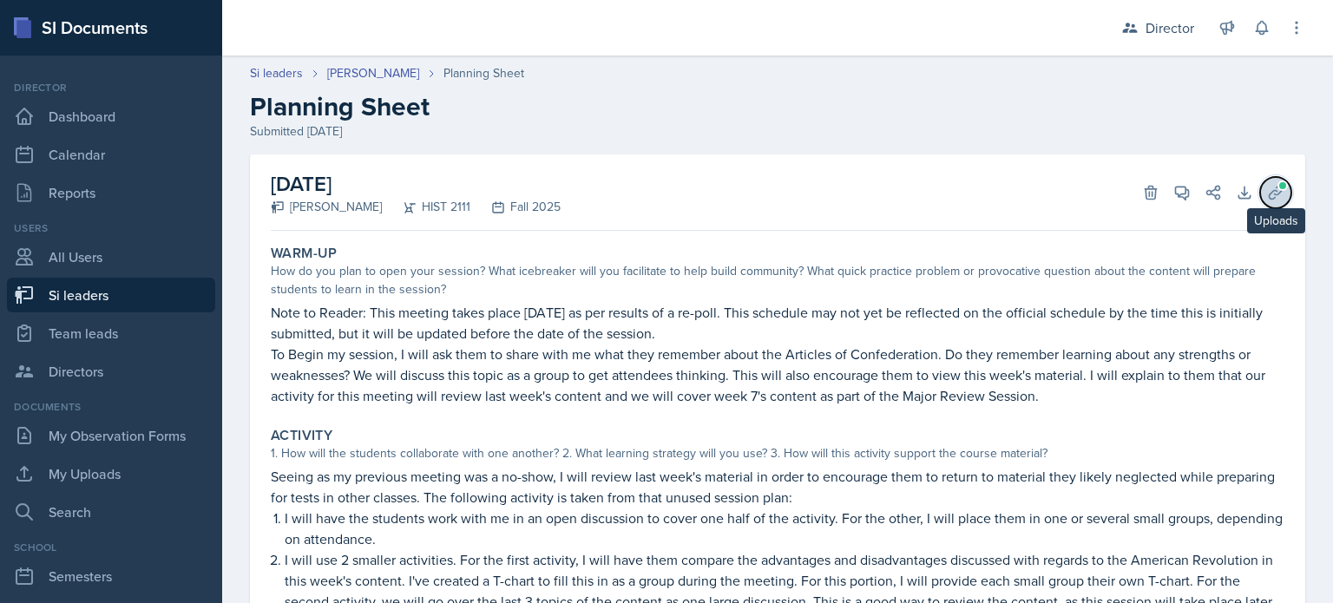
click at [1267, 184] on icon at bounding box center [1275, 192] width 17 height 17
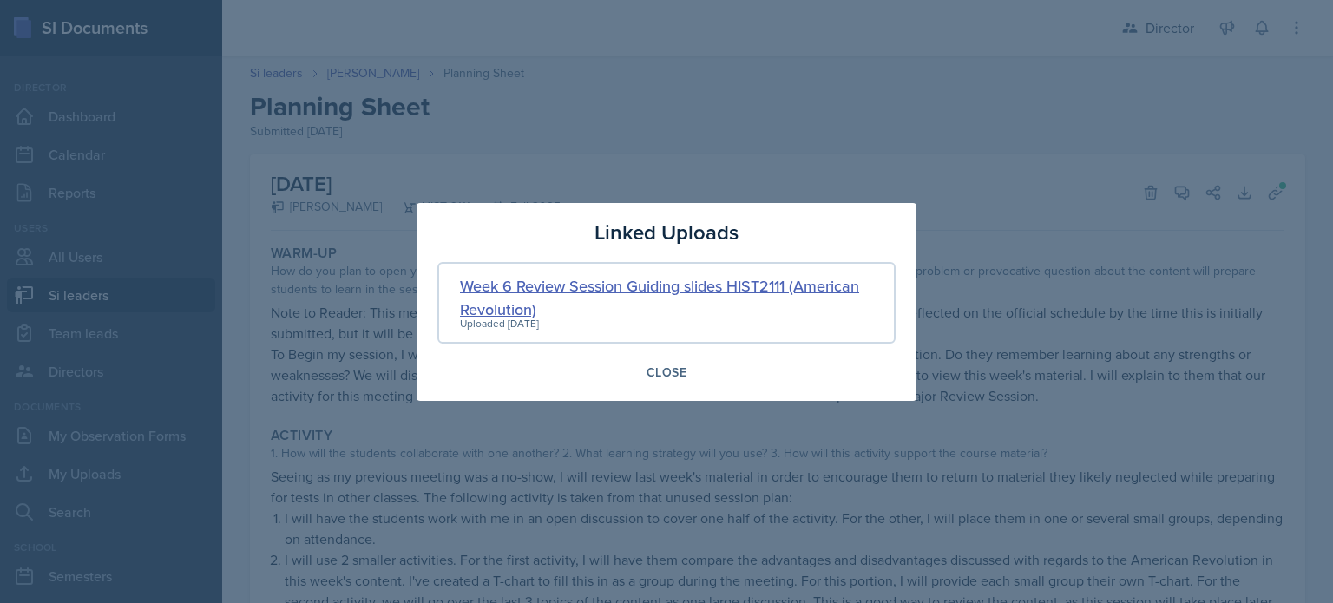
click at [592, 291] on div "Week 6 Review Session Guiding slides HIST2111 (American Revolution)" at bounding box center [666, 297] width 413 height 47
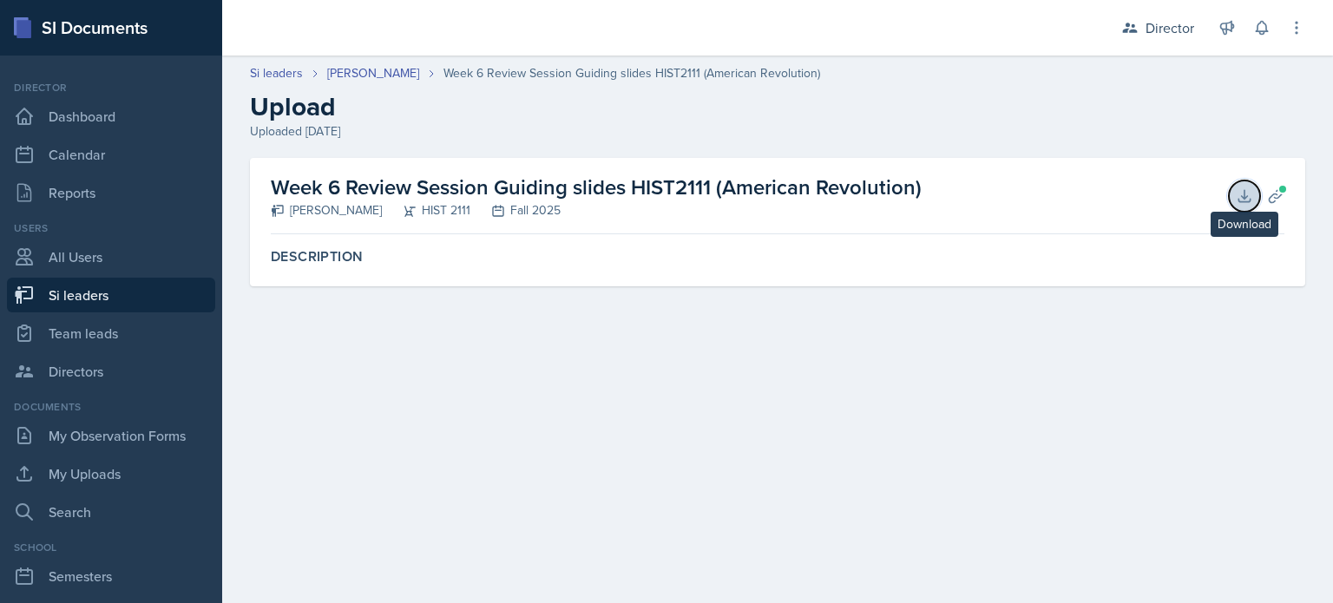
click at [1248, 186] on button "Download" at bounding box center [1244, 196] width 31 height 31
click at [365, 73] on link "[PERSON_NAME]" at bounding box center [373, 73] width 92 height 18
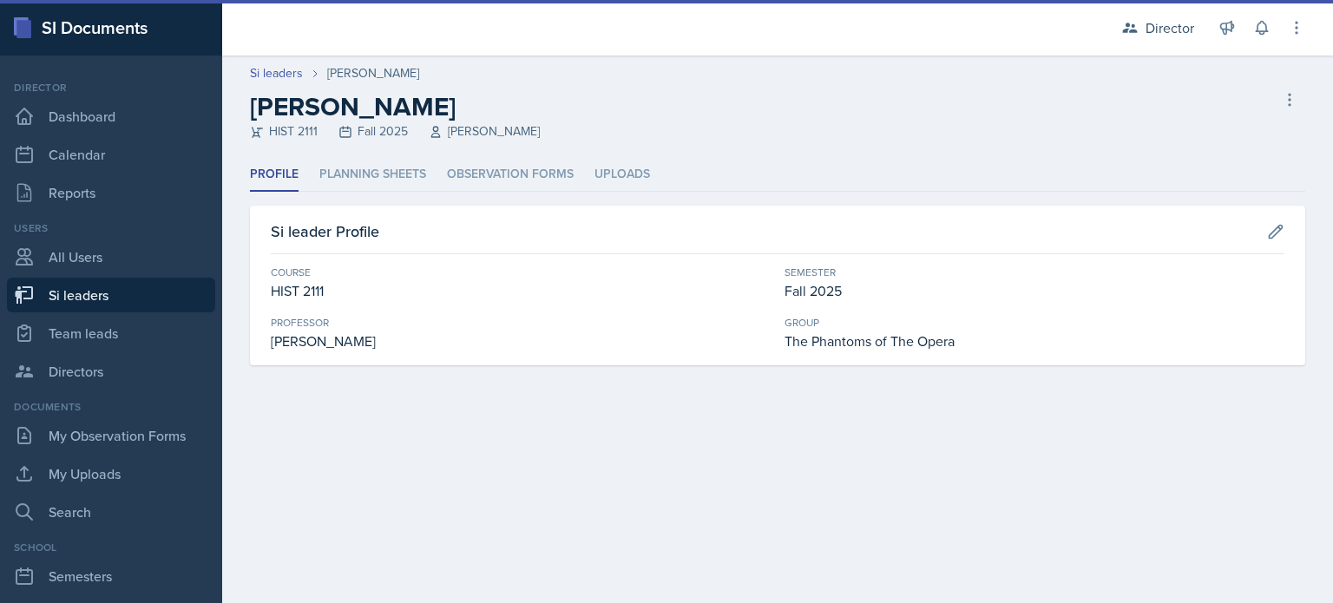
click at [465, 197] on div "Profile Planning Sheets Observation Forms Uploads Profile Planning Sheets Obser…" at bounding box center [778, 261] width 1056 height 207
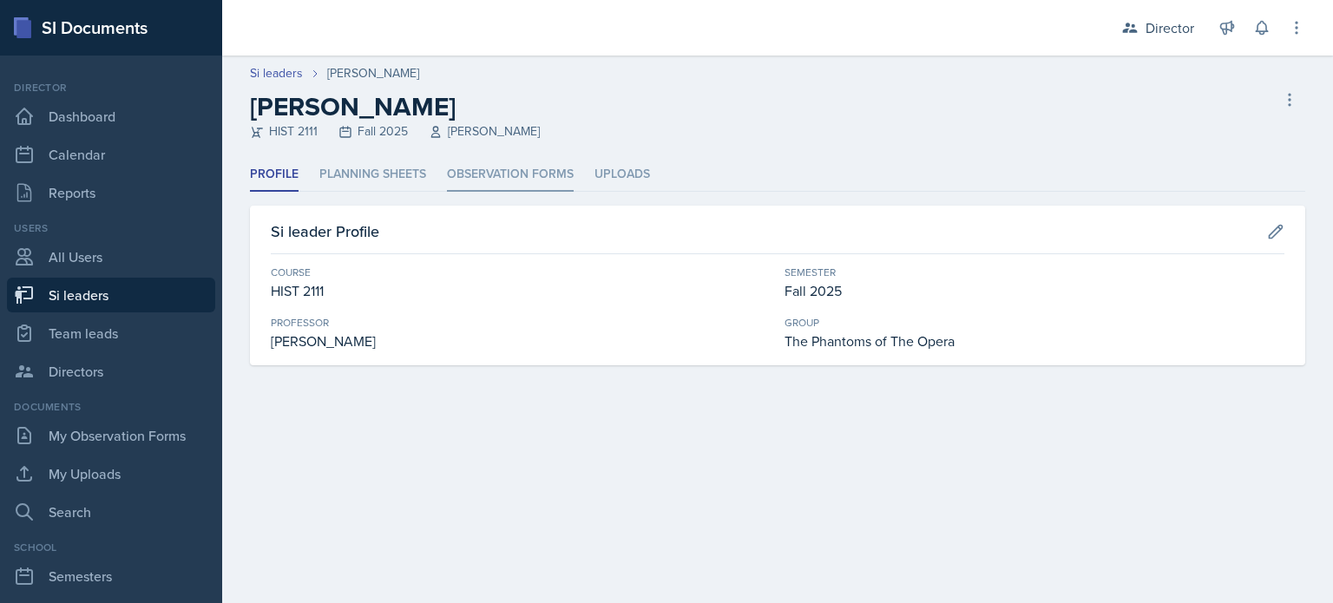
click at [478, 186] on li "Observation Forms" at bounding box center [510, 175] width 127 height 34
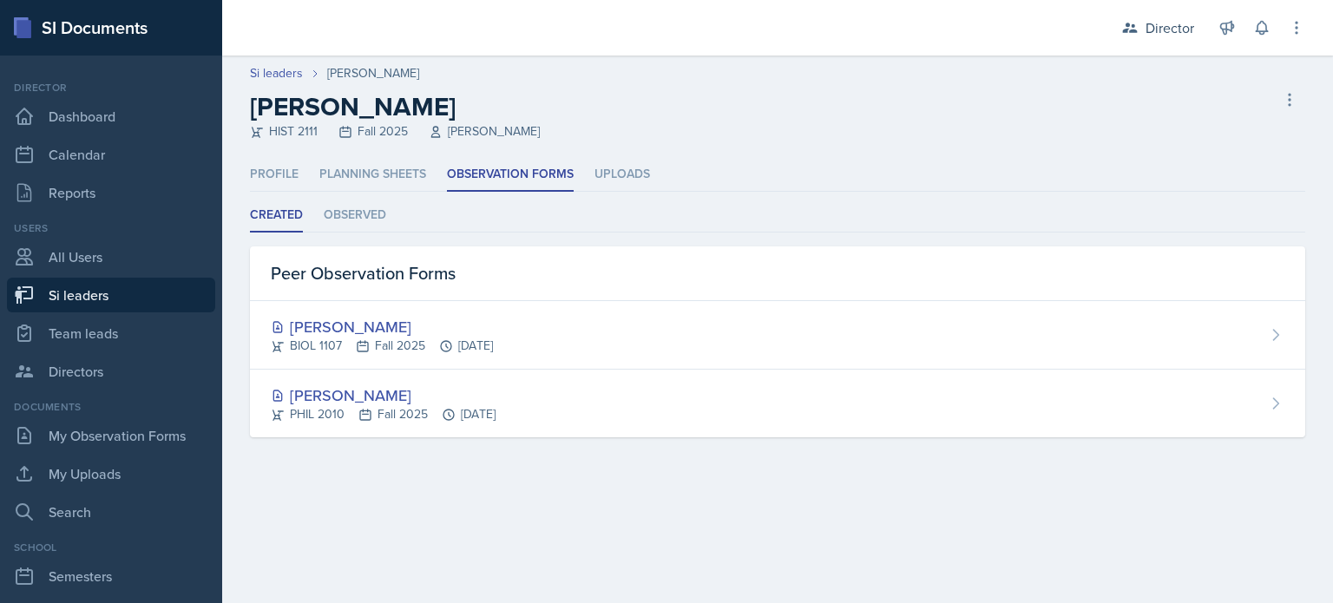
click at [357, 244] on div "Created Observed Created Observed Peer Observation Forms [PERSON_NAME] BIOL 110…" at bounding box center [778, 318] width 1056 height 239
click at [352, 231] on li "Observed" at bounding box center [355, 216] width 63 height 34
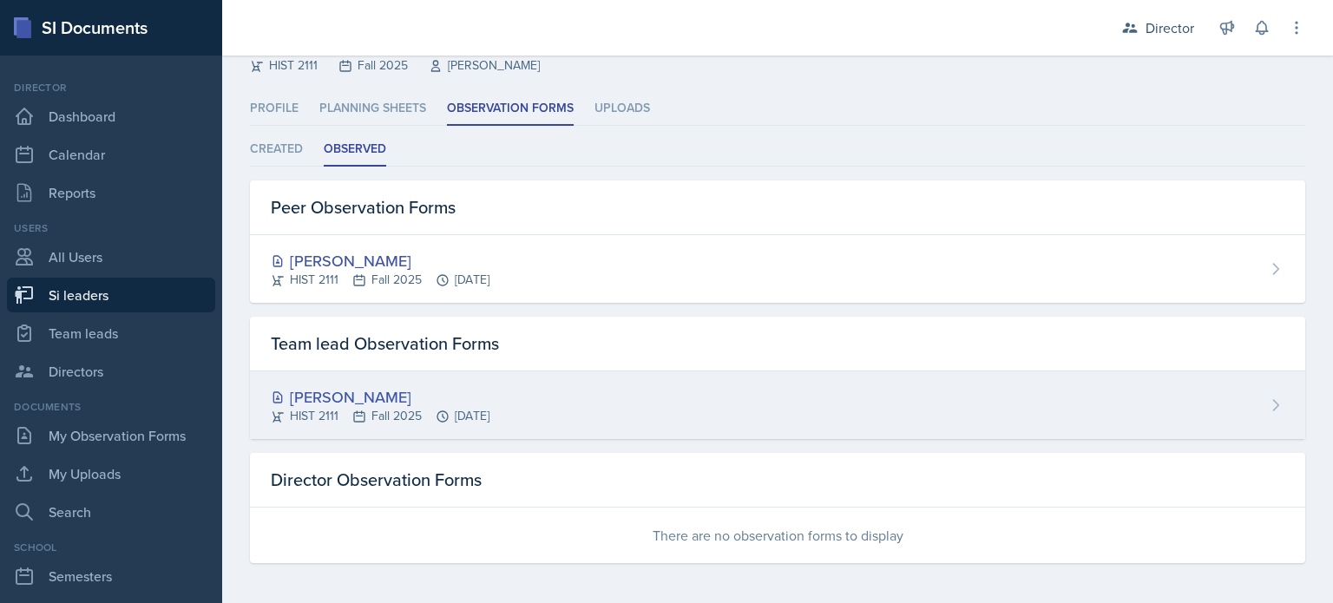
scroll to position [65, 0]
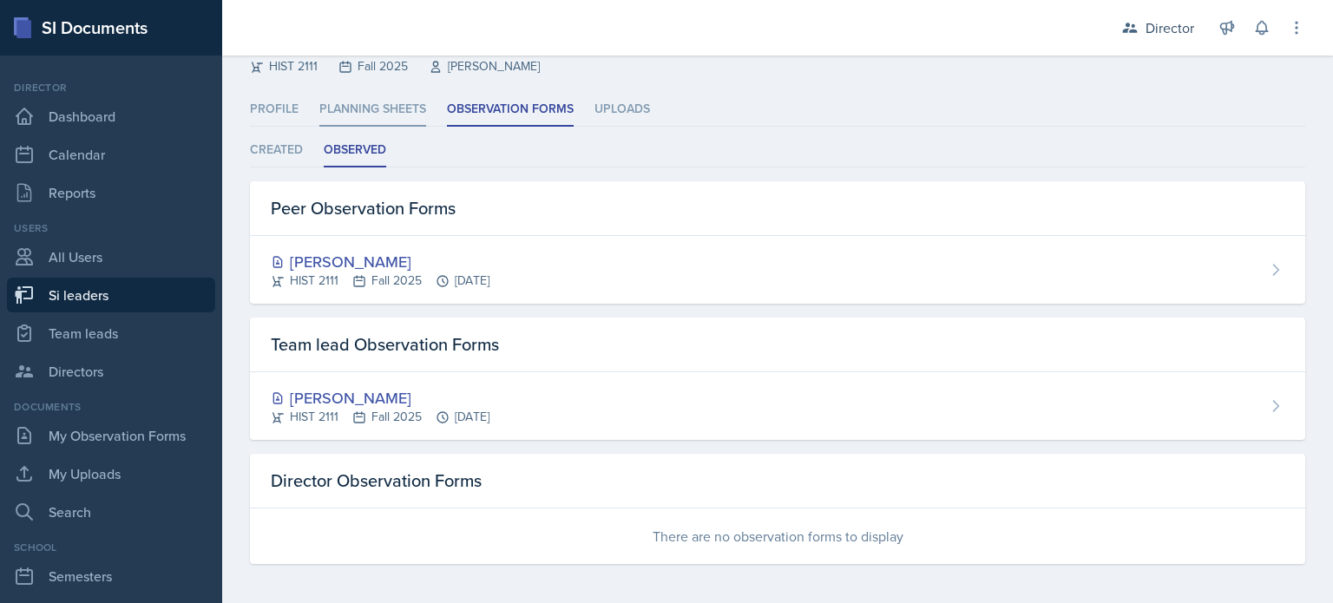
click at [365, 119] on li "Planning Sheets" at bounding box center [372, 110] width 107 height 34
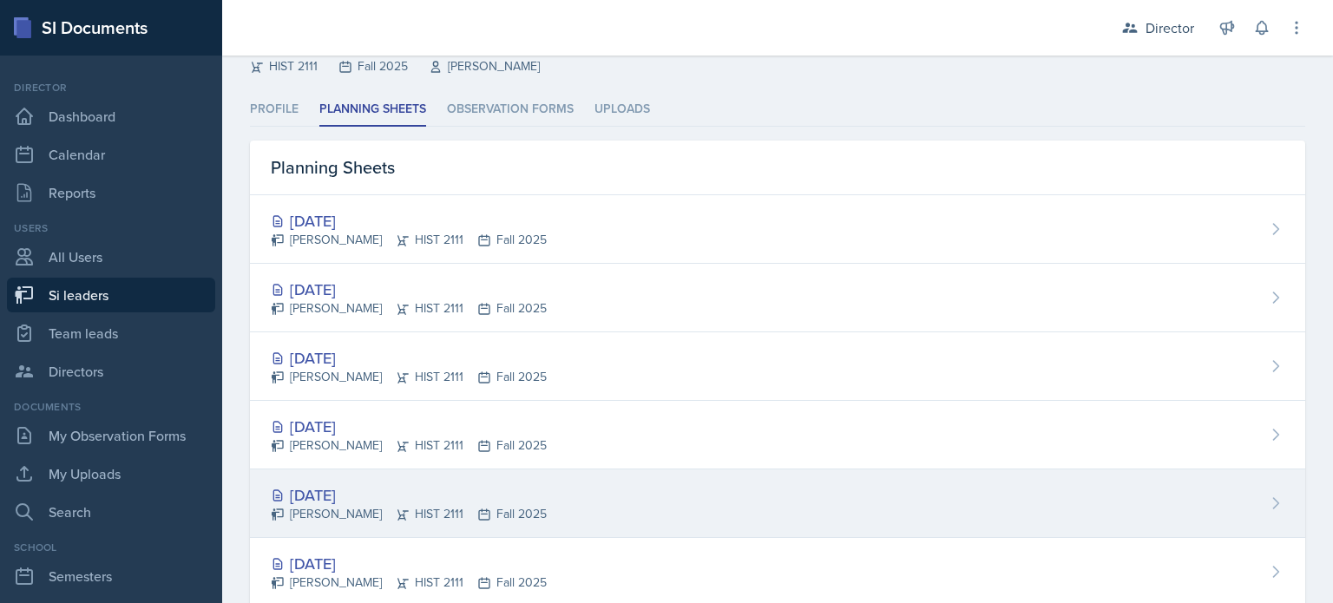
click at [383, 523] on div "[DATE] [PERSON_NAME] HIST 2111 Fall 2025" at bounding box center [778, 504] width 1056 height 69
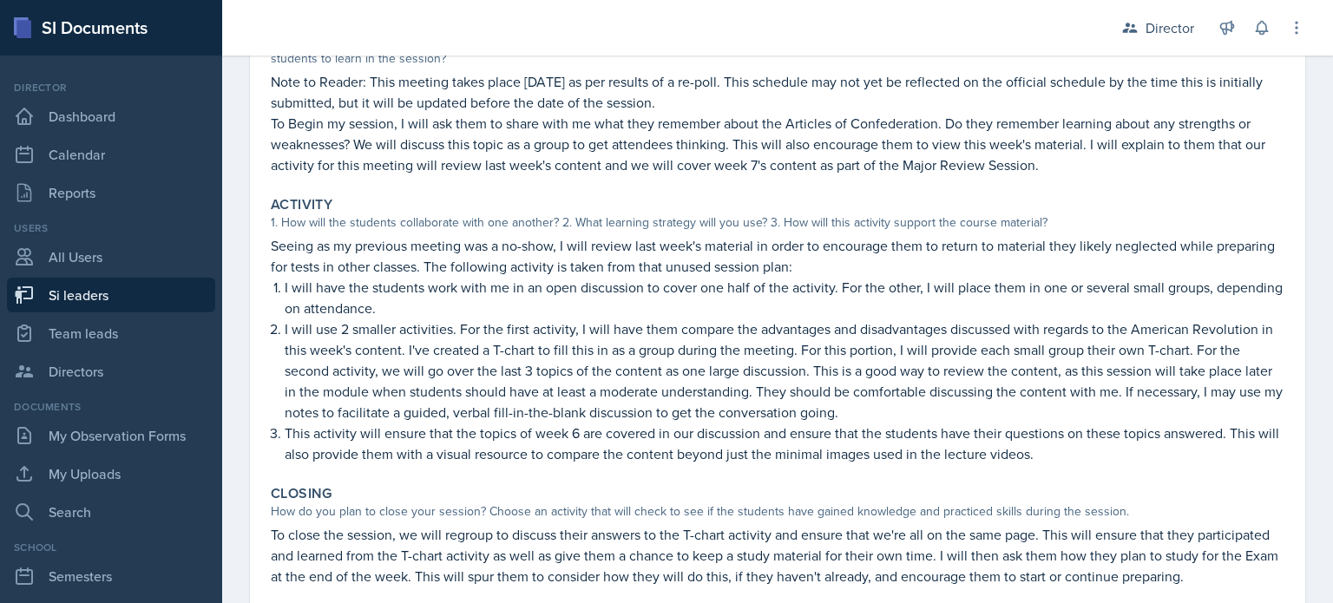
scroll to position [229, 0]
